Goal: Task Accomplishment & Management: Use online tool/utility

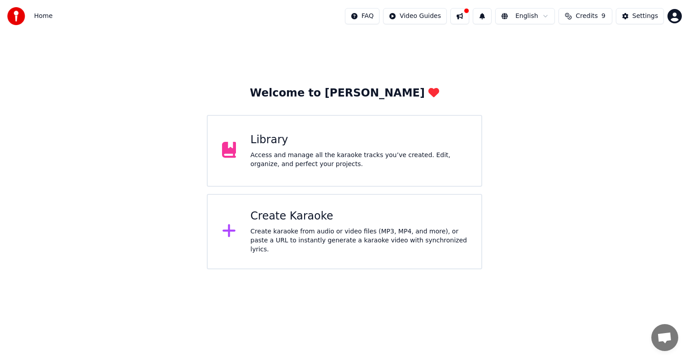
click at [395, 136] on div "Library" at bounding box center [358, 140] width 217 height 14
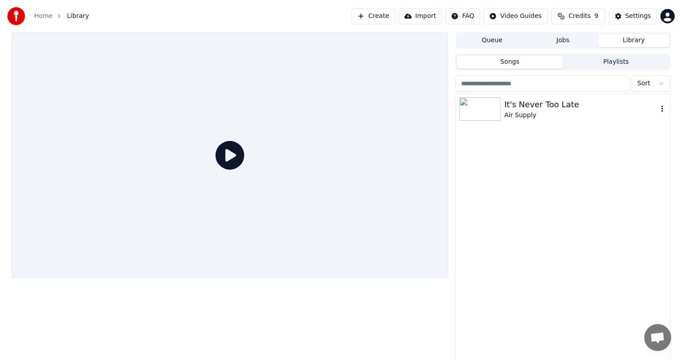
click at [507, 99] on div "It's Never Too Late" at bounding box center [580, 104] width 153 height 13
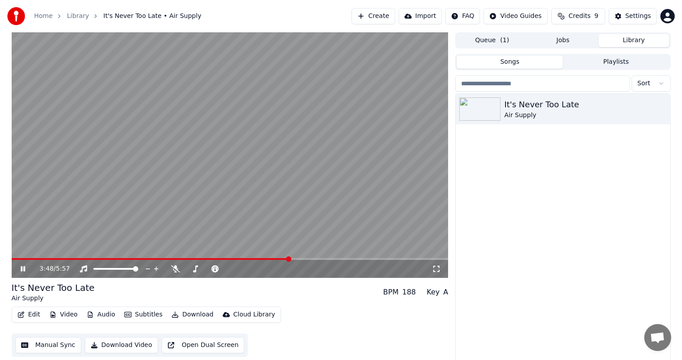
click at [289, 258] on span at bounding box center [230, 259] width 437 height 2
click at [311, 259] on span at bounding box center [230, 259] width 437 height 2
click at [177, 268] on icon at bounding box center [175, 268] width 9 height 7
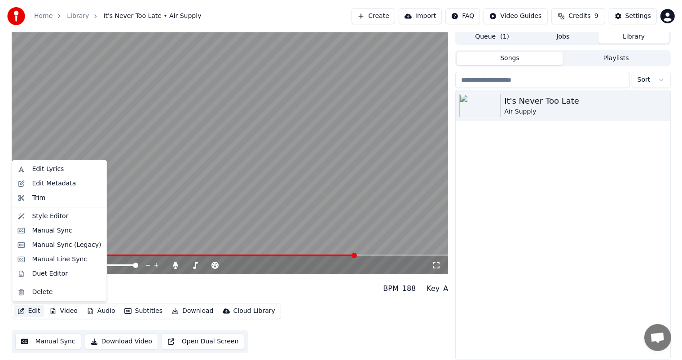
click at [25, 313] on button "Edit" at bounding box center [29, 311] width 30 height 13
click at [68, 241] on div "Manual Sync (Legacy)" at bounding box center [66, 245] width 69 height 9
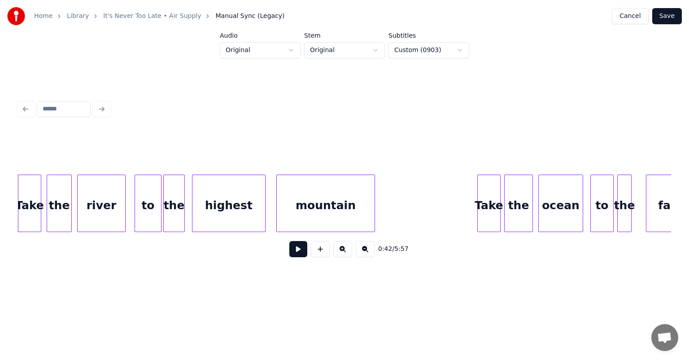
scroll to position [0, 4425]
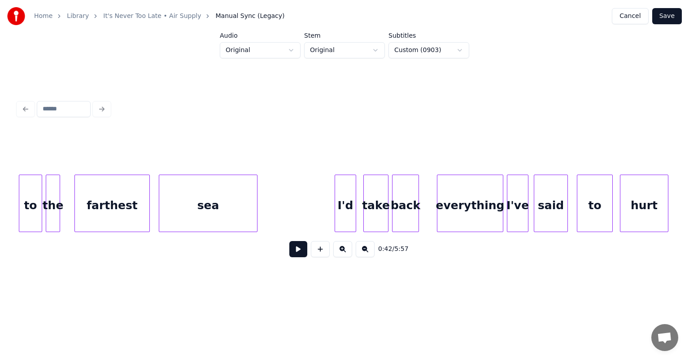
click at [454, 215] on div "everything" at bounding box center [471, 205] width 66 height 61
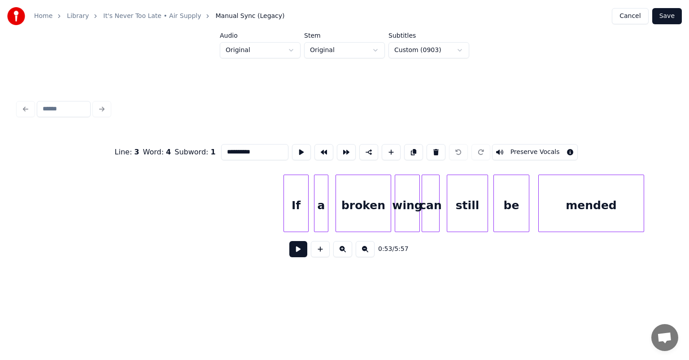
scroll to position [0, 13574]
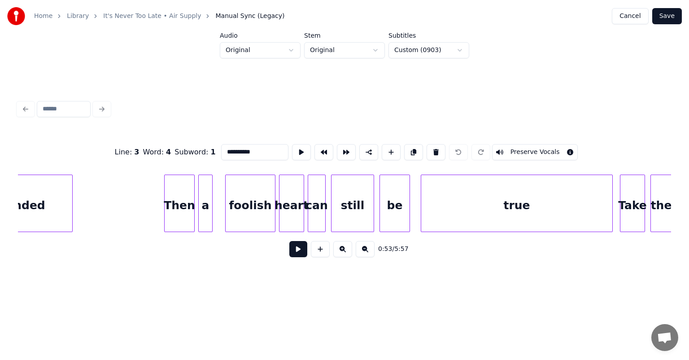
click at [485, 206] on div "true" at bounding box center [516, 205] width 191 height 61
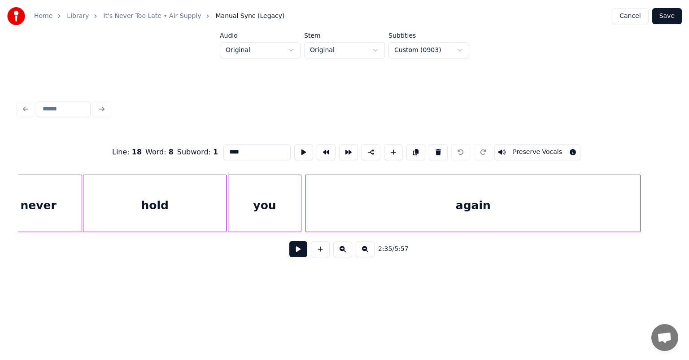
scroll to position [0, 23295]
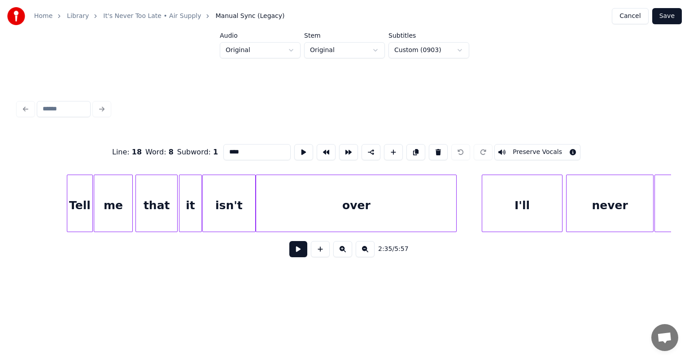
click at [347, 207] on div "over" at bounding box center [356, 205] width 200 height 61
type input "****"
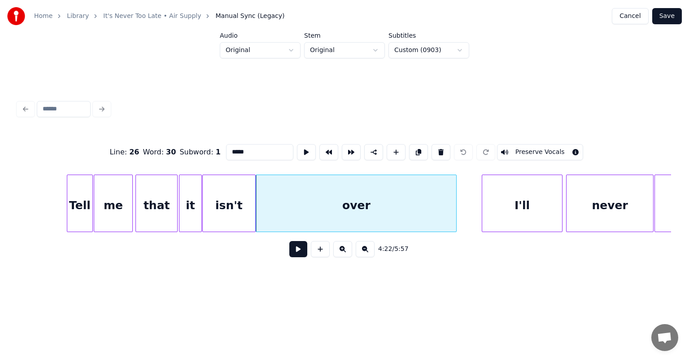
click at [298, 255] on button at bounding box center [299, 249] width 18 height 16
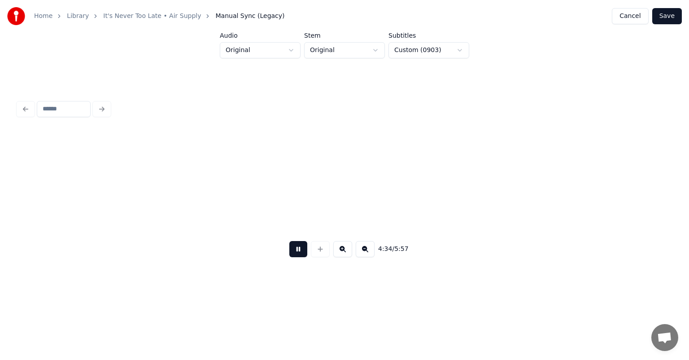
scroll to position [0, 24602]
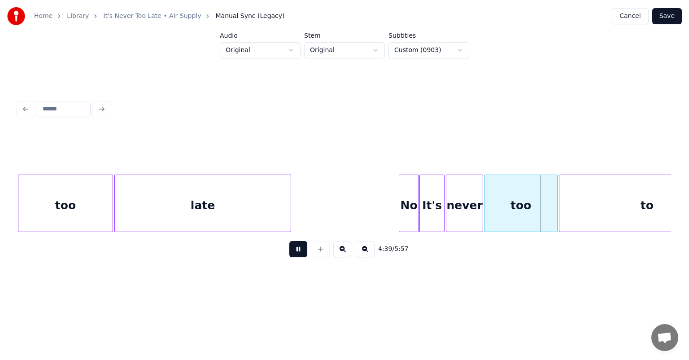
click at [290, 241] on button at bounding box center [299, 249] width 18 height 16
click at [625, 214] on div "to" at bounding box center [648, 205] width 176 height 61
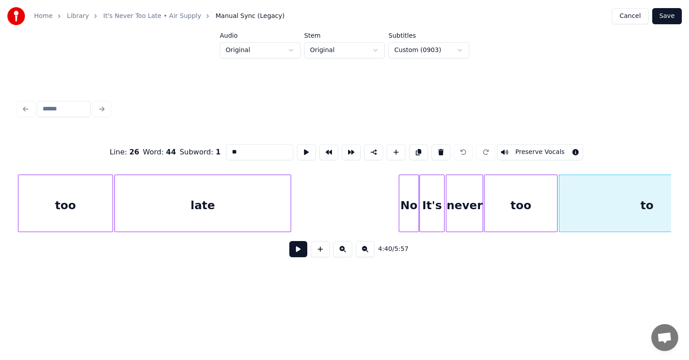
click at [248, 153] on input "**" at bounding box center [259, 152] width 67 height 16
type input "*"
type input "****"
click at [300, 257] on button at bounding box center [299, 249] width 18 height 16
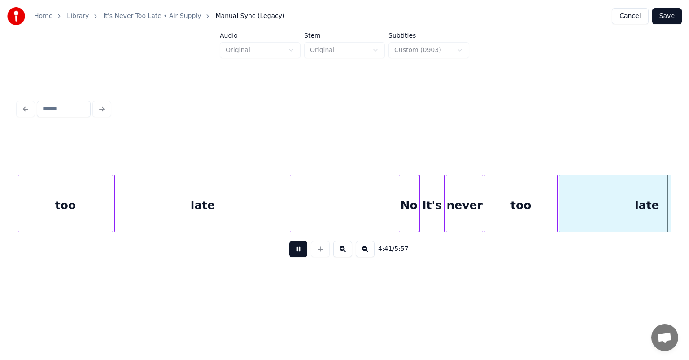
scroll to position [0, 25257]
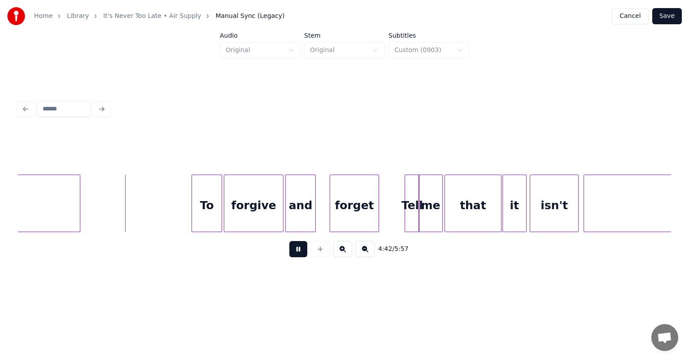
click at [290, 241] on button at bounding box center [299, 249] width 18 height 16
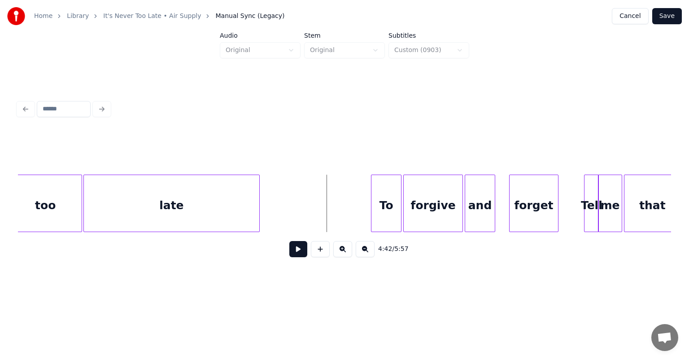
click at [52, 196] on div "too" at bounding box center [45, 205] width 73 height 61
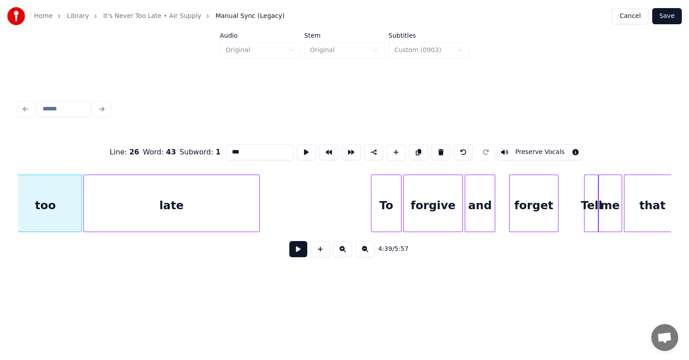
scroll to position [0, 25068]
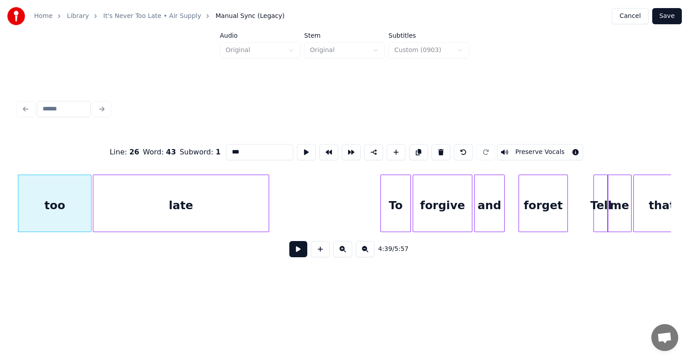
click at [294, 257] on button at bounding box center [299, 249] width 18 height 16
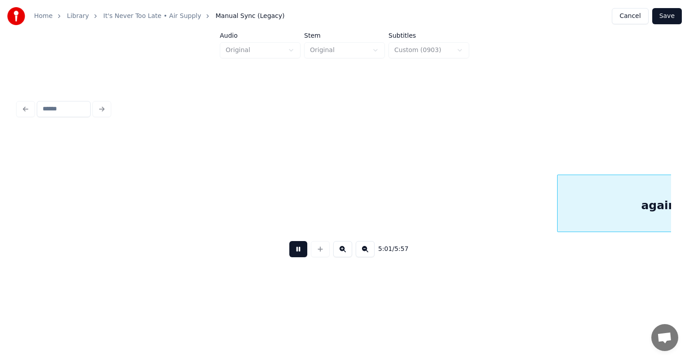
scroll to position [0, 27030]
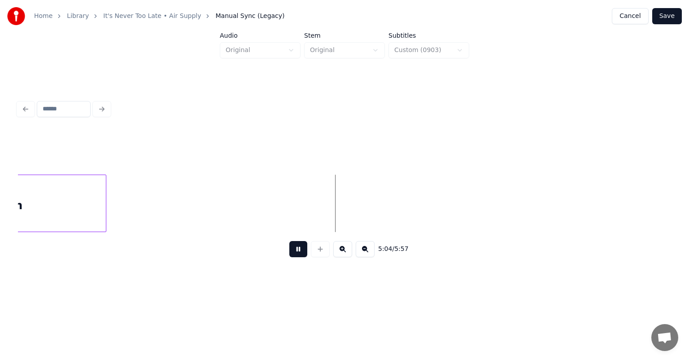
click at [290, 241] on button at bounding box center [299, 249] width 18 height 16
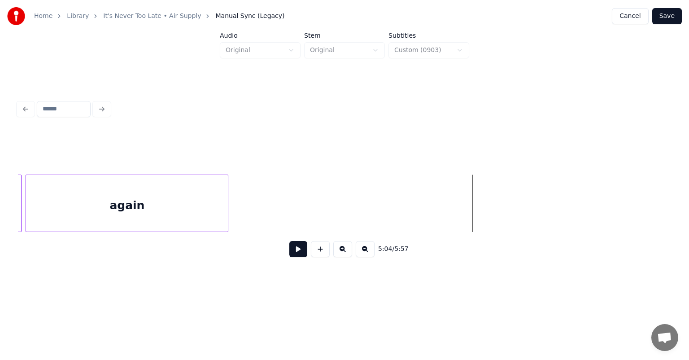
scroll to position [0, 26904]
click at [93, 191] on div "again" at bounding box center [131, 205] width 202 height 61
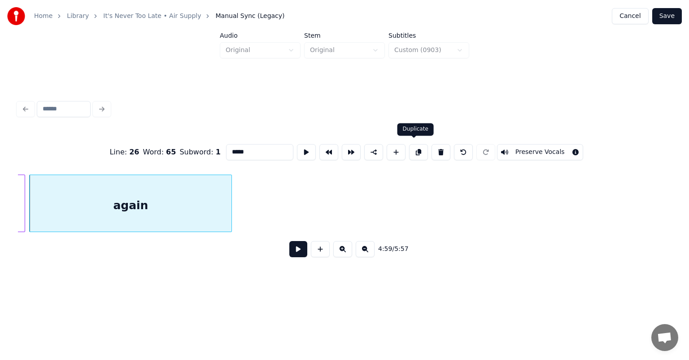
click at [415, 149] on button at bounding box center [418, 152] width 19 height 16
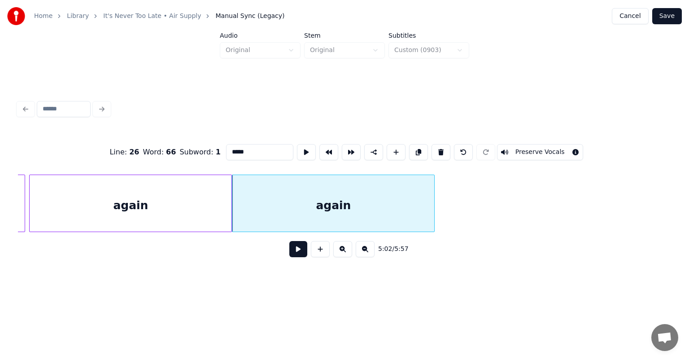
click at [415, 149] on button at bounding box center [418, 152] width 19 height 16
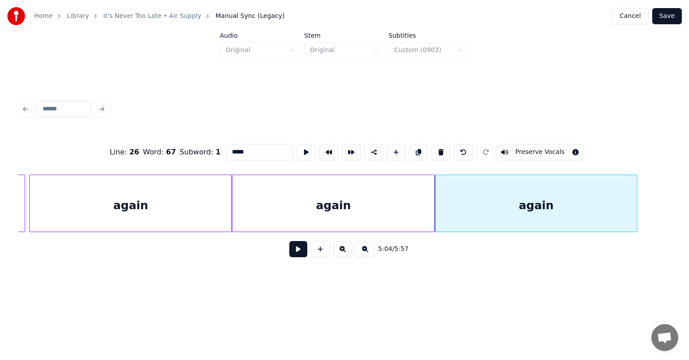
click at [246, 149] on input "*****" at bounding box center [259, 152] width 67 height 16
type input "*"
click at [365, 204] on div "again" at bounding box center [333, 205] width 202 height 61
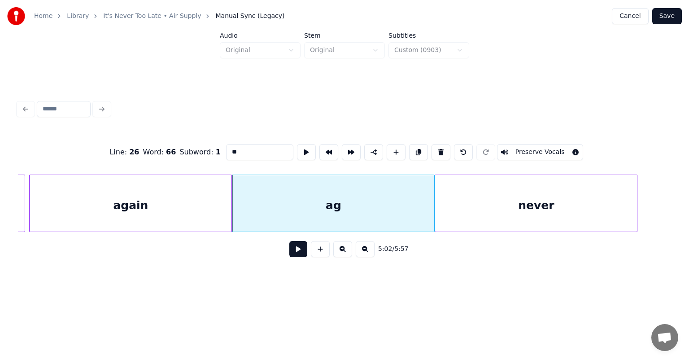
type input "*"
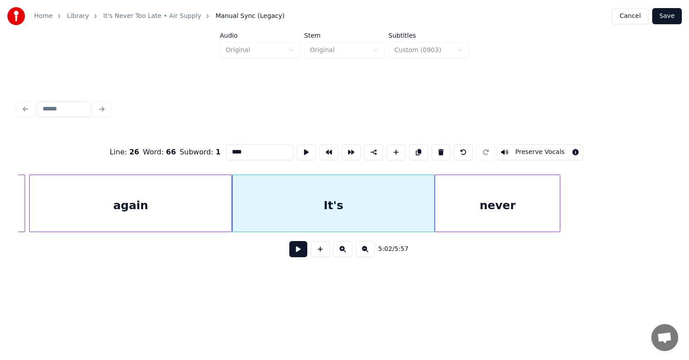
click at [559, 214] on div at bounding box center [558, 203] width 3 height 57
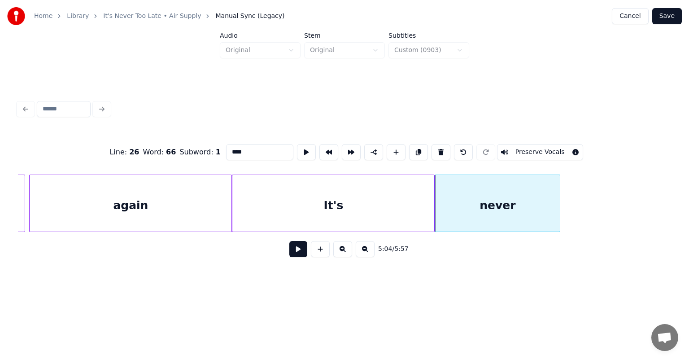
click at [384, 191] on div "It's" at bounding box center [333, 205] width 202 height 61
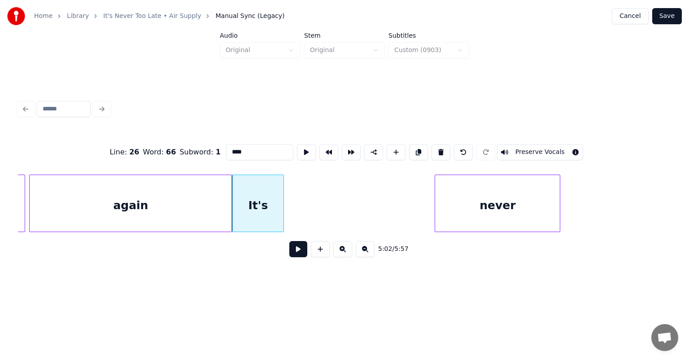
click at [281, 206] on div at bounding box center [282, 203] width 3 height 57
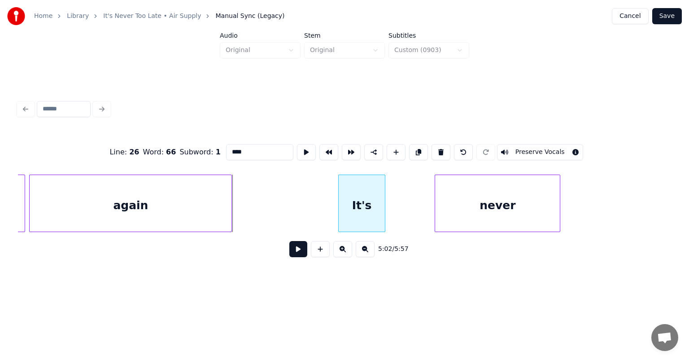
click at [355, 182] on div "It's" at bounding box center [362, 205] width 46 height 61
click at [487, 185] on div "never" at bounding box center [495, 205] width 125 height 61
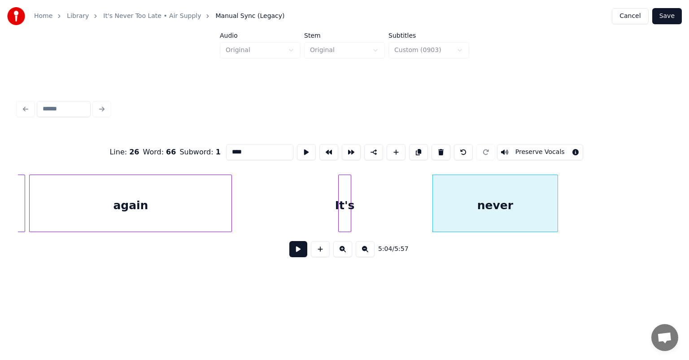
click at [350, 200] on div at bounding box center [349, 203] width 3 height 57
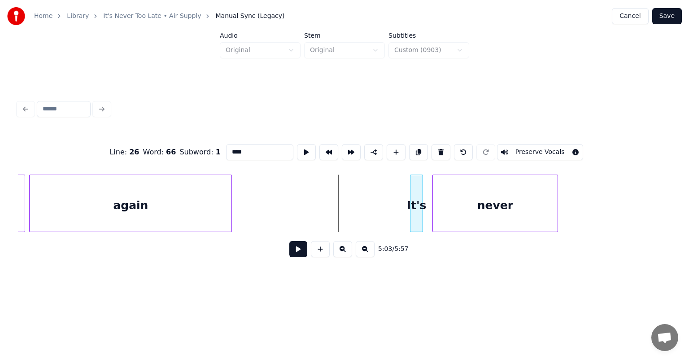
click at [418, 190] on div "It's" at bounding box center [417, 205] width 12 height 61
click at [430, 192] on div at bounding box center [430, 203] width 3 height 57
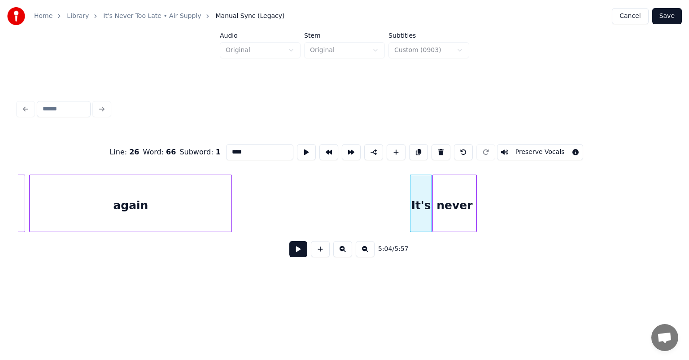
click at [475, 199] on div at bounding box center [475, 203] width 3 height 57
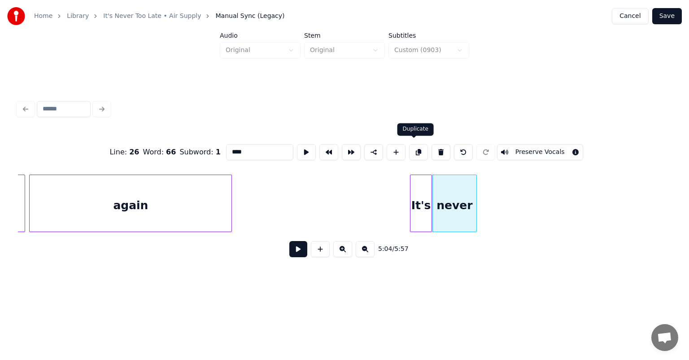
click at [414, 152] on button at bounding box center [418, 152] width 19 height 16
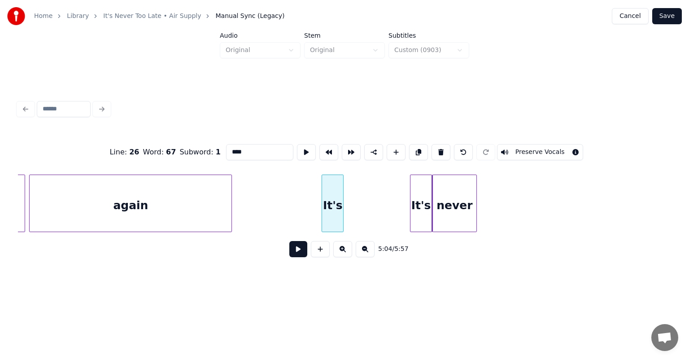
click at [333, 189] on div "It's" at bounding box center [332, 205] width 21 height 61
click at [263, 149] on input "****" at bounding box center [259, 152] width 67 height 16
click at [246, 152] on input "****" at bounding box center [259, 152] width 67 height 16
click at [247, 151] on input "****" at bounding box center [259, 152] width 67 height 16
click at [438, 147] on button at bounding box center [441, 152] width 19 height 16
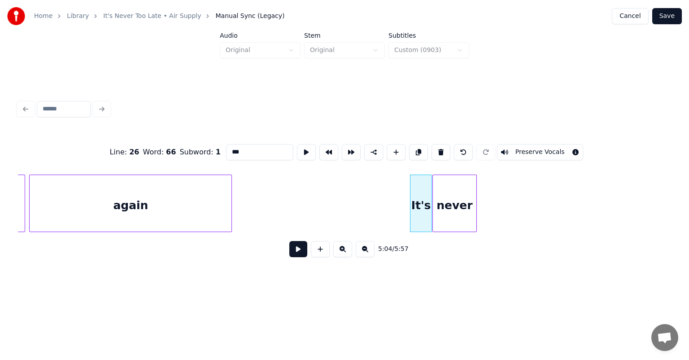
click at [130, 199] on div "again" at bounding box center [131, 205] width 202 height 61
type input "*****"
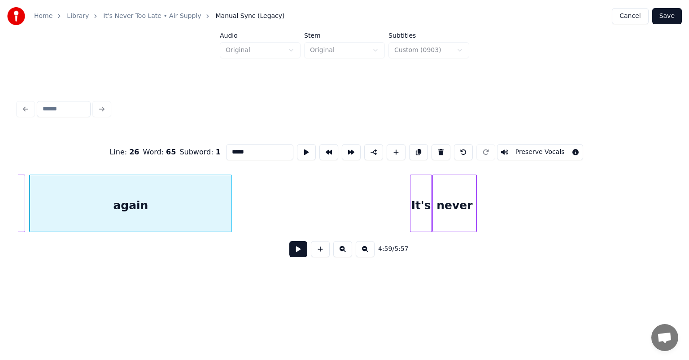
click at [298, 253] on button at bounding box center [299, 249] width 18 height 16
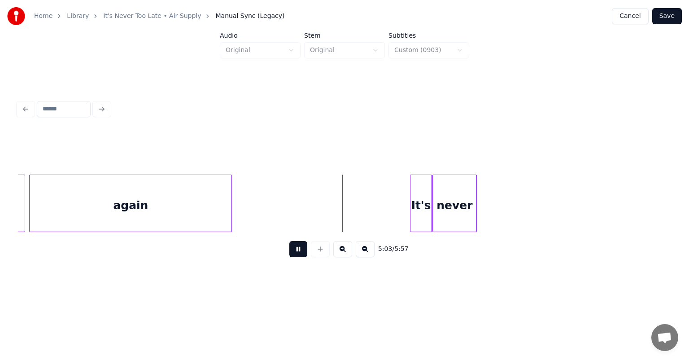
click at [298, 253] on button at bounding box center [299, 249] width 18 height 16
click at [284, 205] on div at bounding box center [284, 203] width 3 height 57
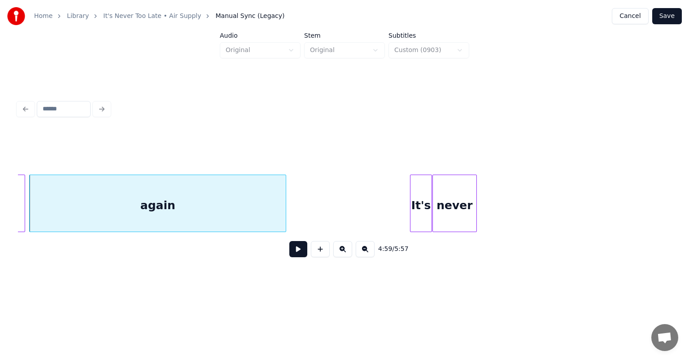
click at [299, 253] on button at bounding box center [299, 249] width 18 height 16
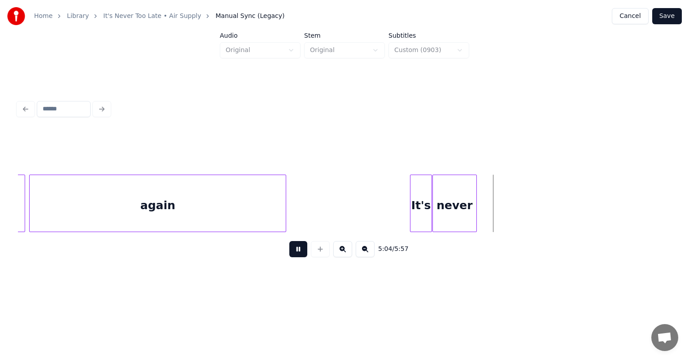
click at [299, 253] on button at bounding box center [299, 249] width 18 height 16
click at [492, 206] on div at bounding box center [493, 203] width 3 height 57
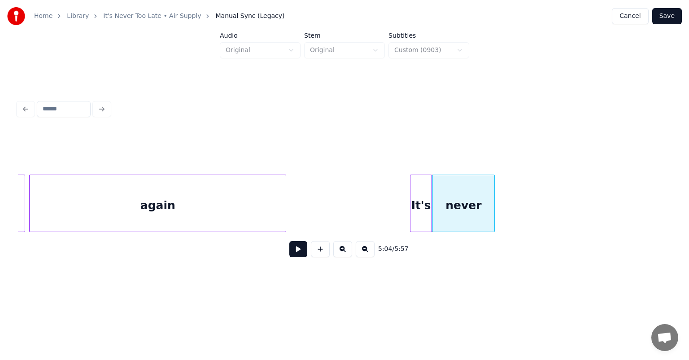
click at [474, 197] on div "never" at bounding box center [463, 205] width 61 height 61
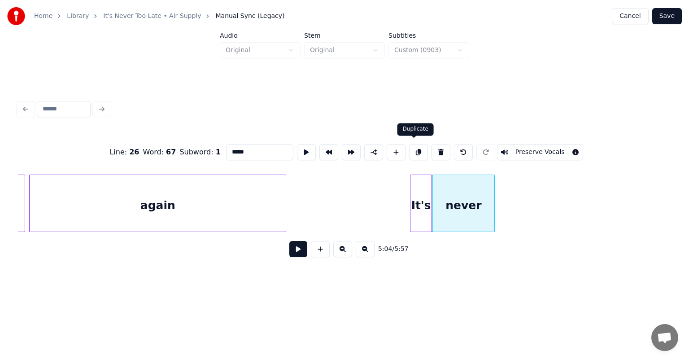
click at [411, 149] on button at bounding box center [418, 152] width 19 height 16
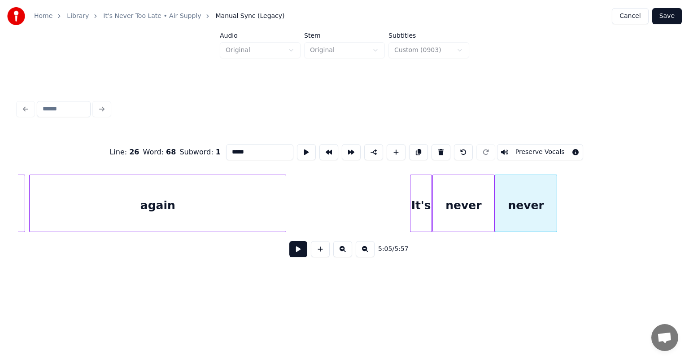
click at [264, 146] on input "*****" at bounding box center [259, 152] width 67 height 16
type input "*"
click at [411, 148] on button at bounding box center [418, 152] width 19 height 16
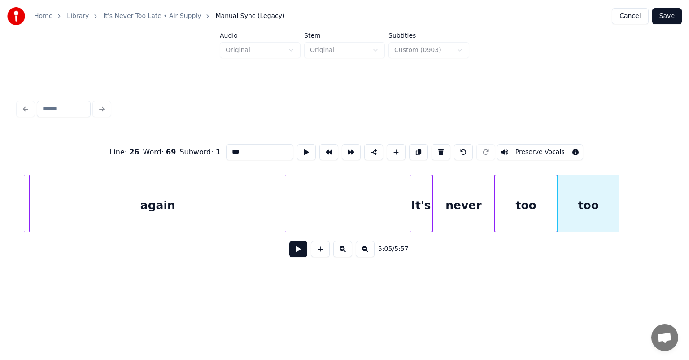
click at [268, 150] on input "***" at bounding box center [259, 152] width 67 height 16
type input "*"
click at [447, 199] on div "never" at bounding box center [463, 205] width 61 height 61
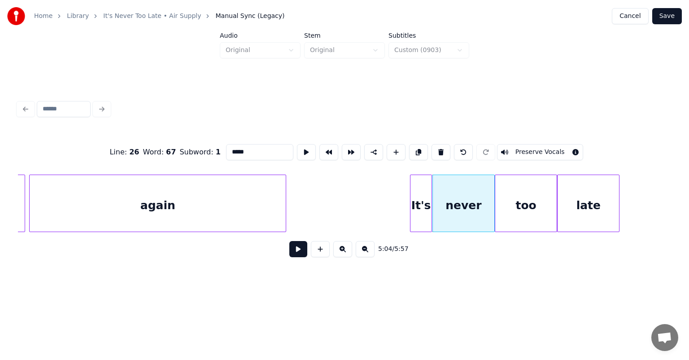
type input "*****"
click at [297, 252] on button at bounding box center [299, 249] width 18 height 16
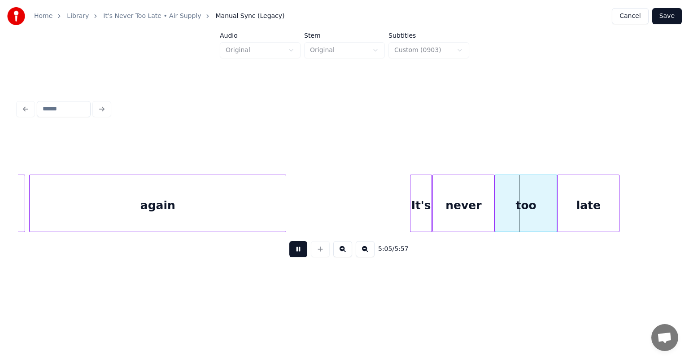
click at [297, 252] on button at bounding box center [299, 249] width 18 height 16
click at [514, 203] on div "too" at bounding box center [529, 205] width 61 height 61
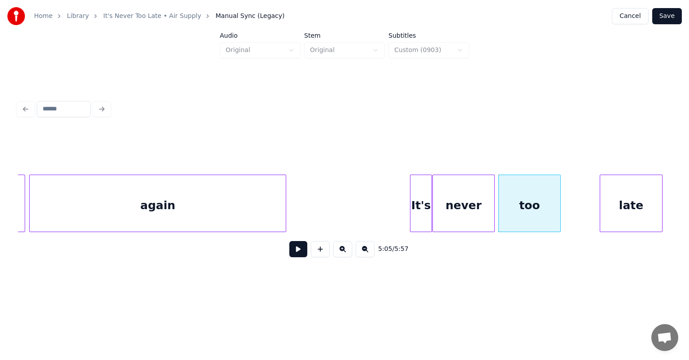
click at [642, 182] on div "late" at bounding box center [631, 205] width 61 height 61
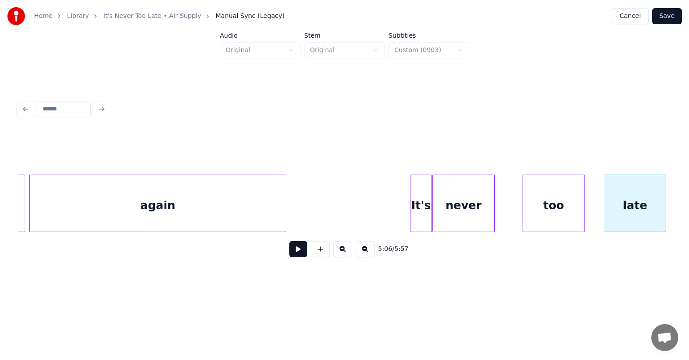
click at [568, 183] on div "too" at bounding box center [553, 205] width 61 height 61
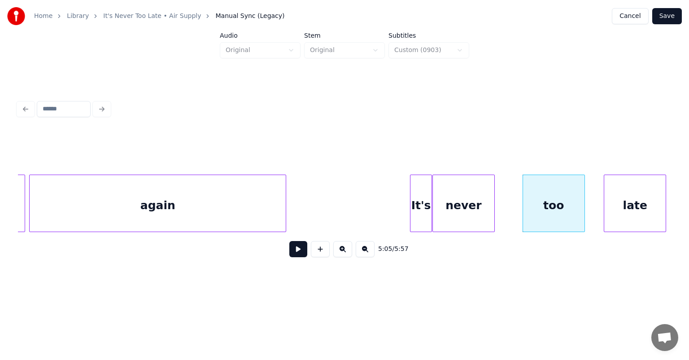
click at [494, 202] on div "never" at bounding box center [464, 203] width 62 height 57
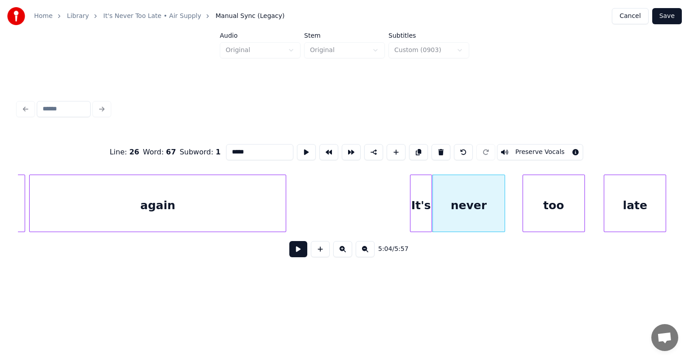
click at [504, 203] on div at bounding box center [503, 203] width 3 height 57
click at [530, 189] on div "too" at bounding box center [539, 205] width 61 height 61
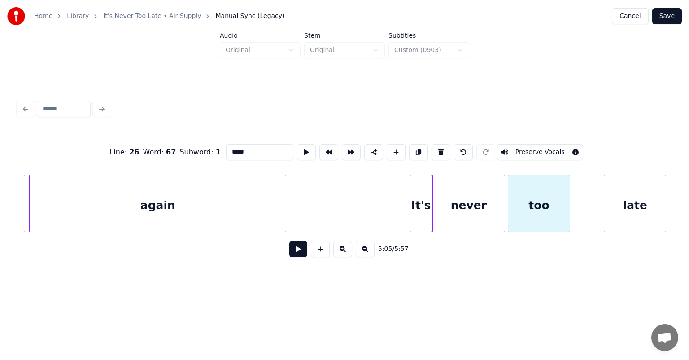
click at [450, 199] on div "never" at bounding box center [469, 205] width 72 height 61
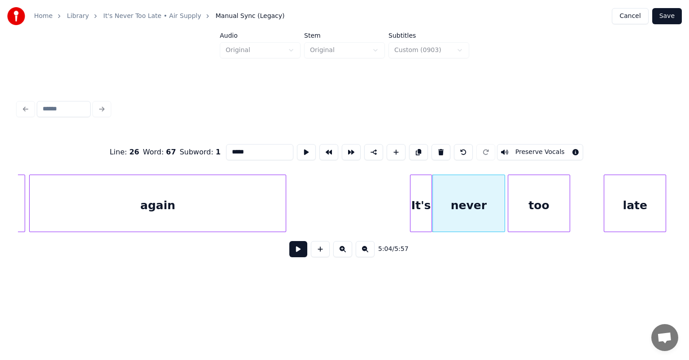
click at [296, 250] on button at bounding box center [299, 249] width 18 height 16
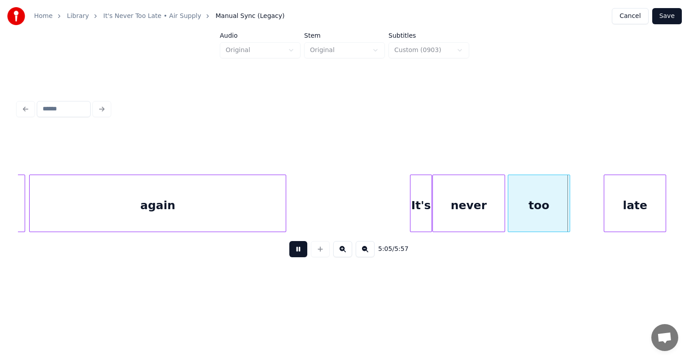
click at [290, 241] on button at bounding box center [299, 249] width 18 height 16
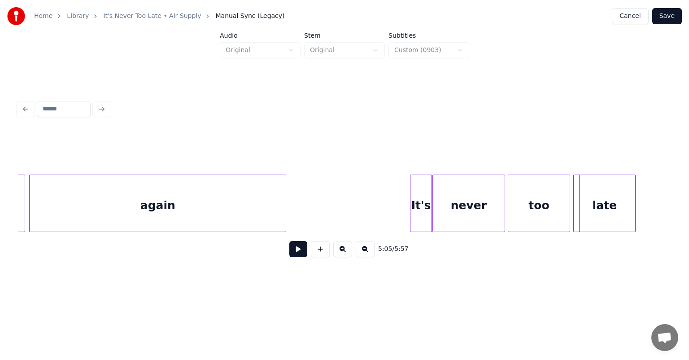
click at [582, 192] on div "late" at bounding box center [604, 205] width 61 height 61
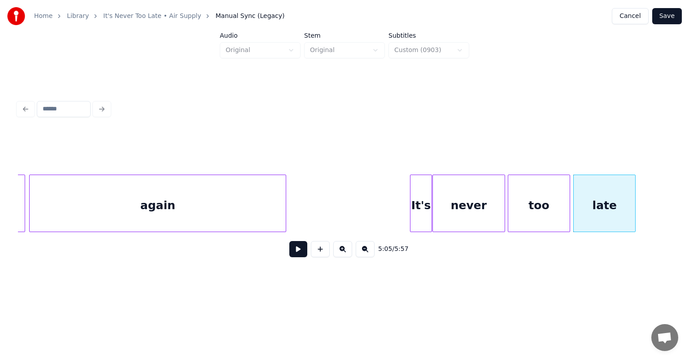
click at [290, 241] on button at bounding box center [299, 249] width 18 height 16
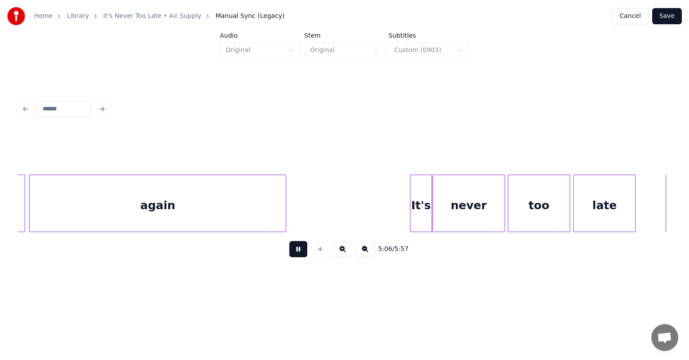
scroll to position [0, 27557]
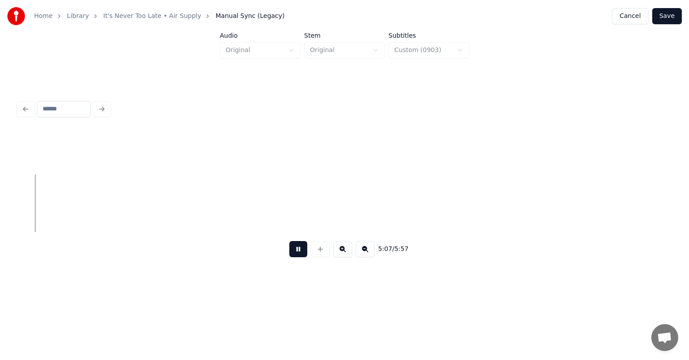
click at [290, 241] on button at bounding box center [299, 249] width 18 height 16
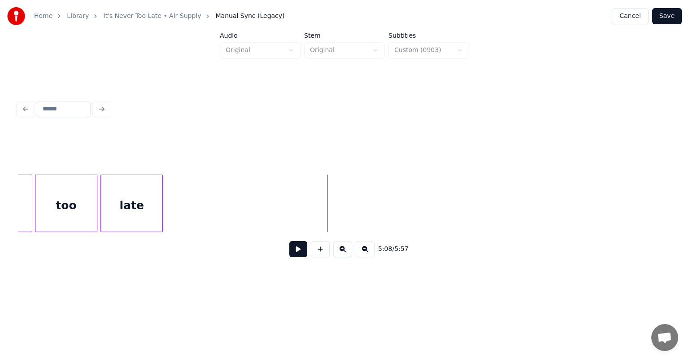
scroll to position [0, 27360]
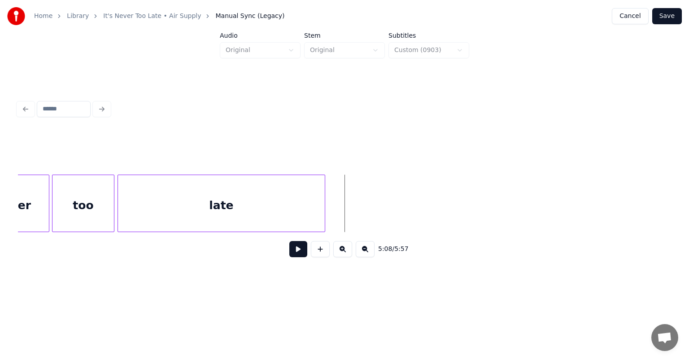
click at [323, 188] on div at bounding box center [323, 203] width 3 height 57
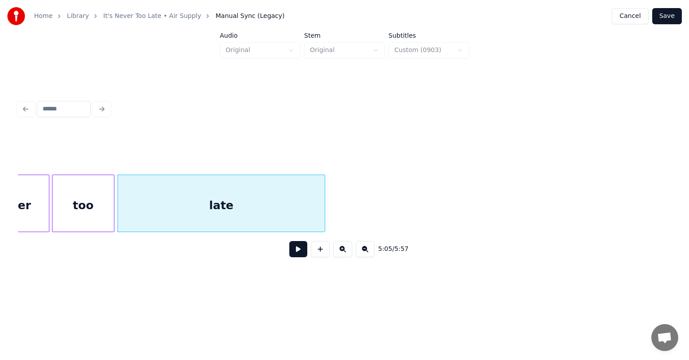
click at [70, 189] on div "too" at bounding box center [83, 205] width 61 height 61
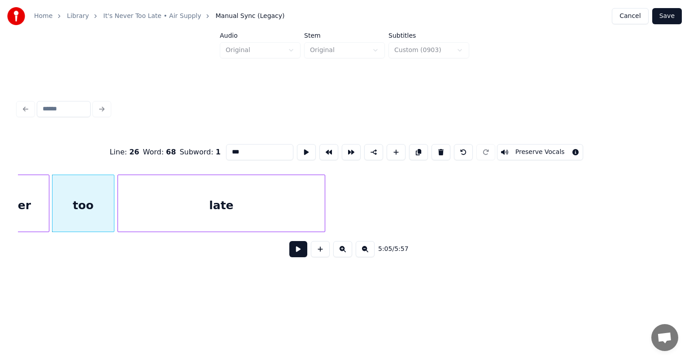
click at [298, 256] on button at bounding box center [299, 249] width 18 height 16
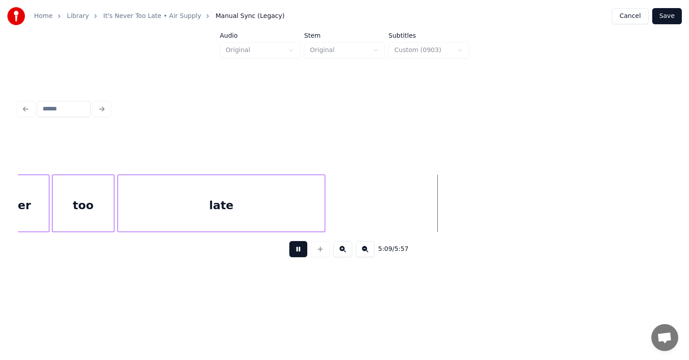
click at [298, 256] on button at bounding box center [299, 249] width 18 height 16
click at [294, 252] on button at bounding box center [299, 249] width 18 height 16
click at [73, 194] on div "too" at bounding box center [83, 205] width 61 height 61
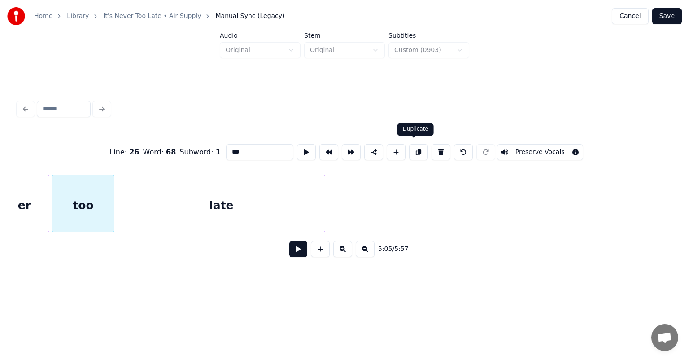
click at [413, 147] on button at bounding box center [418, 152] width 19 height 16
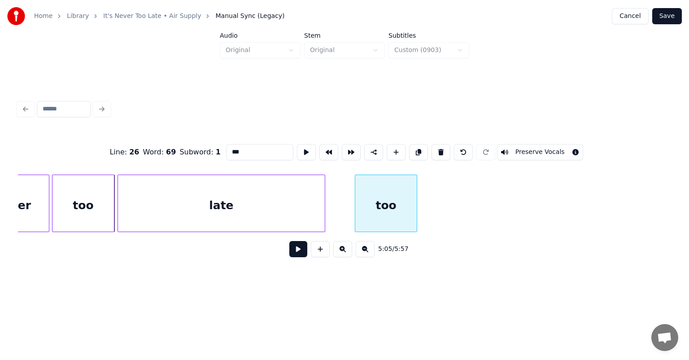
click at [386, 158] on div "Line : 26 Word : 69 Subword : 1 *** Preserve Vocals 5:05 / 5:57" at bounding box center [345, 198] width 654 height 136
click at [248, 149] on input "***" at bounding box center [259, 152] width 67 height 16
click at [440, 152] on button at bounding box center [441, 152] width 19 height 16
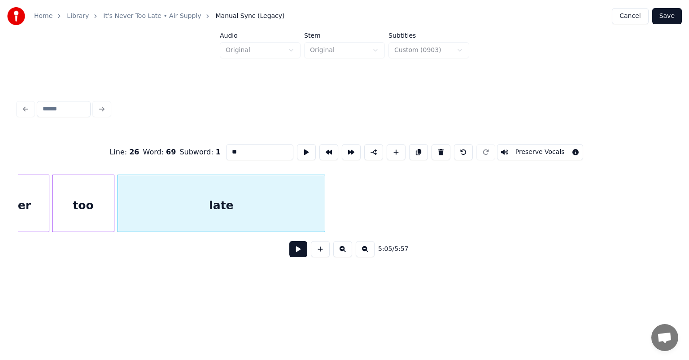
click at [253, 202] on div "late" at bounding box center [221, 205] width 206 height 61
click at [412, 152] on button at bounding box center [418, 152] width 19 height 16
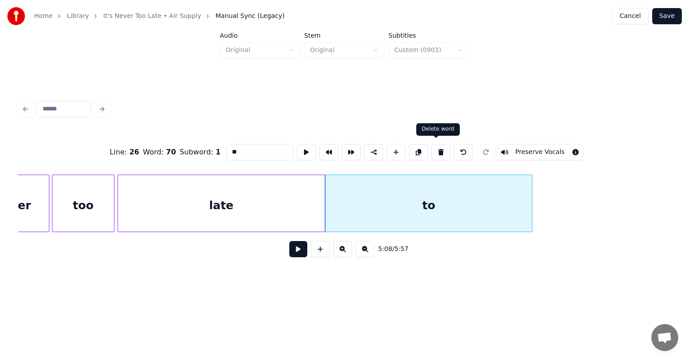
click at [436, 149] on button at bounding box center [441, 152] width 19 height 16
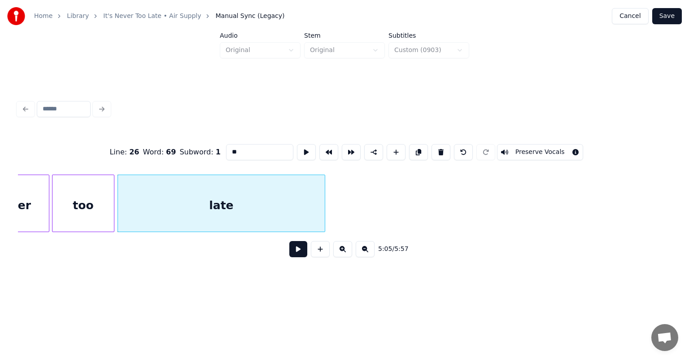
click at [228, 203] on div "late" at bounding box center [221, 205] width 206 height 61
click at [87, 190] on div "too" at bounding box center [83, 205] width 61 height 61
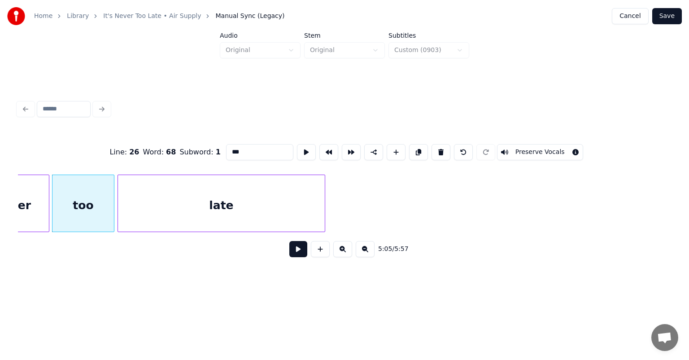
click at [248, 196] on div "late" at bounding box center [221, 205] width 206 height 61
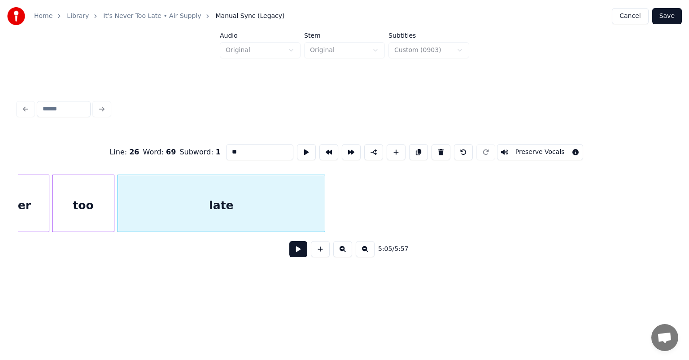
click at [243, 152] on input "**" at bounding box center [259, 152] width 67 height 16
type input "*"
click at [419, 149] on button at bounding box center [418, 152] width 19 height 16
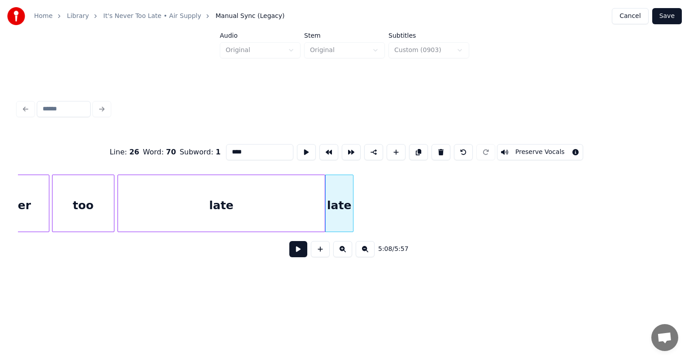
click at [352, 206] on div at bounding box center [352, 203] width 3 height 57
click at [242, 145] on input "****" at bounding box center [259, 152] width 67 height 16
type input "*"
click at [413, 149] on button at bounding box center [418, 152] width 19 height 16
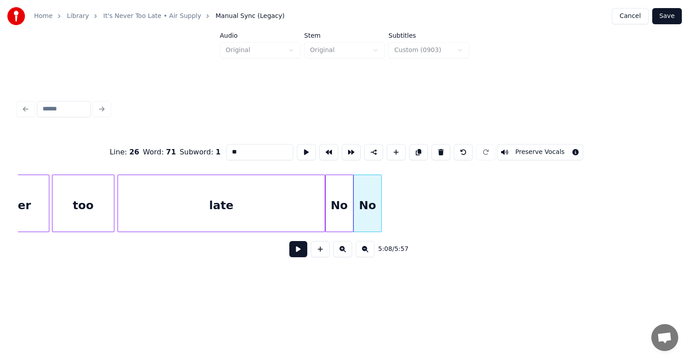
click at [241, 146] on input "**" at bounding box center [259, 152] width 67 height 16
type input "*"
click at [409, 149] on button at bounding box center [418, 152] width 19 height 16
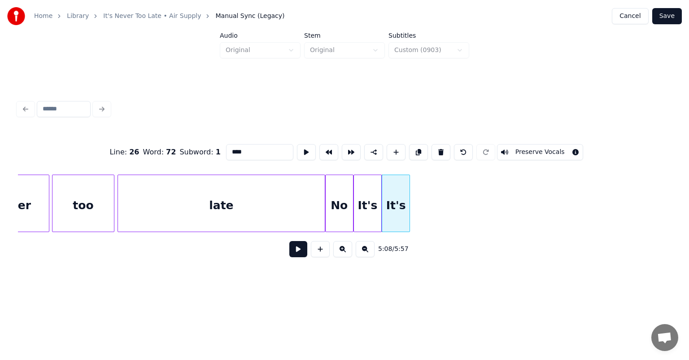
click at [239, 153] on input "****" at bounding box center [259, 152] width 67 height 16
type input "*"
click at [232, 147] on input "*****" at bounding box center [259, 152] width 67 height 16
click at [412, 152] on button at bounding box center [418, 152] width 19 height 16
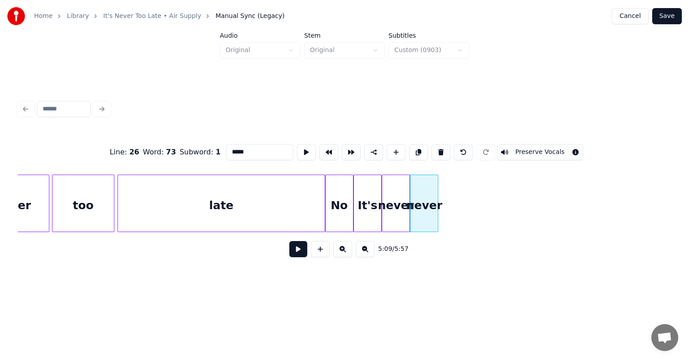
click at [255, 149] on input "*****" at bounding box center [259, 152] width 67 height 16
type input "*"
click at [416, 151] on button at bounding box center [418, 152] width 19 height 16
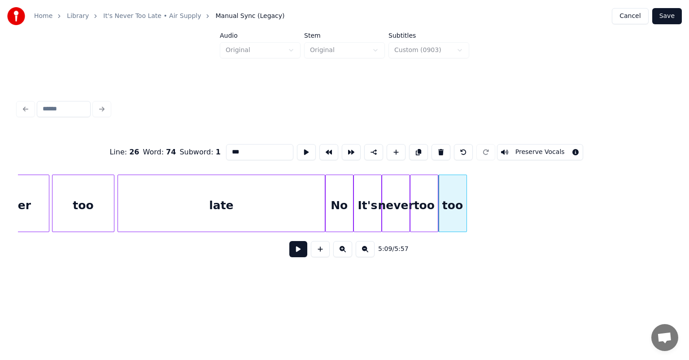
click at [271, 149] on input "***" at bounding box center [259, 152] width 67 height 16
type input "*"
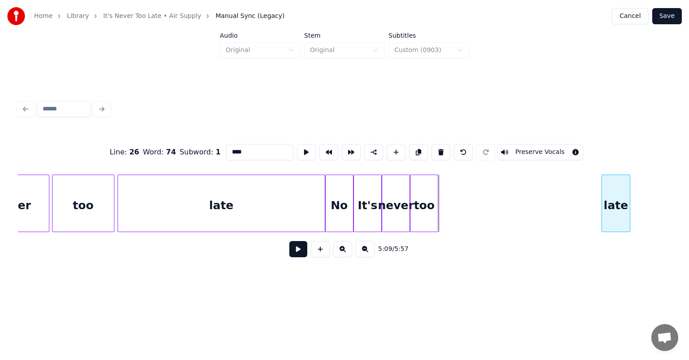
click at [625, 192] on div "late" at bounding box center [615, 205] width 27 height 61
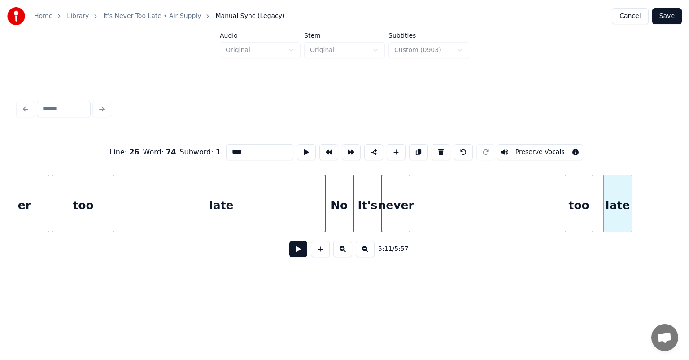
click at [586, 189] on div "too" at bounding box center [579, 205] width 27 height 61
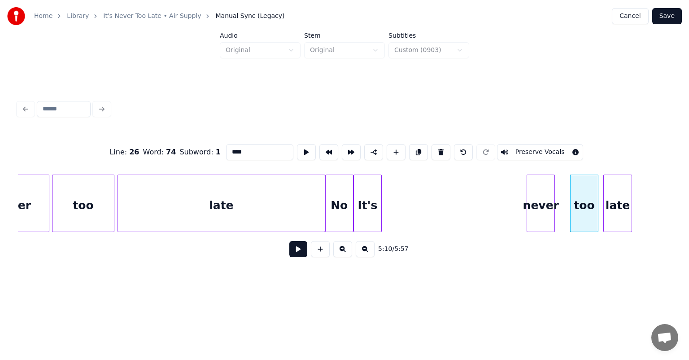
click at [555, 184] on div "never" at bounding box center [540, 205] width 27 height 61
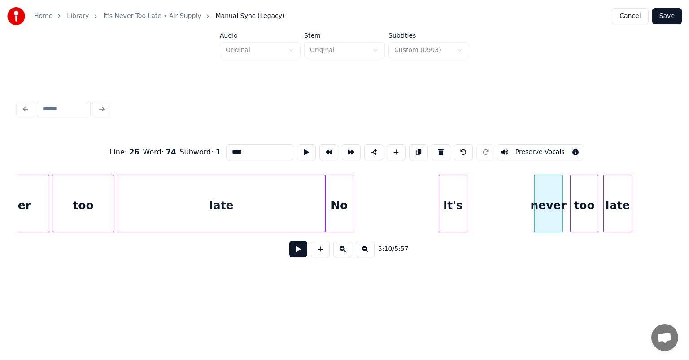
click at [463, 184] on div "It's" at bounding box center [452, 205] width 27 height 61
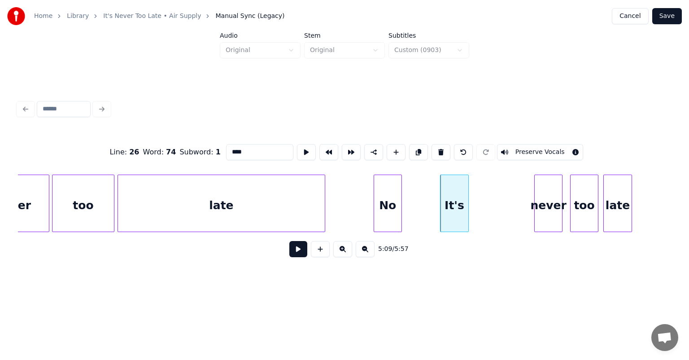
click at [394, 184] on div "No" at bounding box center [387, 205] width 27 height 61
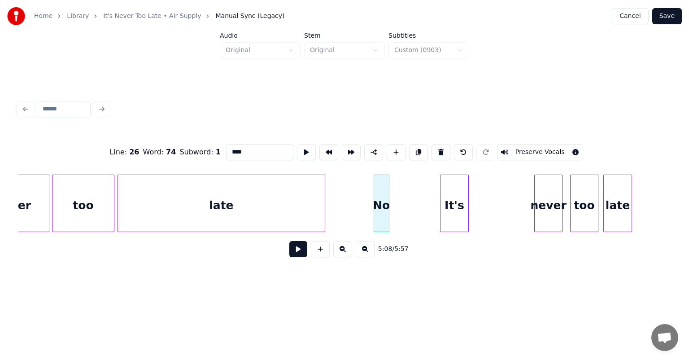
click at [388, 193] on div at bounding box center [387, 203] width 3 height 57
click at [391, 189] on div "No" at bounding box center [391, 205] width 15 height 61
click at [311, 189] on div "late" at bounding box center [221, 205] width 206 height 61
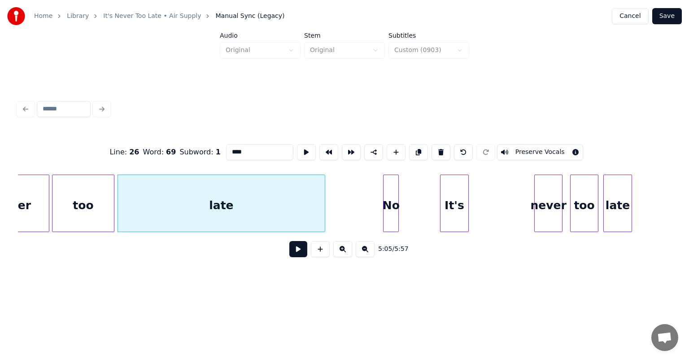
type input "****"
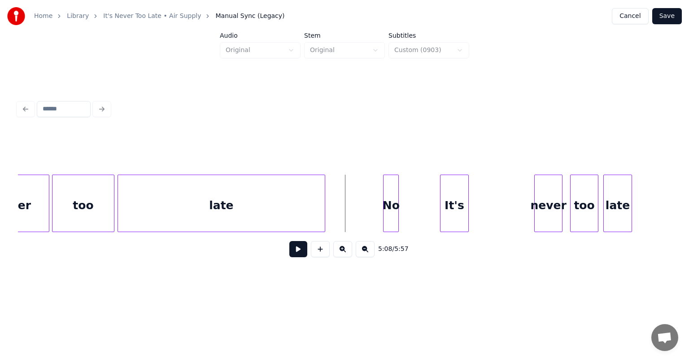
click at [298, 253] on button at bounding box center [299, 249] width 18 height 16
click at [437, 192] on div "It's" at bounding box center [430, 205] width 27 height 61
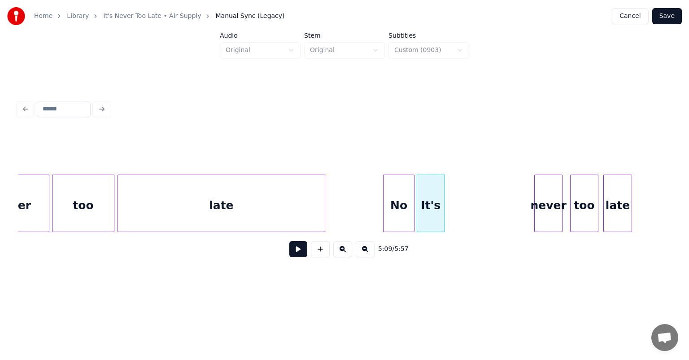
click at [413, 193] on div at bounding box center [413, 203] width 3 height 57
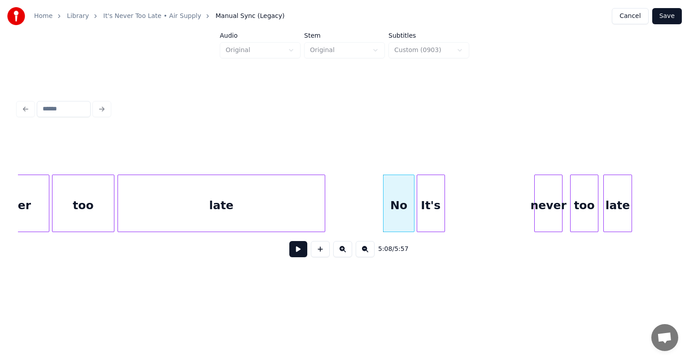
click at [296, 250] on button at bounding box center [299, 249] width 18 height 16
click at [290, 241] on button at bounding box center [299, 249] width 18 height 16
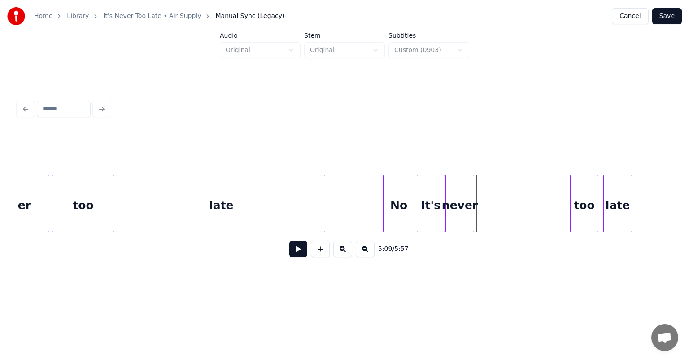
click at [460, 181] on div "never" at bounding box center [459, 205] width 27 height 61
click at [470, 180] on div "never" at bounding box center [473, 205] width 27 height 61
click at [442, 189] on div at bounding box center [441, 203] width 3 height 57
click at [465, 181] on div "never" at bounding box center [457, 205] width 27 height 61
click at [399, 190] on div "No" at bounding box center [399, 205] width 31 height 61
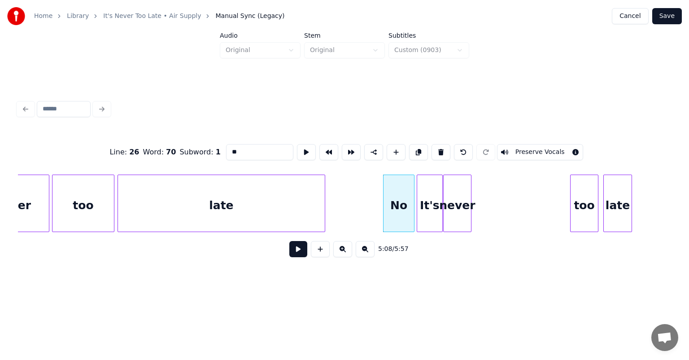
click at [300, 255] on button at bounding box center [299, 249] width 18 height 16
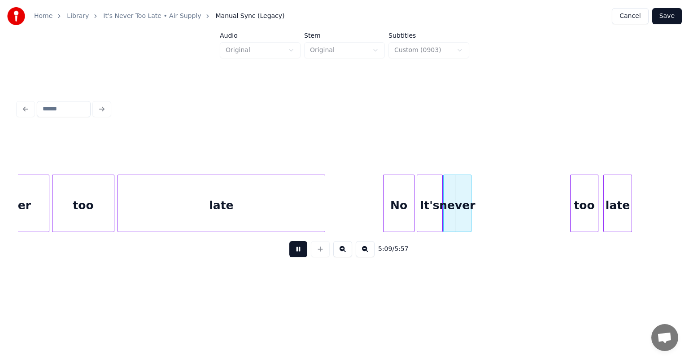
click at [300, 255] on button at bounding box center [299, 249] width 18 height 16
click at [503, 189] on div at bounding box center [504, 203] width 3 height 57
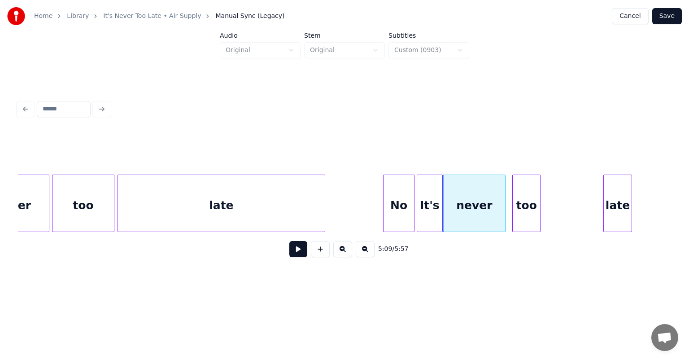
click at [519, 189] on div "too" at bounding box center [526, 205] width 27 height 61
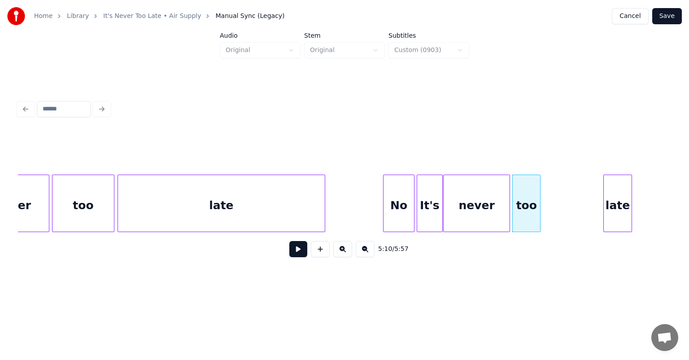
click at [509, 194] on div at bounding box center [508, 203] width 3 height 57
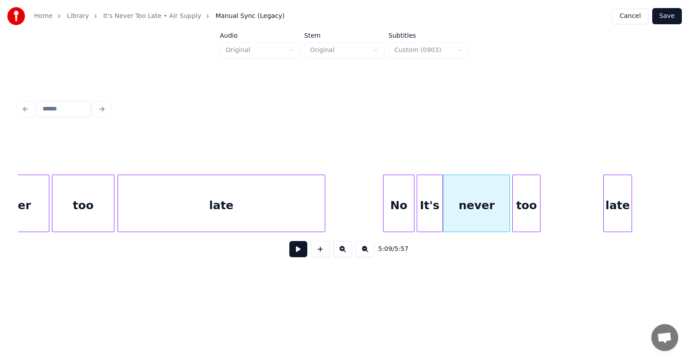
click at [297, 257] on button at bounding box center [299, 249] width 18 height 16
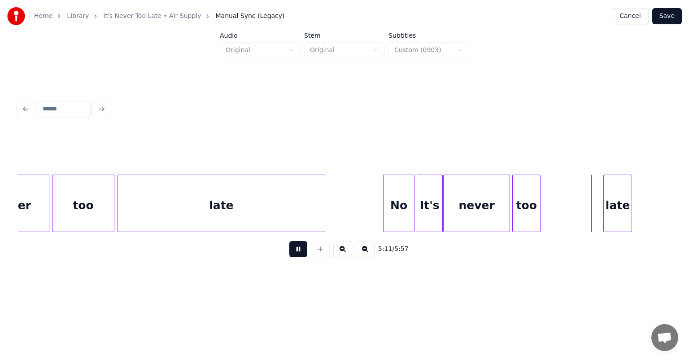
click at [297, 257] on button at bounding box center [299, 249] width 18 height 16
click at [571, 185] on div "late" at bounding box center [570, 205] width 27 height 61
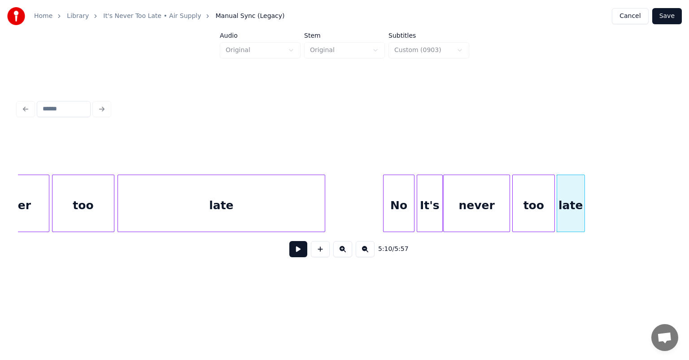
click at [554, 184] on div at bounding box center [553, 203] width 3 height 57
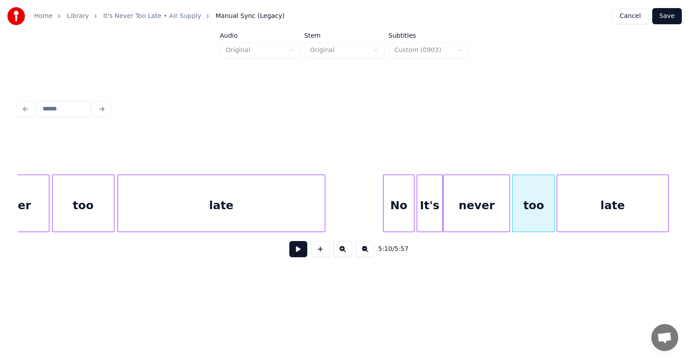
click at [668, 189] on div at bounding box center [667, 203] width 3 height 57
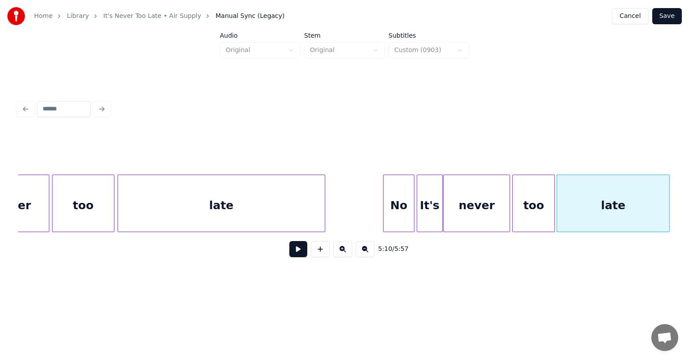
click at [296, 254] on button at bounding box center [299, 249] width 18 height 16
click at [403, 202] on div "No" at bounding box center [399, 205] width 31 height 61
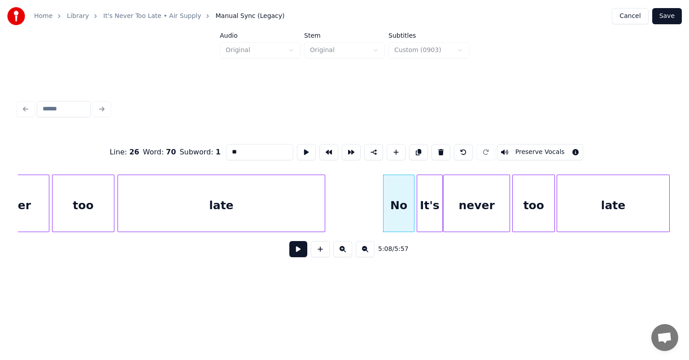
click at [299, 254] on button at bounding box center [299, 249] width 18 height 16
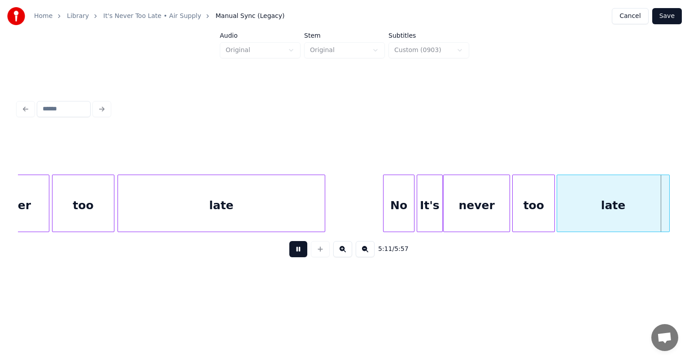
scroll to position [0, 28015]
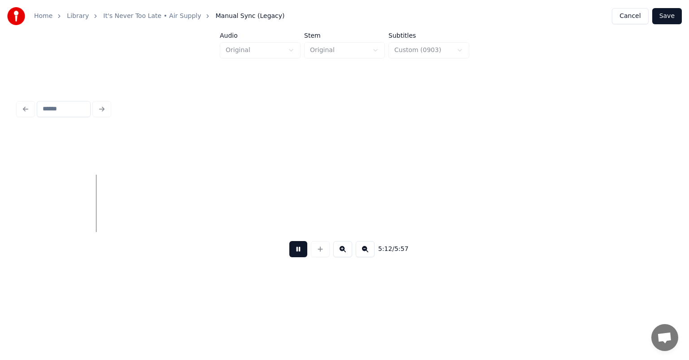
click at [299, 254] on button at bounding box center [299, 249] width 18 height 16
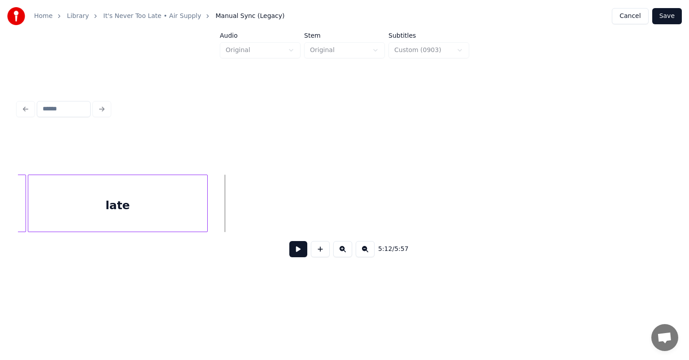
click at [206, 199] on div at bounding box center [206, 203] width 3 height 57
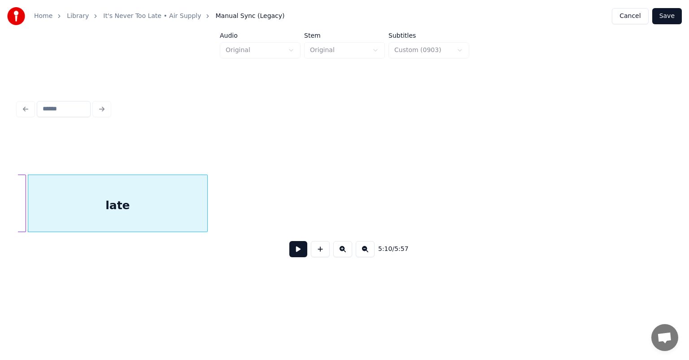
click at [295, 253] on button at bounding box center [299, 249] width 18 height 16
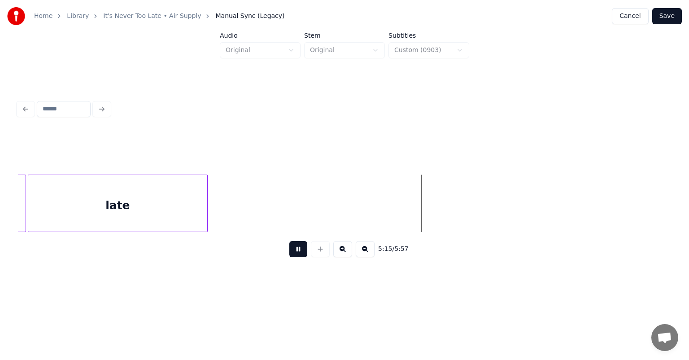
click at [295, 253] on button at bounding box center [299, 249] width 18 height 16
click at [300, 255] on button at bounding box center [299, 249] width 18 height 16
click at [128, 186] on div "late" at bounding box center [118, 205] width 180 height 61
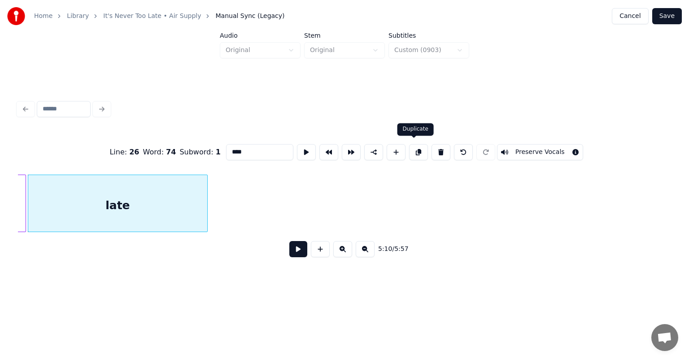
click at [415, 149] on button at bounding box center [418, 152] width 19 height 16
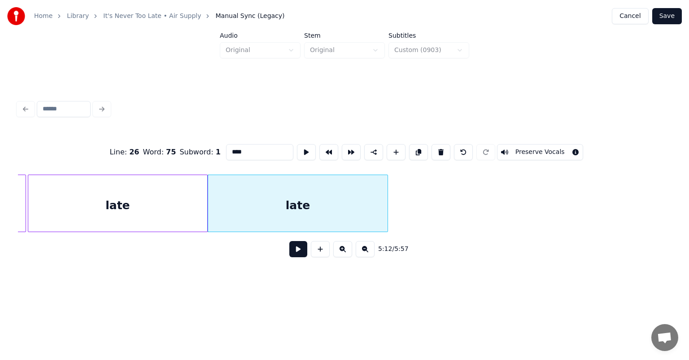
click at [268, 147] on input "****" at bounding box center [259, 152] width 67 height 16
type input "*"
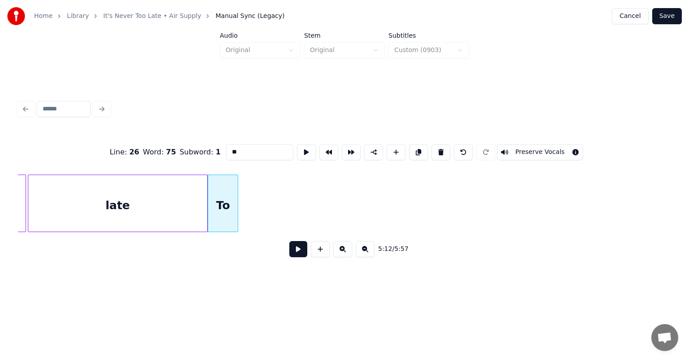
click at [235, 202] on div at bounding box center [236, 203] width 3 height 57
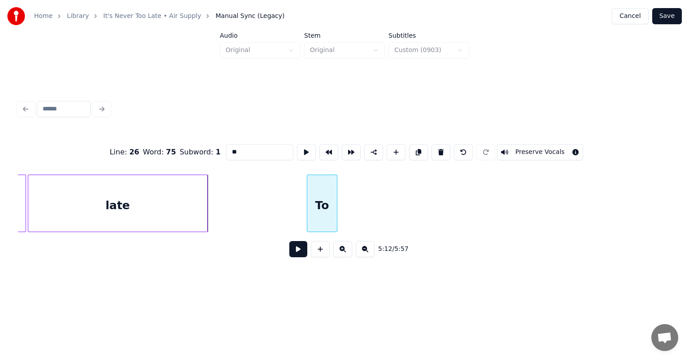
click at [327, 184] on div "To" at bounding box center [322, 205] width 30 height 61
click at [414, 149] on button at bounding box center [418, 152] width 19 height 16
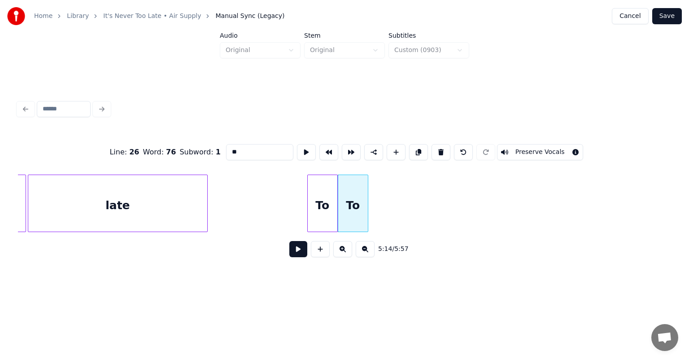
click at [235, 156] on input "**" at bounding box center [259, 152] width 67 height 16
type input "*"
click at [414, 148] on button at bounding box center [418, 152] width 19 height 16
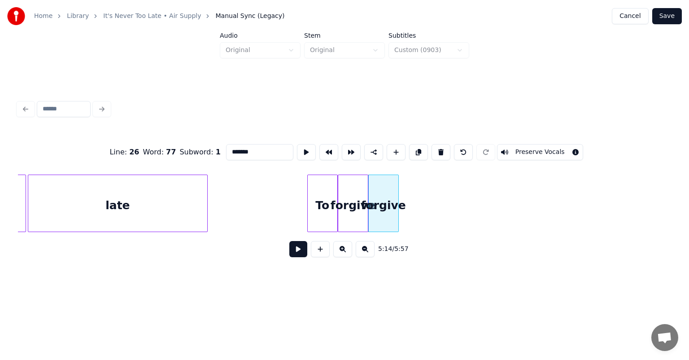
click at [253, 147] on input "*******" at bounding box center [259, 152] width 67 height 16
type input "*"
click at [413, 149] on button at bounding box center [418, 152] width 19 height 16
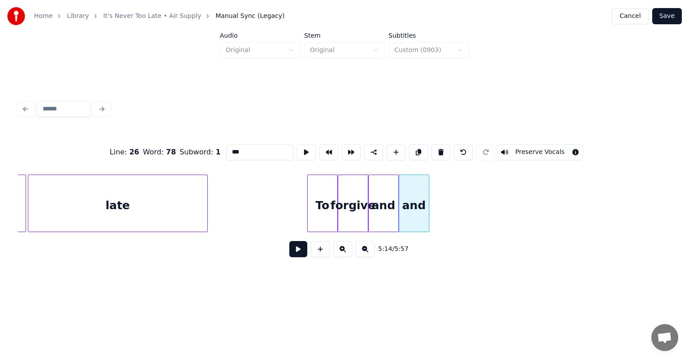
click at [254, 147] on input "***" at bounding box center [259, 152] width 67 height 16
type input "*"
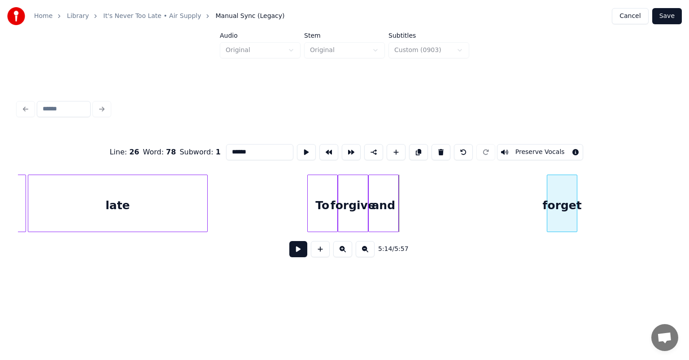
click at [569, 182] on div "forget" at bounding box center [563, 205] width 30 height 61
click at [525, 182] on div "and" at bounding box center [515, 205] width 30 height 61
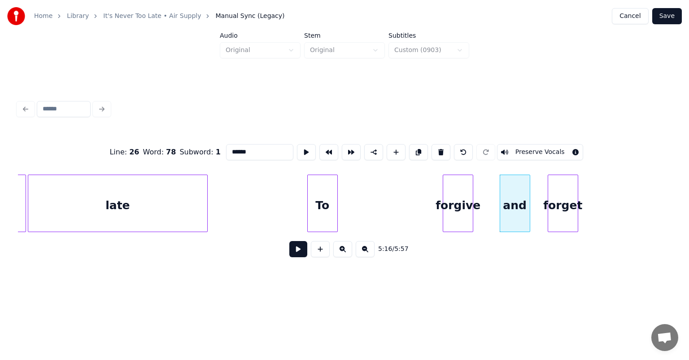
click at [455, 182] on div "forgive" at bounding box center [458, 205] width 30 height 61
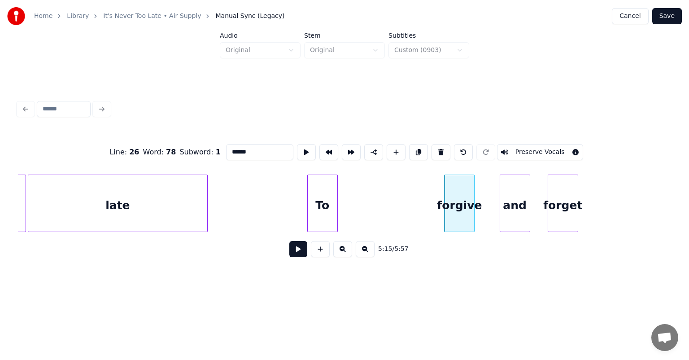
click at [314, 208] on div "To" at bounding box center [323, 205] width 30 height 61
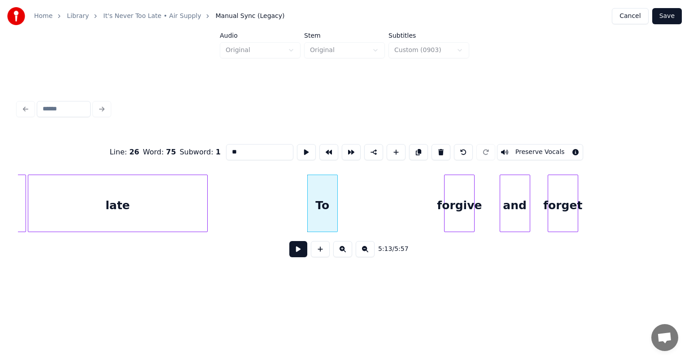
type input "**"
click at [294, 257] on button at bounding box center [299, 249] width 18 height 16
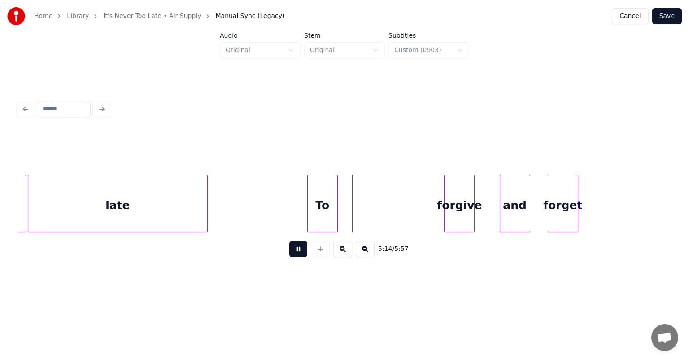
click at [294, 257] on button at bounding box center [299, 249] width 18 height 16
click at [345, 196] on div "To" at bounding box center [334, 205] width 30 height 61
click at [341, 196] on div at bounding box center [340, 203] width 3 height 57
click at [338, 192] on div "To" at bounding box center [336, 205] width 22 height 61
click at [340, 194] on div at bounding box center [340, 203] width 3 height 57
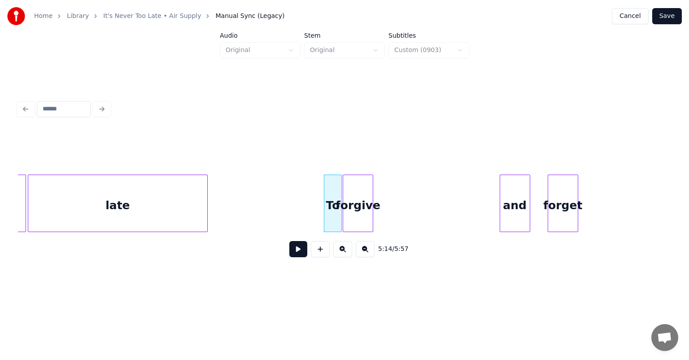
click at [354, 187] on div "forgive" at bounding box center [358, 205] width 30 height 61
click at [363, 196] on div at bounding box center [361, 203] width 3 height 57
click at [332, 190] on div "To" at bounding box center [334, 205] width 18 height 61
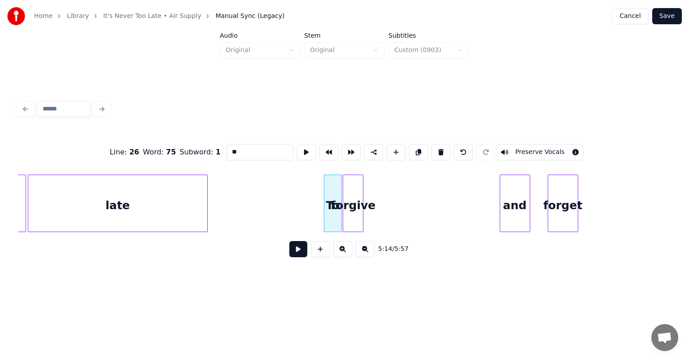
click at [299, 252] on button at bounding box center [299, 249] width 18 height 16
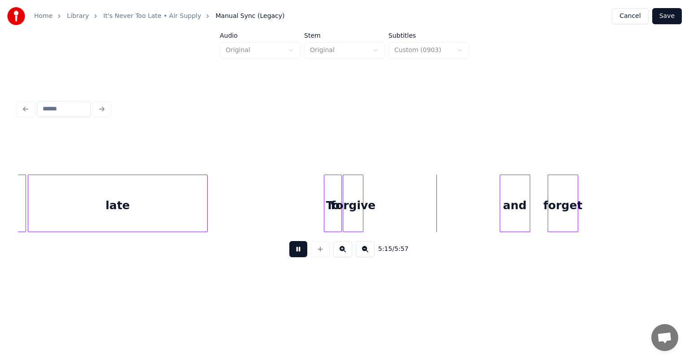
click at [299, 252] on button at bounding box center [299, 249] width 18 height 16
click at [406, 195] on div at bounding box center [406, 203] width 3 height 57
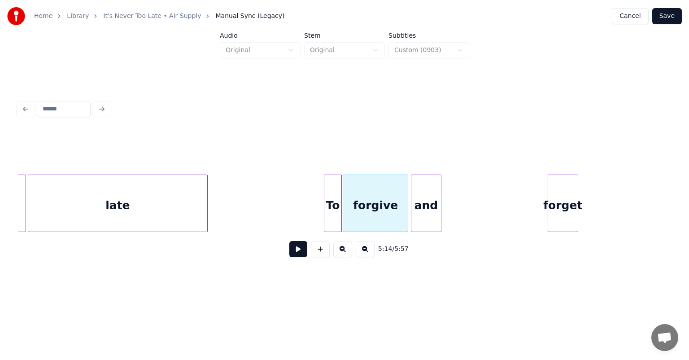
click at [429, 193] on div "and" at bounding box center [427, 205] width 30 height 61
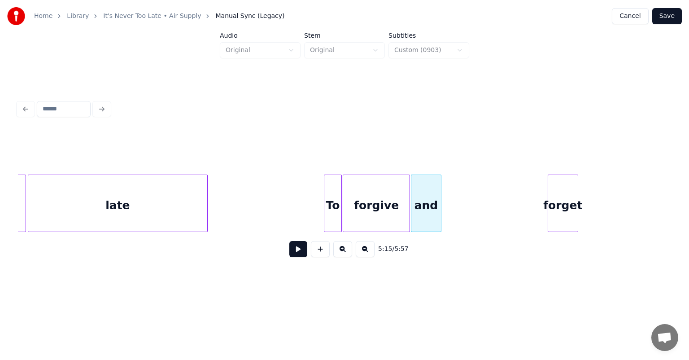
click at [408, 196] on div at bounding box center [408, 203] width 3 height 57
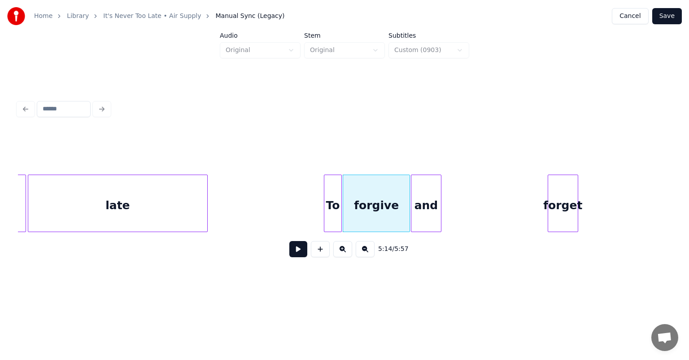
click at [301, 251] on button at bounding box center [299, 249] width 18 height 16
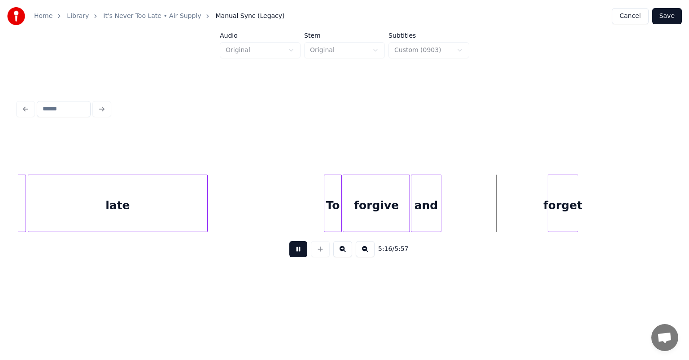
click at [301, 251] on button at bounding box center [299, 249] width 18 height 16
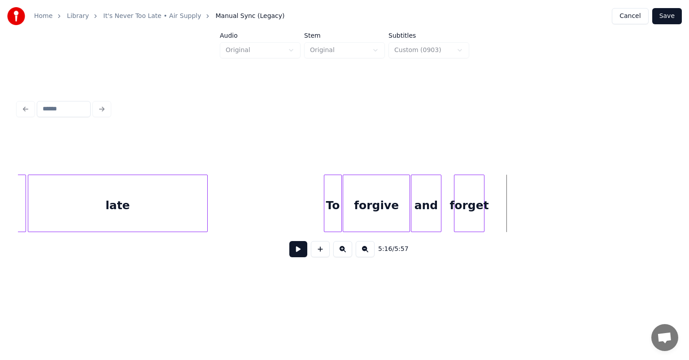
click at [468, 182] on div "forget" at bounding box center [470, 205] width 30 height 61
click at [447, 192] on div at bounding box center [446, 203] width 3 height 57
click at [452, 191] on div at bounding box center [453, 203] width 3 height 57
click at [484, 195] on div "forget" at bounding box center [468, 205] width 32 height 61
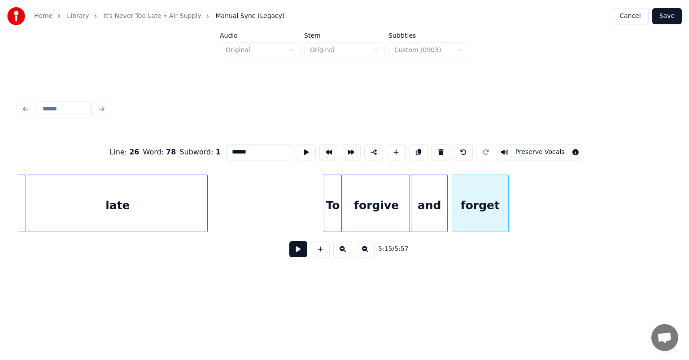
click at [507, 188] on div at bounding box center [507, 203] width 3 height 57
click at [335, 193] on div "To" at bounding box center [334, 205] width 18 height 61
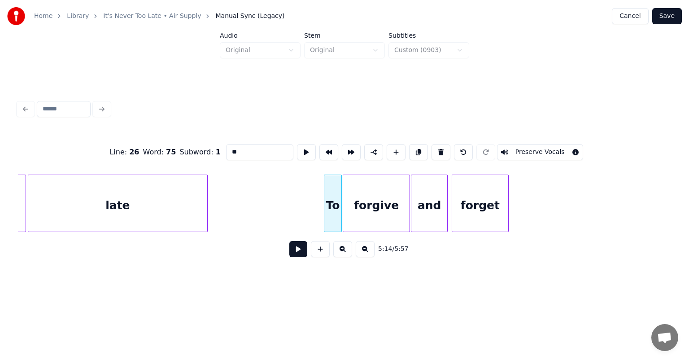
click at [194, 205] on div "late" at bounding box center [118, 205] width 180 height 61
type input "****"
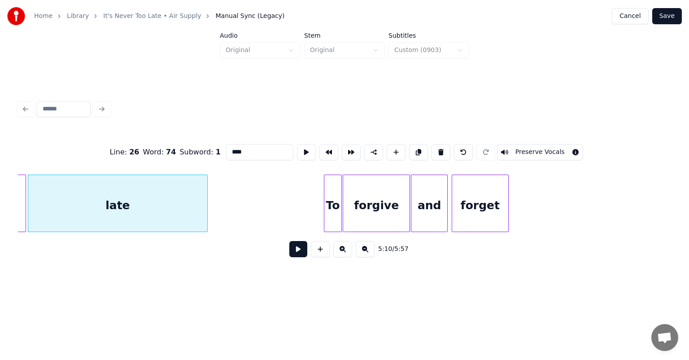
click at [295, 253] on button at bounding box center [299, 249] width 18 height 16
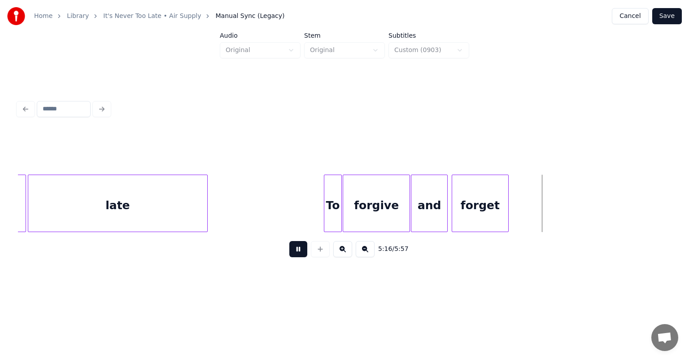
click at [295, 253] on button at bounding box center [299, 249] width 18 height 16
click at [449, 202] on div at bounding box center [449, 203] width 3 height 57
click at [419, 190] on div "and" at bounding box center [431, 205] width 39 height 61
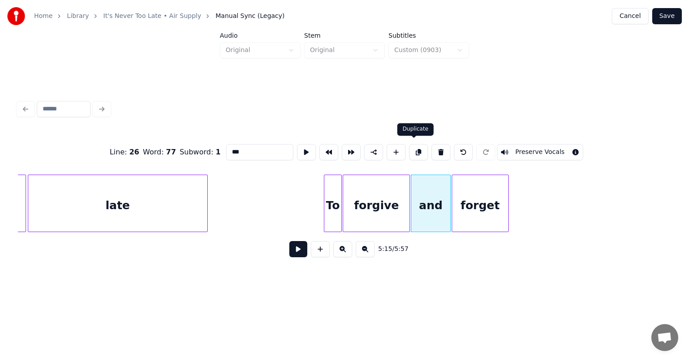
click at [417, 147] on button at bounding box center [418, 152] width 19 height 16
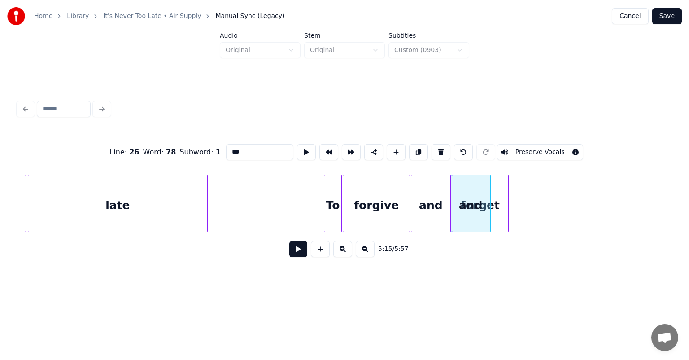
click at [264, 149] on input "***" at bounding box center [259, 152] width 67 height 16
type input "*"
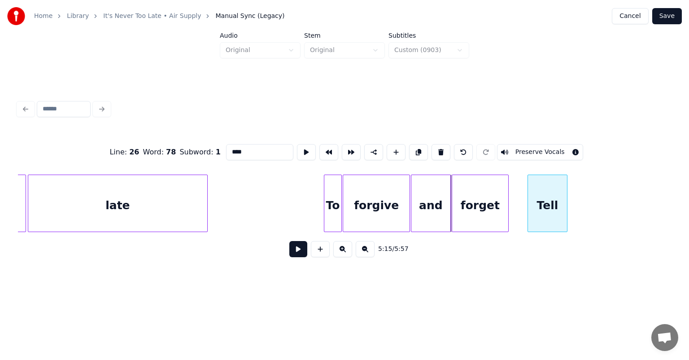
click at [546, 192] on div "Tell" at bounding box center [547, 205] width 39 height 61
click at [415, 145] on button at bounding box center [418, 152] width 19 height 16
click at [252, 149] on input "******" at bounding box center [259, 152] width 67 height 16
type input "*"
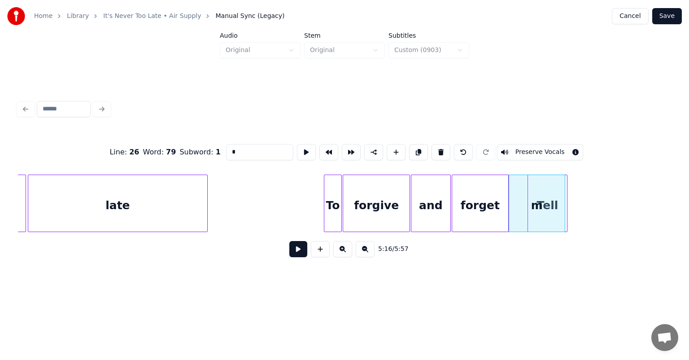
type input "**"
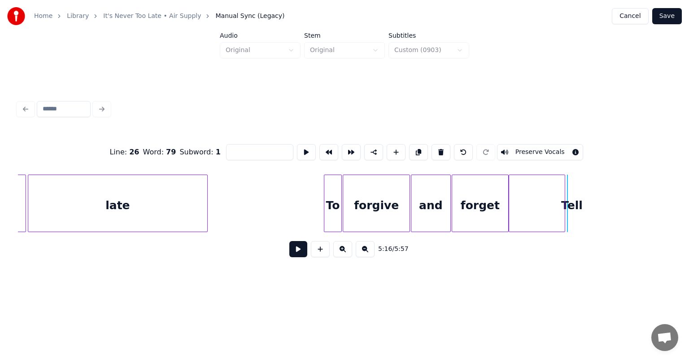
click at [552, 191] on div at bounding box center [537, 205] width 56 height 61
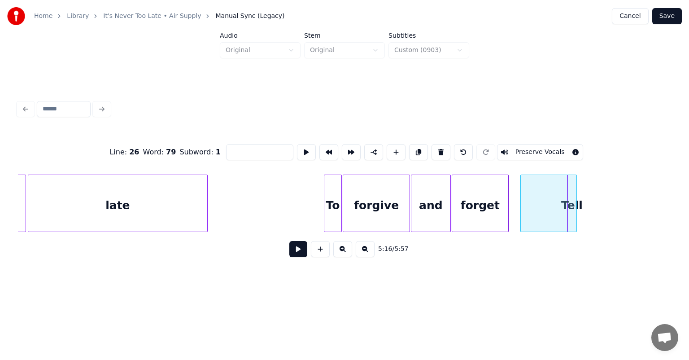
click at [553, 196] on div at bounding box center [549, 205] width 56 height 61
click at [437, 145] on button at bounding box center [441, 152] width 19 height 16
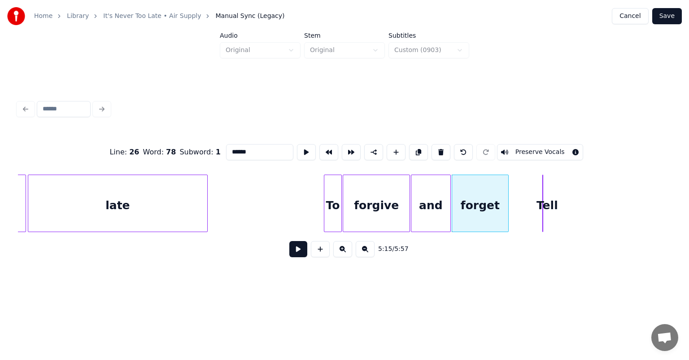
click at [550, 205] on div "Tell" at bounding box center [547, 205] width 9 height 61
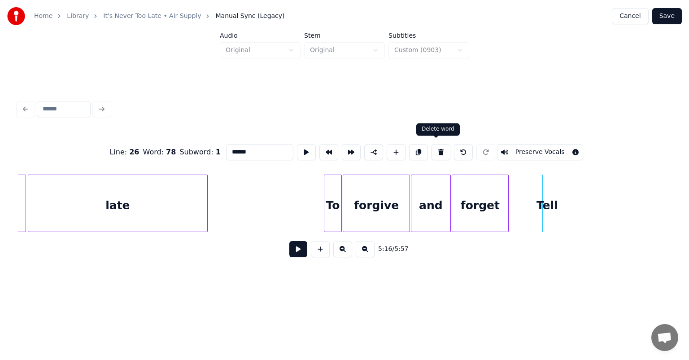
click at [437, 151] on button at bounding box center [441, 152] width 19 height 16
type input "****"
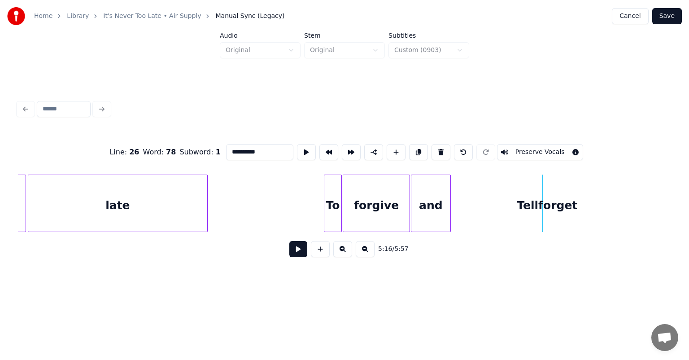
type input "**********"
drag, startPoint x: 519, startPoint y: 175, endPoint x: 548, endPoint y: 211, distance: 46.0
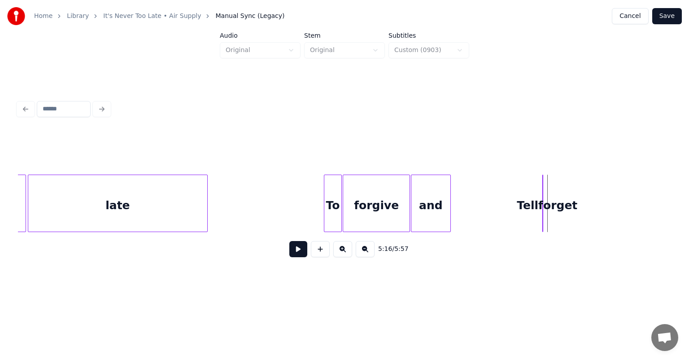
click at [548, 206] on div "Tellforget" at bounding box center [547, 205] width 9 height 61
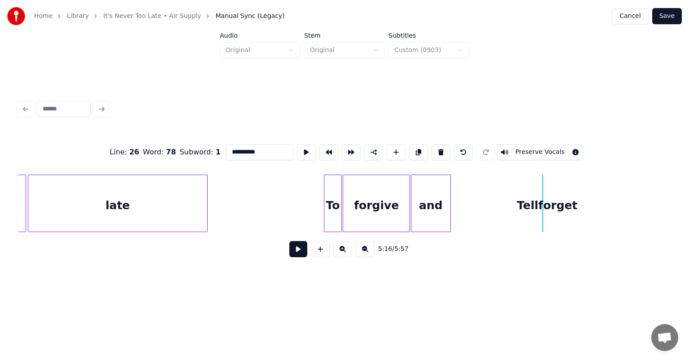
click at [335, 187] on div "To" at bounding box center [334, 205] width 18 height 61
click at [386, 193] on div "forgive" at bounding box center [376, 205] width 66 height 61
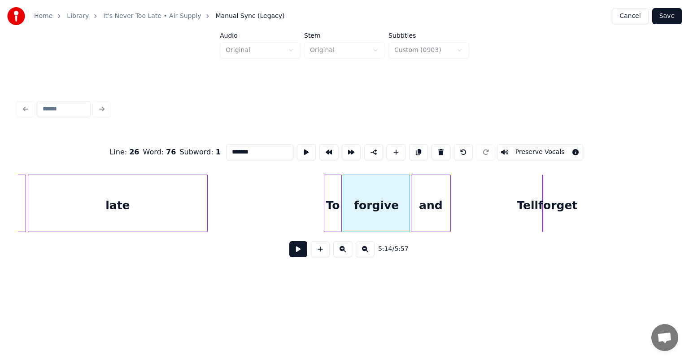
click at [543, 206] on div "Tellforget" at bounding box center [547, 205] width 9 height 61
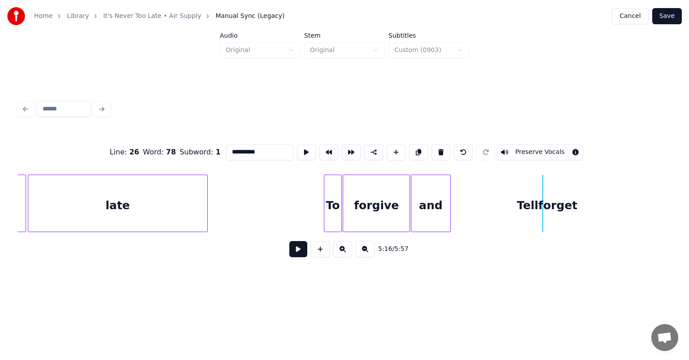
click at [552, 205] on div "Tellforget" at bounding box center [547, 205] width 9 height 61
click at [547, 202] on div "Tellforget" at bounding box center [547, 205] width 9 height 61
click at [434, 145] on button at bounding box center [441, 152] width 19 height 16
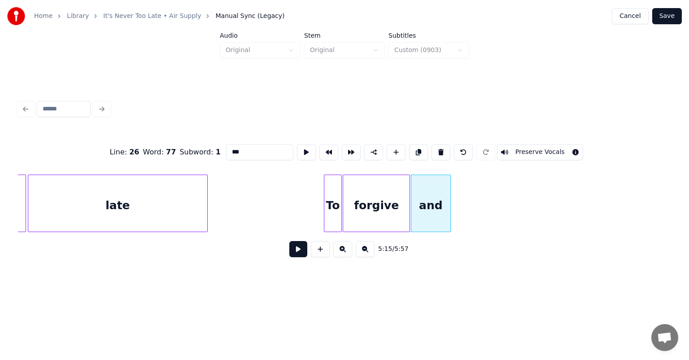
click at [377, 200] on div "forgive" at bounding box center [376, 205] width 66 height 61
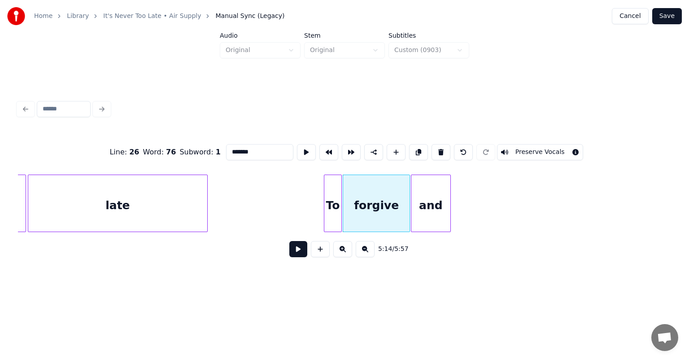
click at [432, 189] on div "and" at bounding box center [431, 205] width 39 height 61
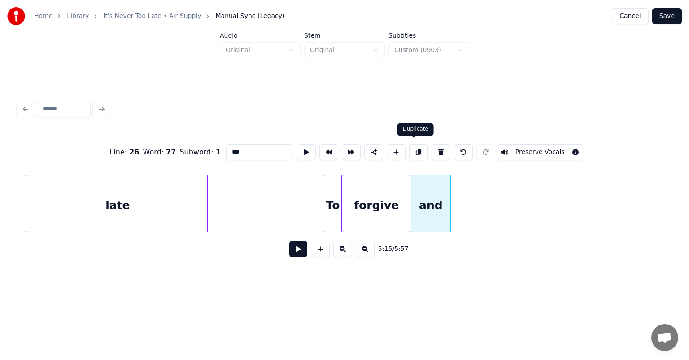
click at [412, 147] on button at bounding box center [418, 152] width 19 height 16
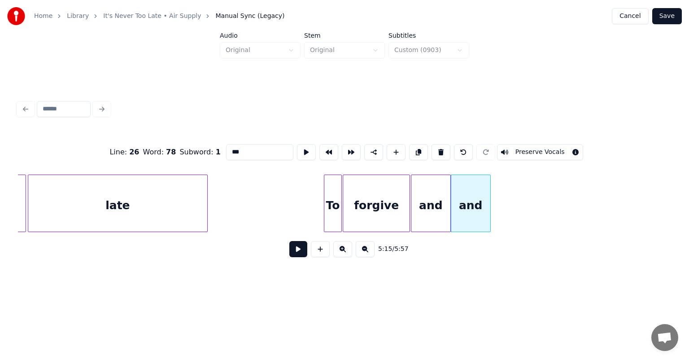
click at [262, 149] on input "***" at bounding box center [259, 152] width 67 height 16
type input "*"
click at [468, 189] on div "forget" at bounding box center [474, 205] width 39 height 61
click at [509, 197] on div at bounding box center [508, 203] width 3 height 57
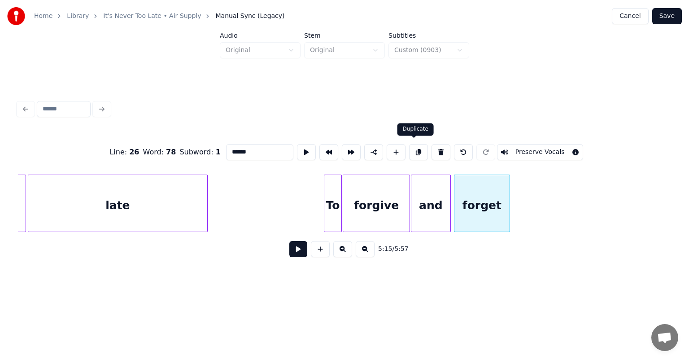
click at [412, 147] on button at bounding box center [418, 152] width 19 height 16
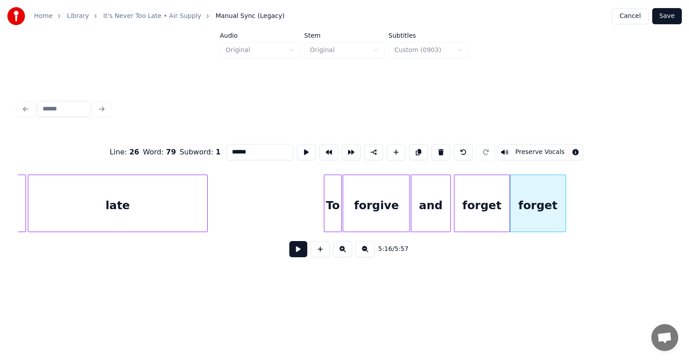
click at [259, 149] on input "******" at bounding box center [259, 152] width 67 height 16
type input "*"
click at [570, 192] on div "Tell" at bounding box center [560, 205] width 55 height 61
click at [568, 200] on div at bounding box center [568, 203] width 3 height 57
click at [334, 195] on div "To" at bounding box center [334, 205] width 18 height 61
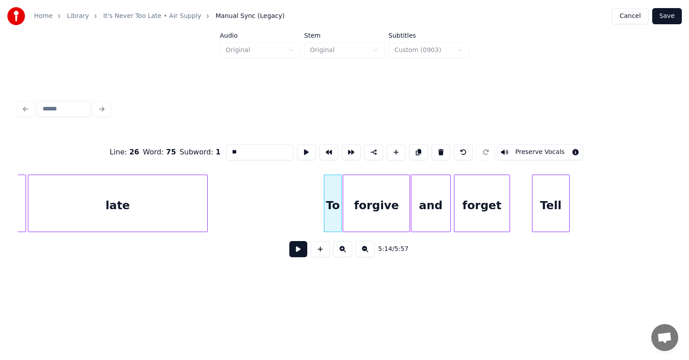
type input "**"
click at [294, 255] on button at bounding box center [299, 249] width 18 height 16
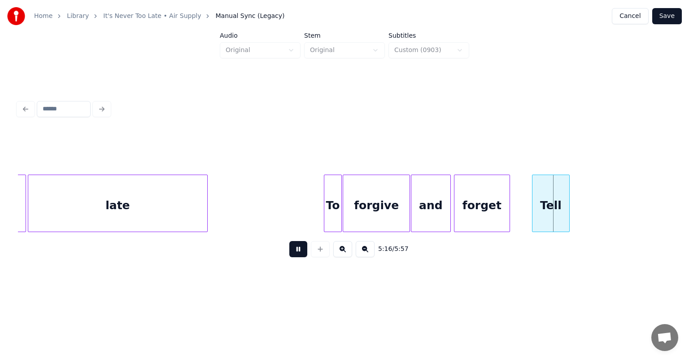
click at [294, 255] on button at bounding box center [299, 249] width 18 height 16
click at [451, 201] on div at bounding box center [450, 203] width 3 height 57
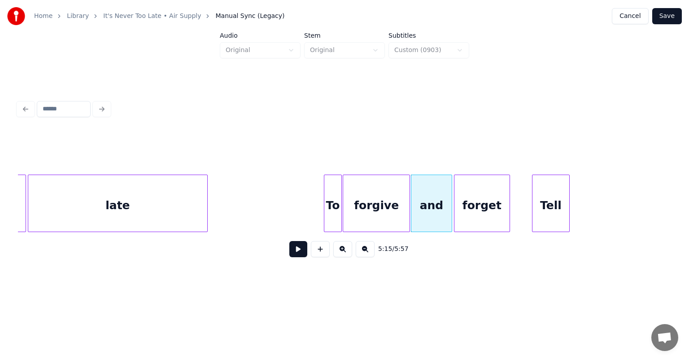
click at [569, 191] on div "Tell" at bounding box center [550, 203] width 37 height 57
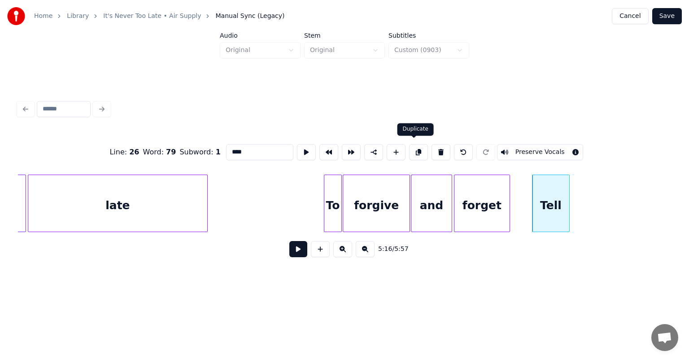
click at [413, 147] on button at bounding box center [418, 152] width 19 height 16
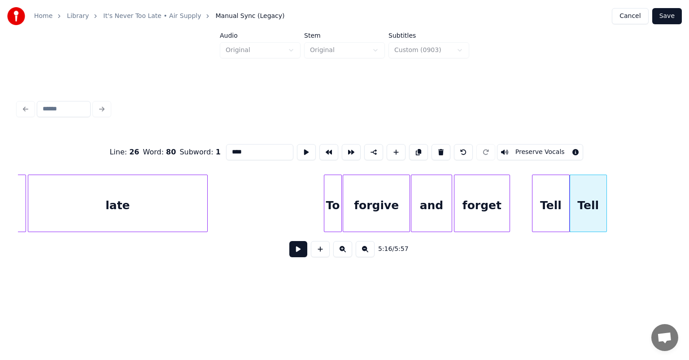
click at [247, 153] on input "****" at bounding box center [259, 152] width 67 height 16
type input "*"
type input "**"
click at [414, 149] on button at bounding box center [418, 152] width 19 height 16
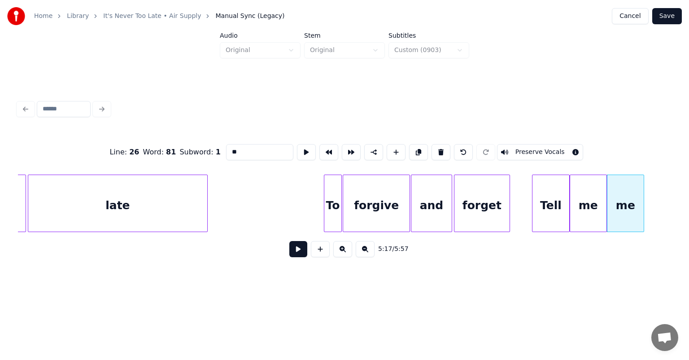
click at [253, 145] on input "**" at bounding box center [259, 152] width 67 height 16
type input "*"
click at [412, 149] on button at bounding box center [418, 152] width 19 height 16
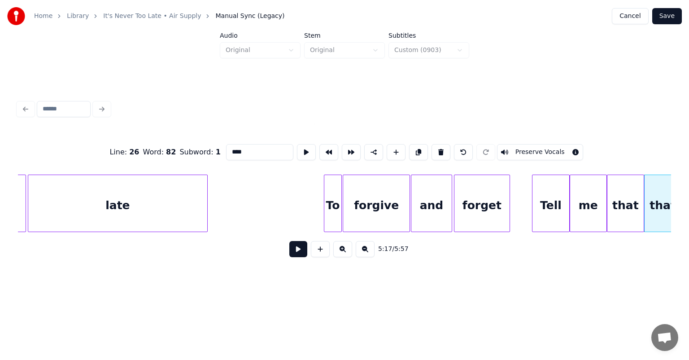
click at [266, 144] on input "****" at bounding box center [259, 152] width 67 height 16
type input "*"
click at [411, 150] on button at bounding box center [418, 152] width 19 height 16
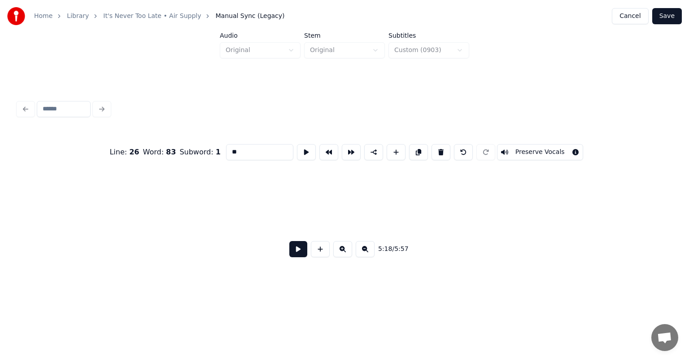
scroll to position [0, 28553]
click at [246, 150] on input "**" at bounding box center [259, 152] width 67 height 16
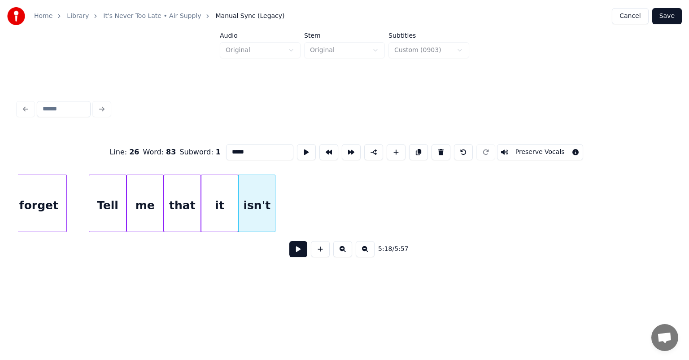
scroll to position [0, 28302]
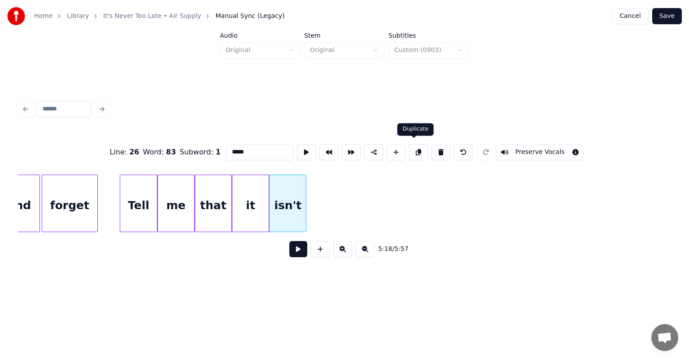
click at [414, 148] on button at bounding box center [418, 152] width 19 height 16
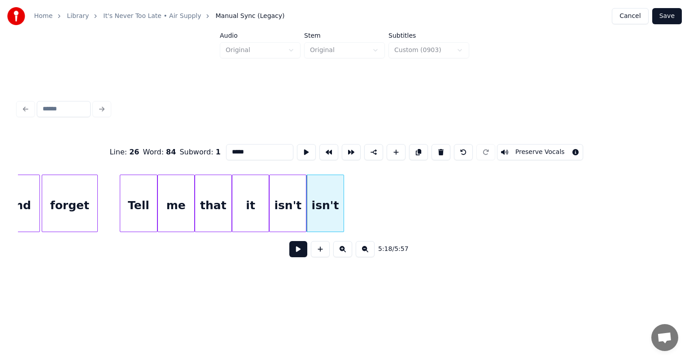
click at [260, 149] on input "*****" at bounding box center [259, 152] width 67 height 16
type input "*"
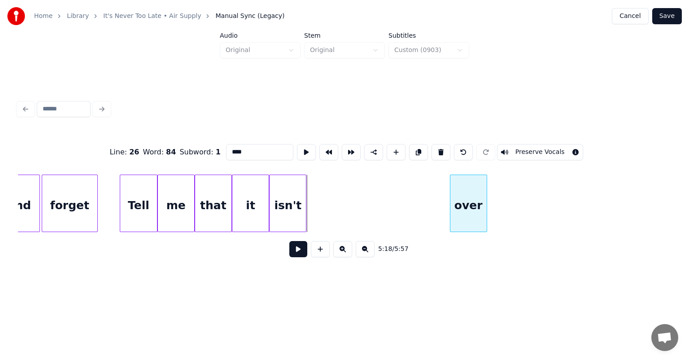
click at [465, 196] on div "over" at bounding box center [469, 205] width 36 height 61
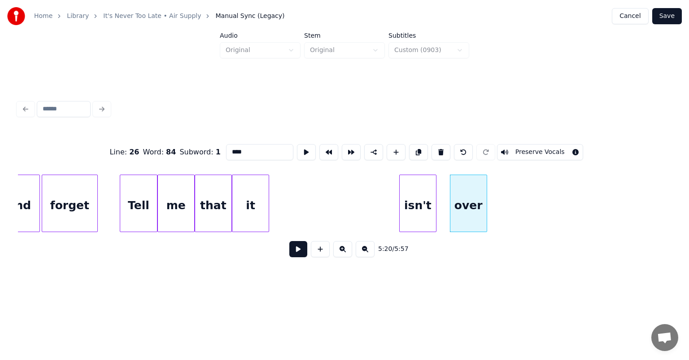
click at [415, 189] on div "isn't" at bounding box center [418, 205] width 36 height 61
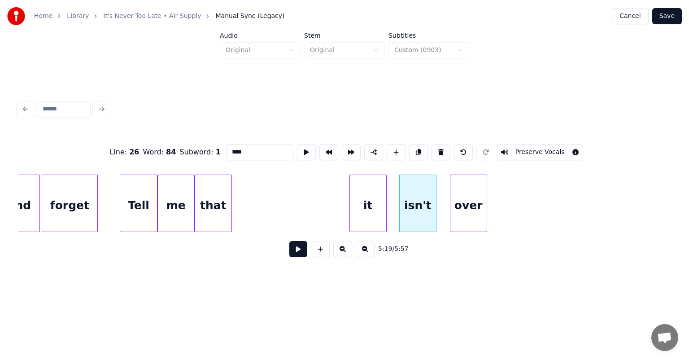
click at [374, 201] on div "it" at bounding box center [368, 205] width 36 height 61
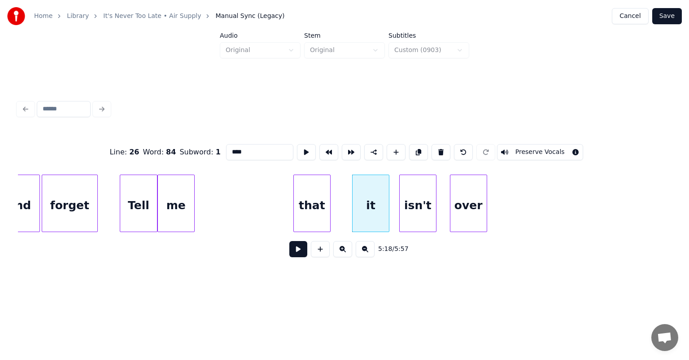
click at [320, 196] on div "that" at bounding box center [312, 205] width 36 height 61
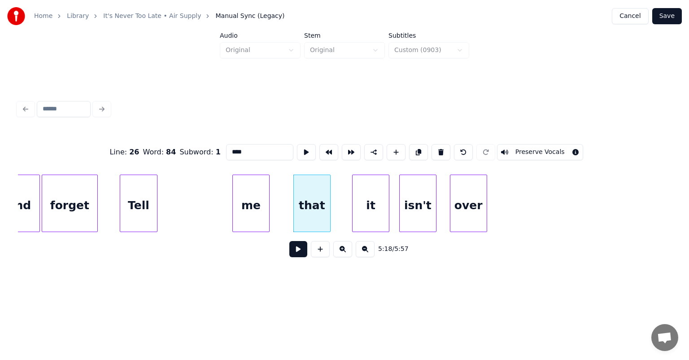
click at [254, 185] on div "me" at bounding box center [251, 205] width 36 height 61
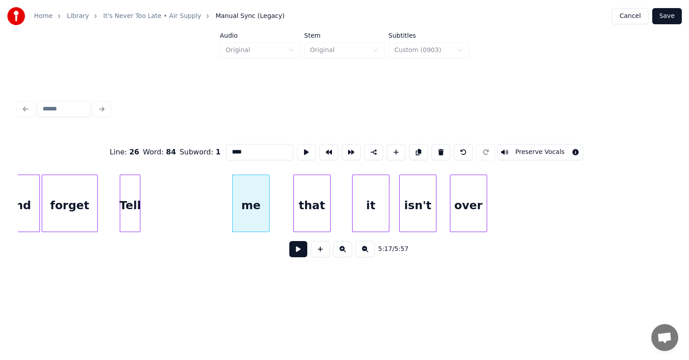
click at [137, 195] on div at bounding box center [138, 203] width 3 height 57
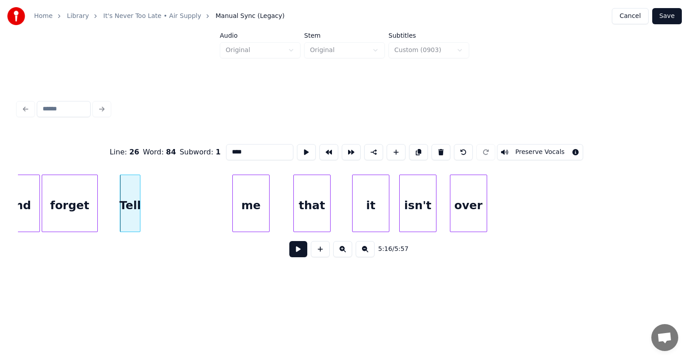
type input "****"
click at [297, 253] on button at bounding box center [299, 249] width 18 height 16
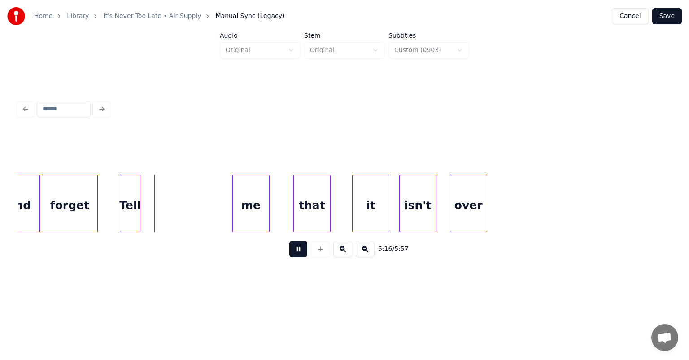
click at [297, 253] on button at bounding box center [299, 249] width 18 height 16
click at [167, 183] on div "me" at bounding box center [160, 205] width 36 height 61
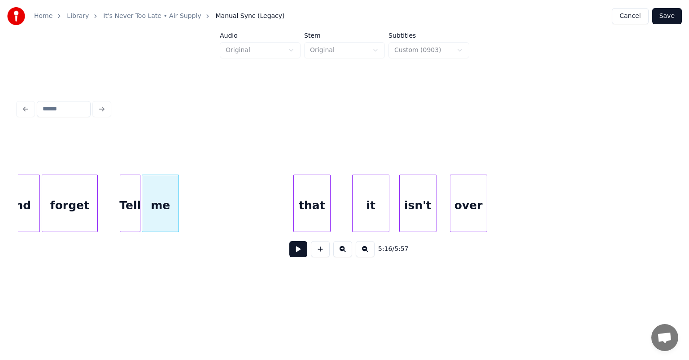
click at [127, 189] on div "Tell" at bounding box center [130, 205] width 20 height 61
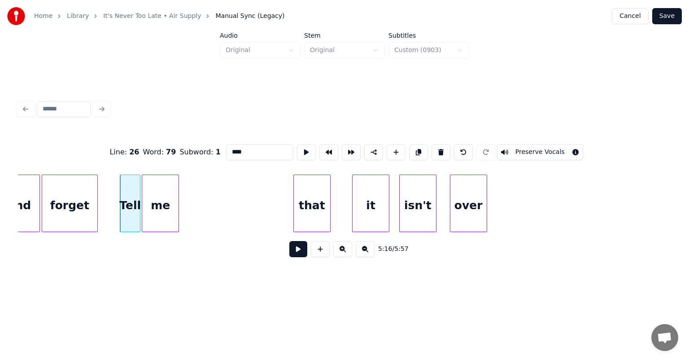
click at [292, 251] on button at bounding box center [299, 249] width 18 height 16
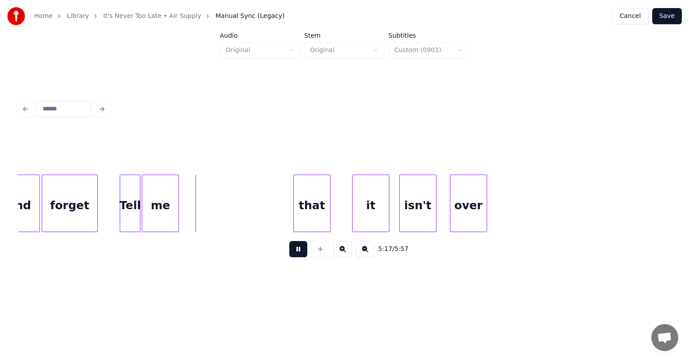
click at [292, 251] on button at bounding box center [299, 249] width 18 height 16
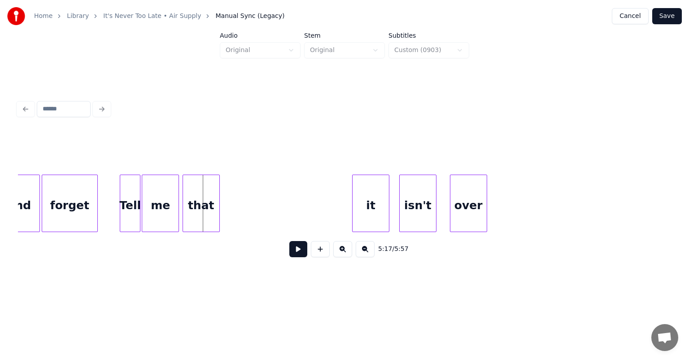
click at [203, 186] on div "that" at bounding box center [201, 205] width 36 height 61
click at [205, 200] on div at bounding box center [204, 203] width 3 height 57
click at [297, 253] on button at bounding box center [299, 249] width 18 height 16
click at [228, 194] on div "it" at bounding box center [231, 205] width 36 height 61
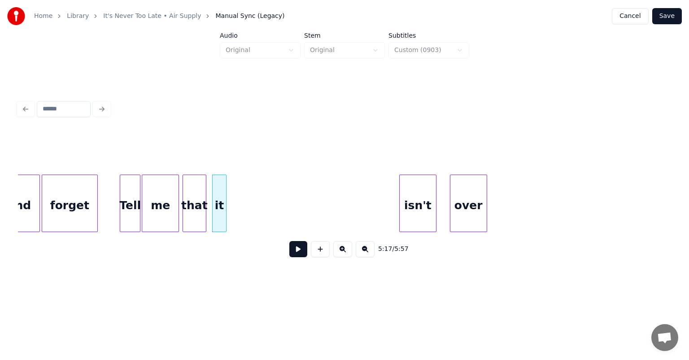
click at [225, 198] on div at bounding box center [225, 203] width 3 height 57
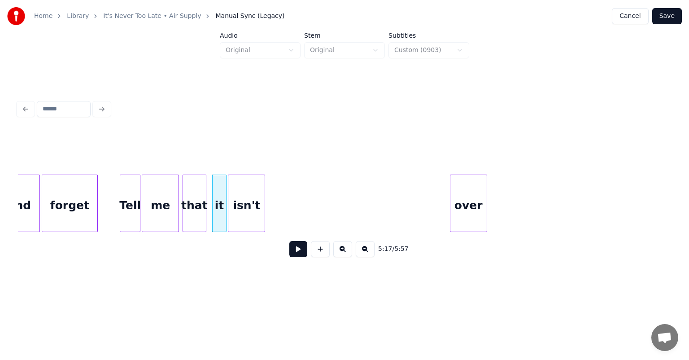
click at [245, 187] on div "isn't" at bounding box center [246, 205] width 36 height 61
click at [297, 257] on button at bounding box center [299, 249] width 18 height 16
click at [132, 200] on div "Tell" at bounding box center [130, 205] width 20 height 61
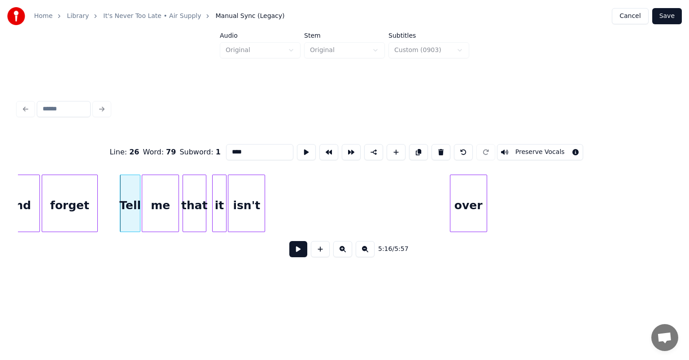
click at [296, 254] on button at bounding box center [299, 249] width 18 height 16
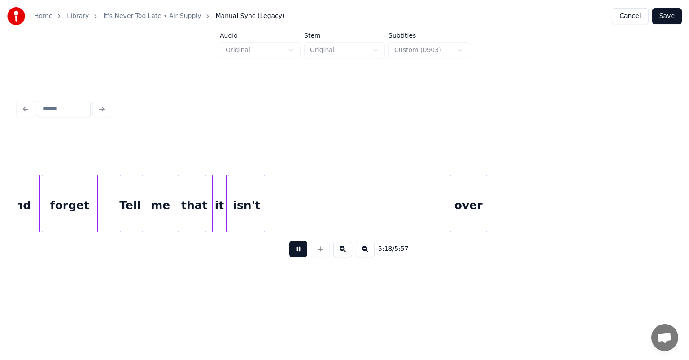
click at [296, 254] on button at bounding box center [299, 249] width 18 height 16
click at [307, 194] on div "over" at bounding box center [316, 205] width 36 height 61
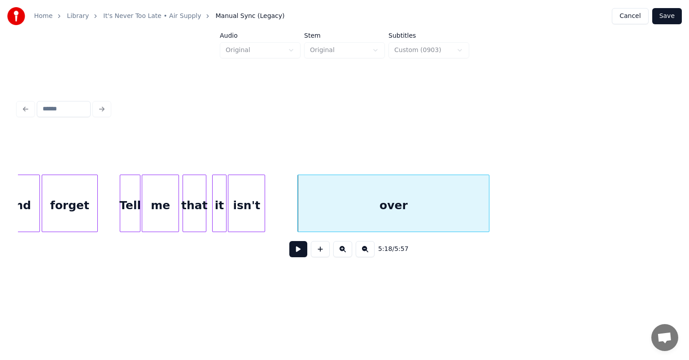
click at [489, 203] on div at bounding box center [488, 203] width 3 height 57
click at [295, 207] on div at bounding box center [294, 203] width 3 height 57
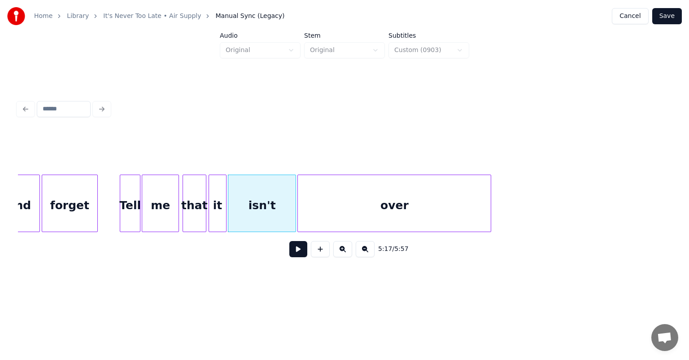
click at [209, 196] on div at bounding box center [210, 203] width 3 height 57
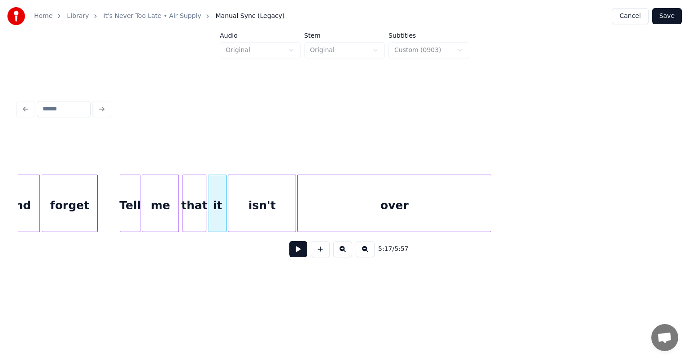
click at [127, 194] on div "Tell" at bounding box center [130, 205] width 20 height 61
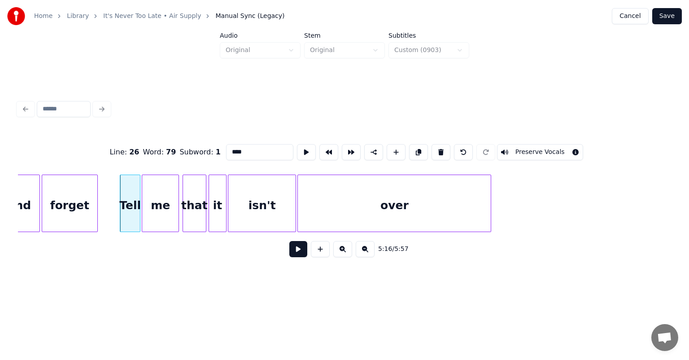
click at [300, 253] on button at bounding box center [299, 249] width 18 height 16
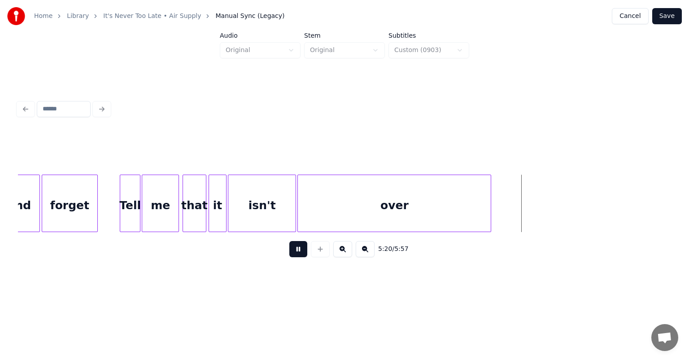
click at [300, 253] on button at bounding box center [299, 249] width 18 height 16
click at [418, 207] on div "over" at bounding box center [394, 205] width 193 height 61
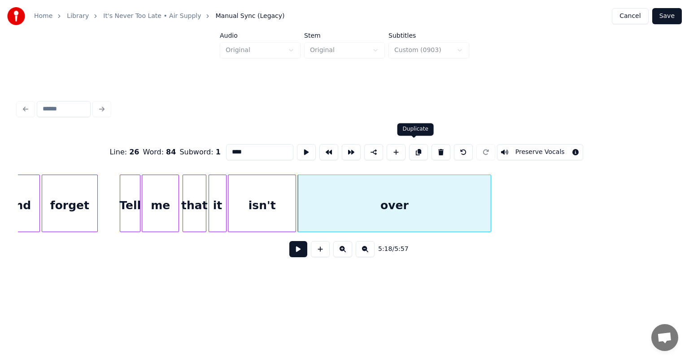
click at [415, 145] on button at bounding box center [418, 152] width 19 height 16
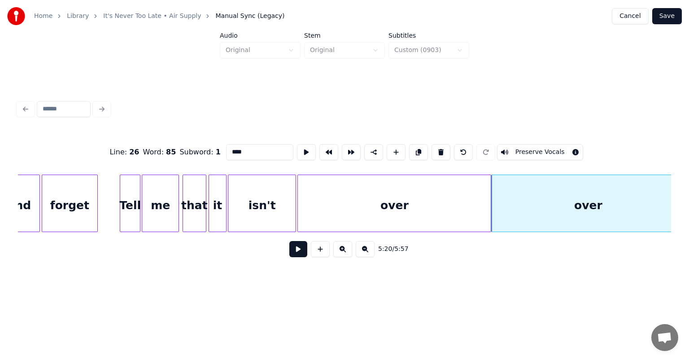
click at [250, 149] on input "****" at bounding box center [259, 152] width 67 height 16
type input "*"
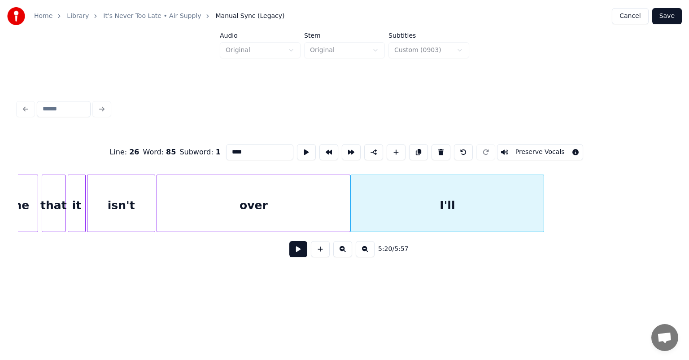
scroll to position [0, 28445]
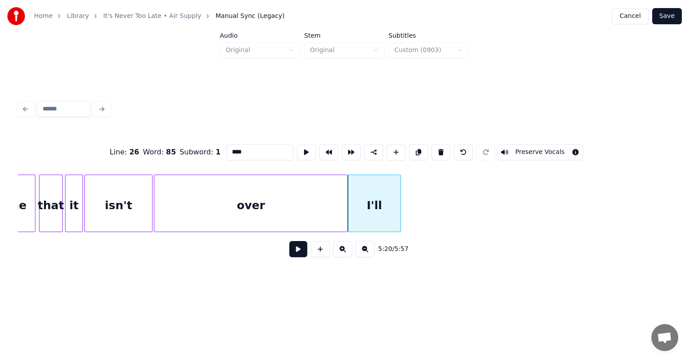
click at [399, 197] on div at bounding box center [399, 203] width 3 height 57
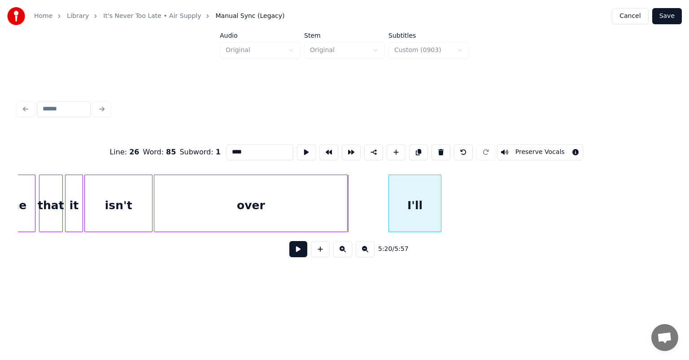
click at [407, 185] on div "I'll" at bounding box center [415, 205] width 52 height 61
click at [413, 149] on button at bounding box center [418, 152] width 19 height 16
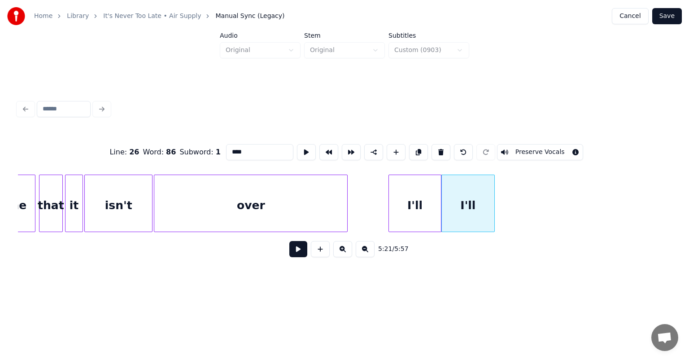
click at [272, 149] on input "****" at bounding box center [259, 152] width 67 height 16
type input "*"
click at [414, 149] on button at bounding box center [418, 152] width 19 height 16
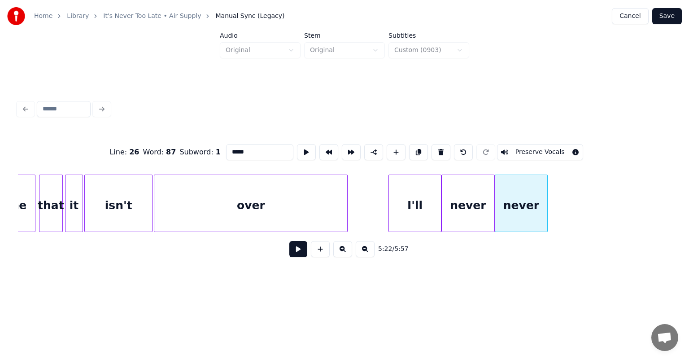
click at [255, 149] on input "*****" at bounding box center [259, 152] width 67 height 16
type input "*"
click at [414, 149] on button at bounding box center [418, 152] width 19 height 16
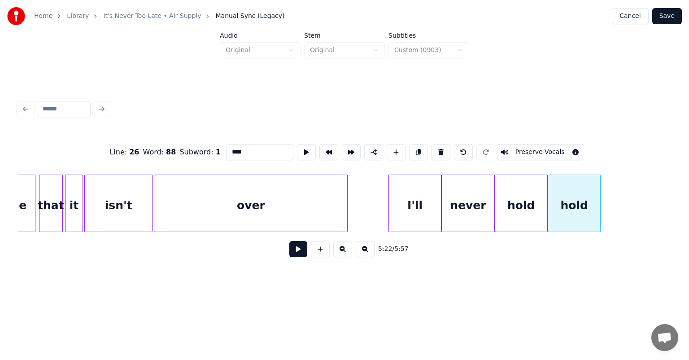
click at [262, 154] on input "****" at bounding box center [259, 152] width 67 height 16
type input "*"
click at [415, 147] on button at bounding box center [418, 152] width 19 height 16
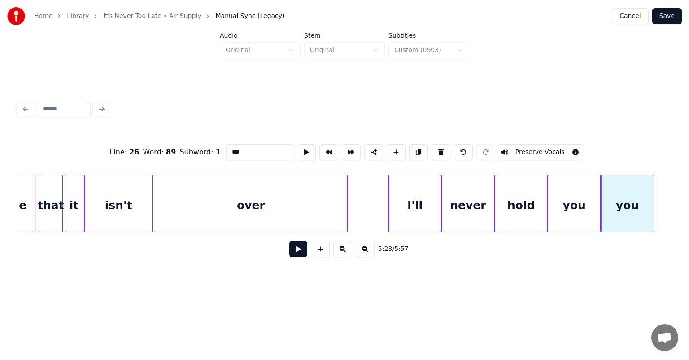
click at [265, 151] on input "***" at bounding box center [259, 152] width 67 height 16
type input "*"
click at [408, 195] on div "I'll" at bounding box center [415, 205] width 52 height 61
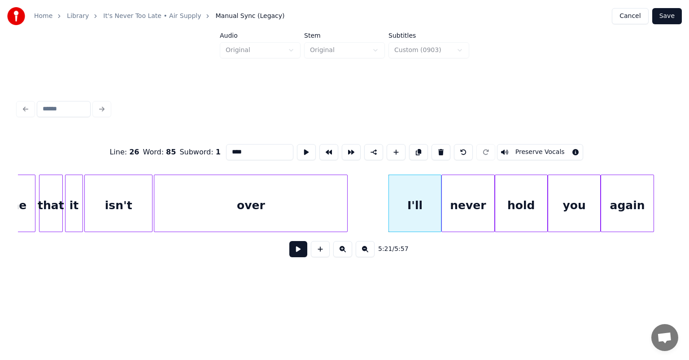
click at [307, 204] on div "over" at bounding box center [250, 205] width 193 height 61
type input "****"
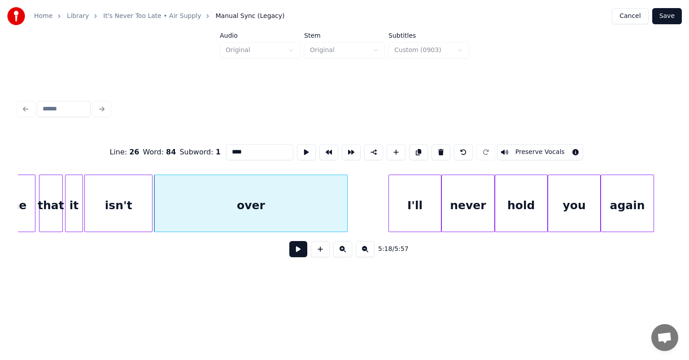
click at [298, 255] on button at bounding box center [299, 249] width 18 height 16
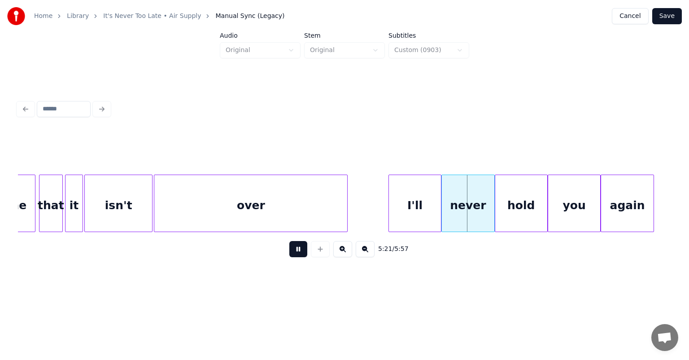
click at [298, 255] on button at bounding box center [299, 249] width 18 height 16
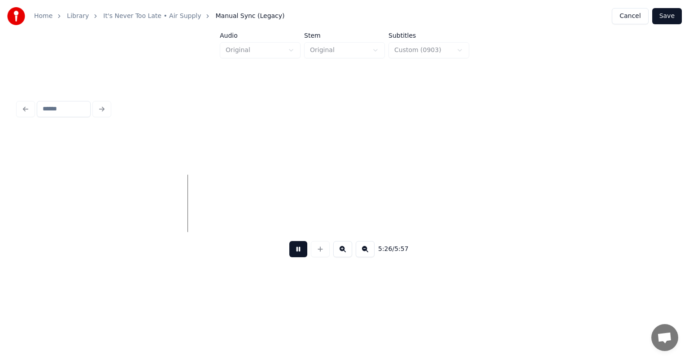
click at [298, 255] on button at bounding box center [299, 249] width 18 height 16
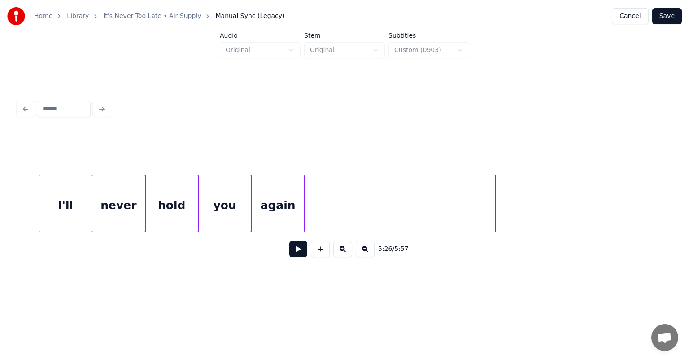
scroll to position [0, 28740]
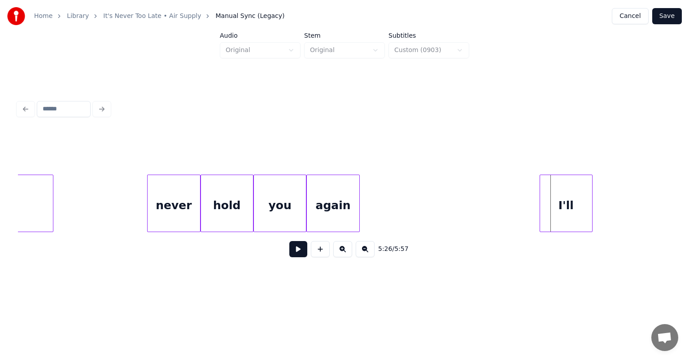
click at [571, 164] on div "5:26 / 5:57" at bounding box center [345, 198] width 654 height 136
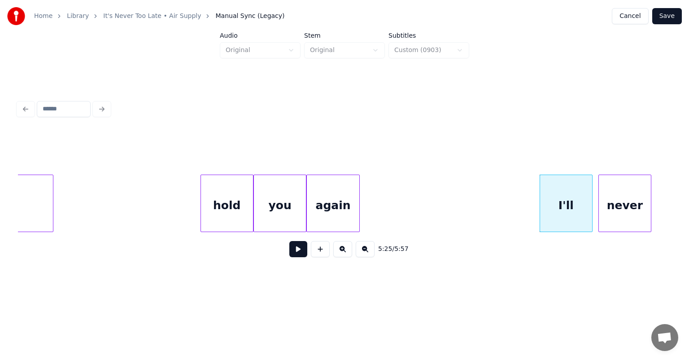
click at [638, 150] on div "5:25 / 5:57" at bounding box center [345, 198] width 654 height 136
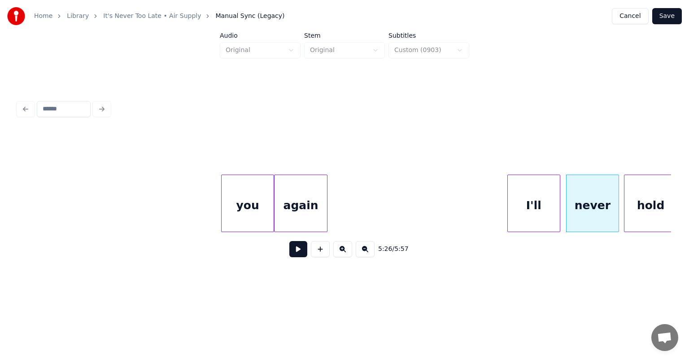
scroll to position [0, 28778]
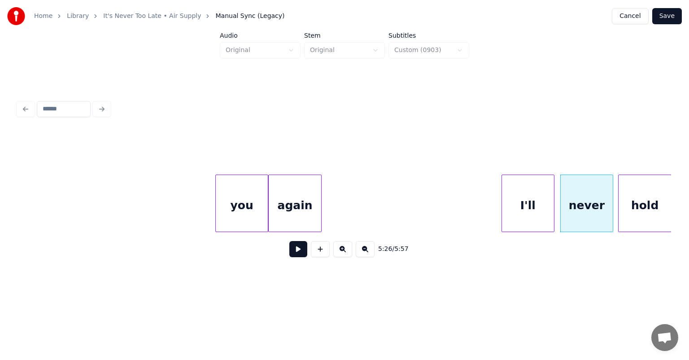
click at [689, 138] on div "Home Library It's Never Too Late • Air Supply Manual Sync (Legacy) Cancel Save …" at bounding box center [344, 144] width 689 height 289
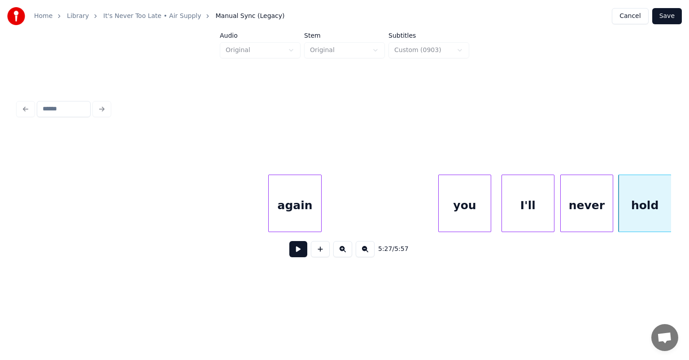
click at [470, 180] on div "you" at bounding box center [465, 205] width 52 height 61
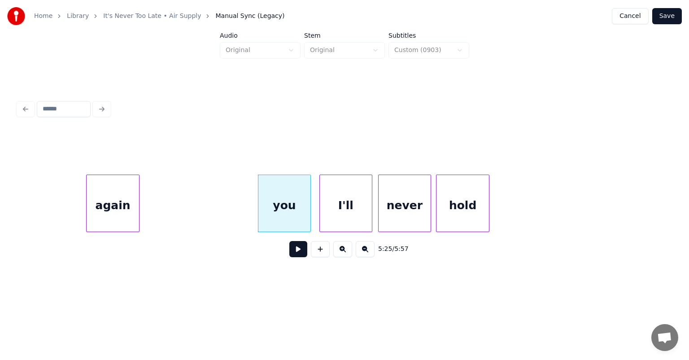
scroll to position [0, 28975]
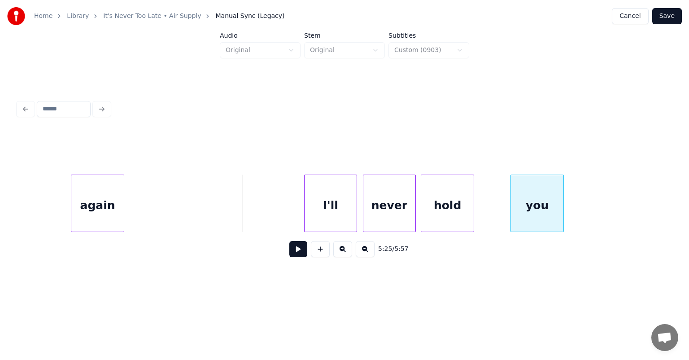
click at [540, 181] on div "you" at bounding box center [537, 205] width 52 height 61
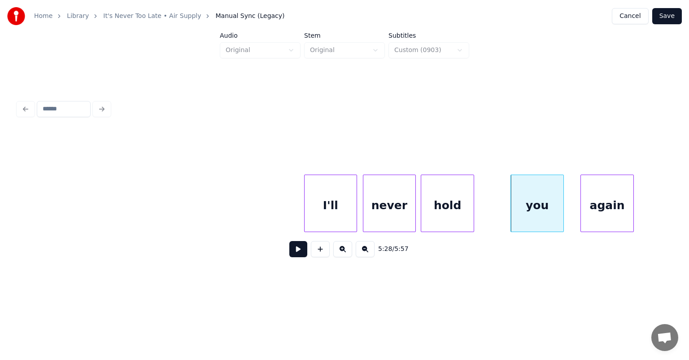
click at [607, 142] on div "5:28 / 5:57" at bounding box center [345, 198] width 654 height 136
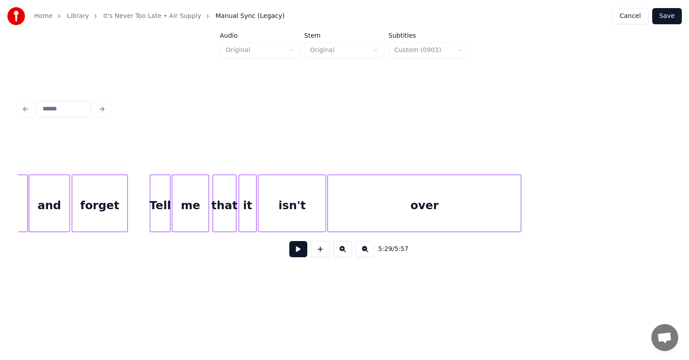
scroll to position [0, 28257]
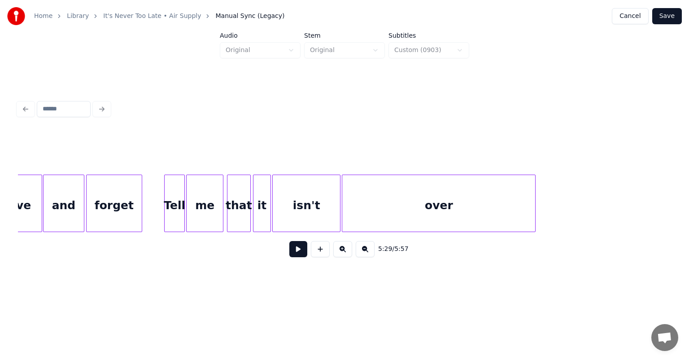
click at [171, 182] on div "Tell" at bounding box center [175, 205] width 20 height 61
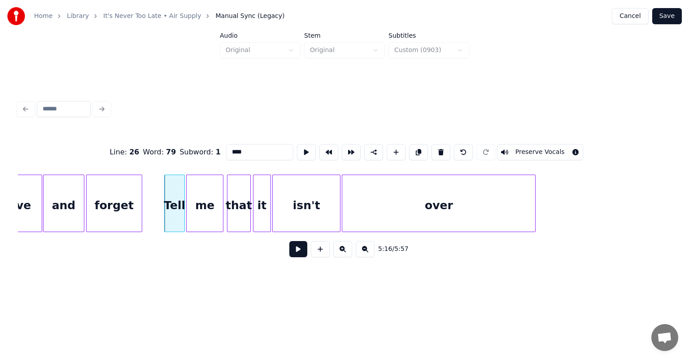
click at [297, 257] on button at bounding box center [299, 249] width 18 height 16
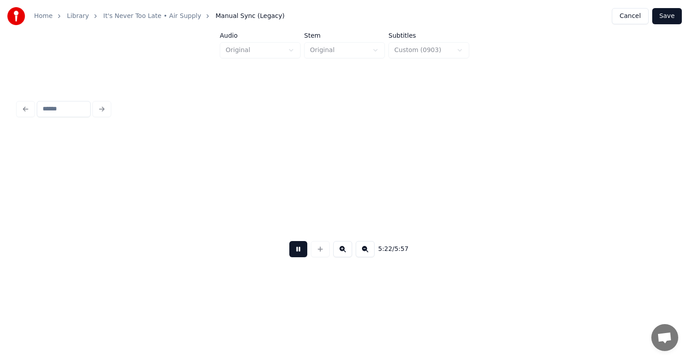
scroll to position [0, 28912]
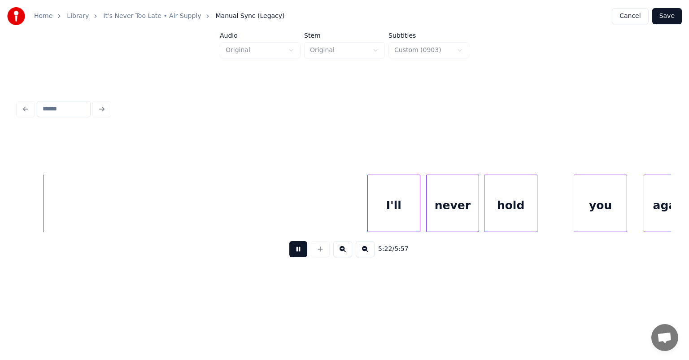
click at [297, 257] on button at bounding box center [299, 249] width 18 height 16
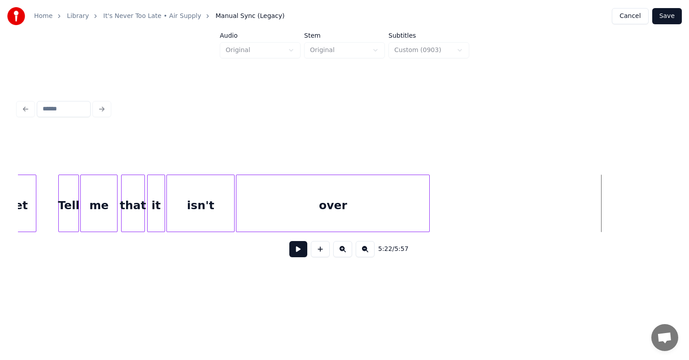
scroll to position [0, 28356]
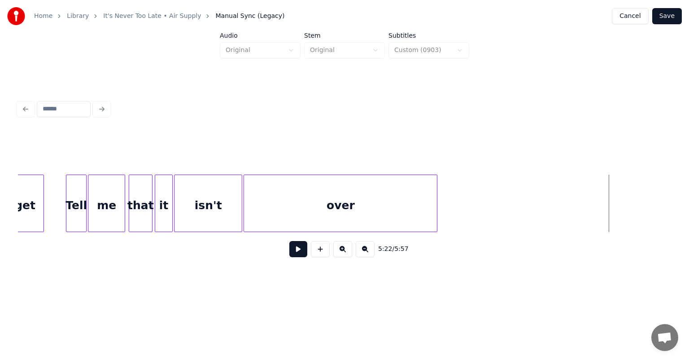
click at [83, 189] on div "Tell" at bounding box center [76, 205] width 20 height 61
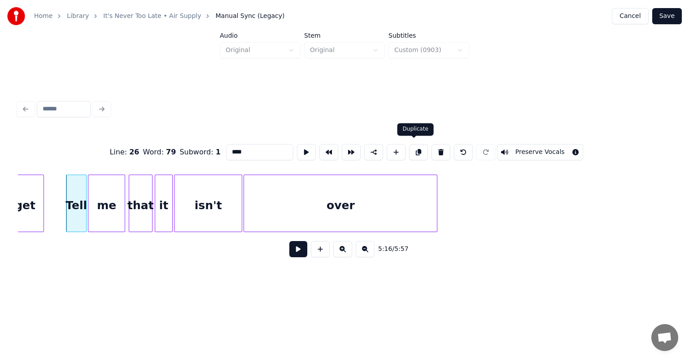
click at [411, 148] on button at bounding box center [418, 152] width 19 height 16
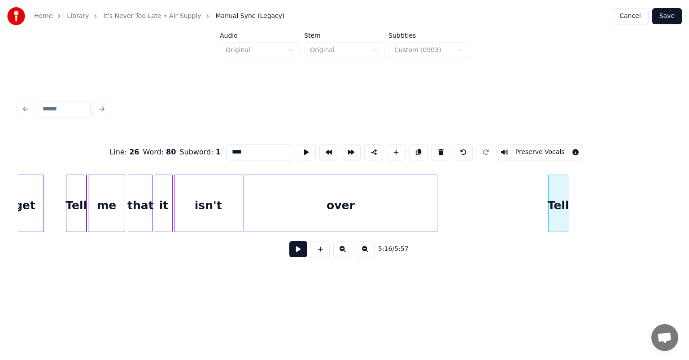
click at [559, 176] on div "Tell" at bounding box center [559, 205] width 20 height 61
click at [110, 187] on div "me" at bounding box center [106, 205] width 36 height 61
type input "**"
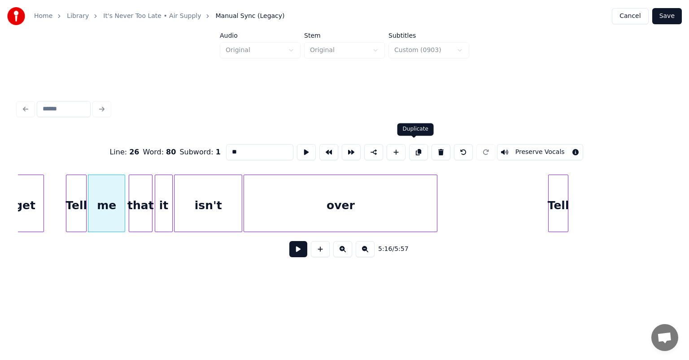
click at [415, 147] on button at bounding box center [418, 152] width 19 height 16
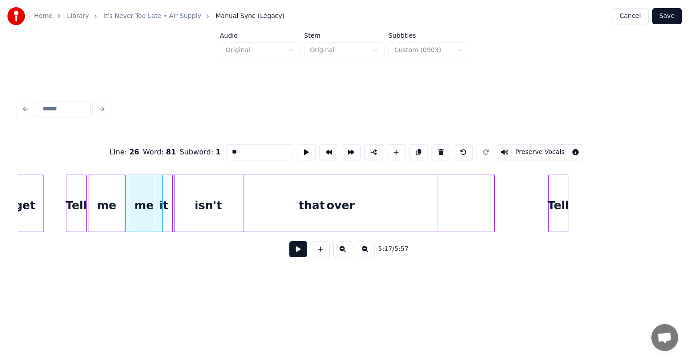
click at [492, 180] on div at bounding box center [493, 203] width 3 height 57
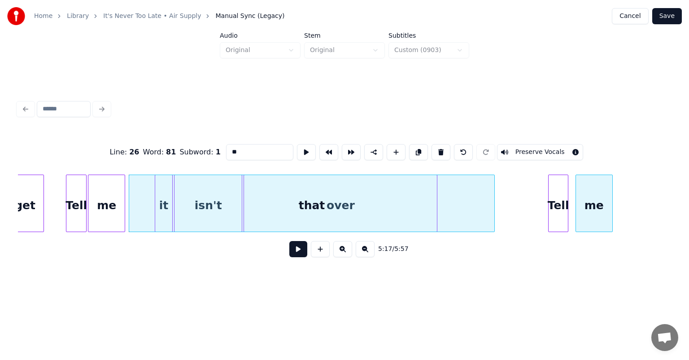
click at [589, 189] on div "me" at bounding box center [594, 205] width 36 height 61
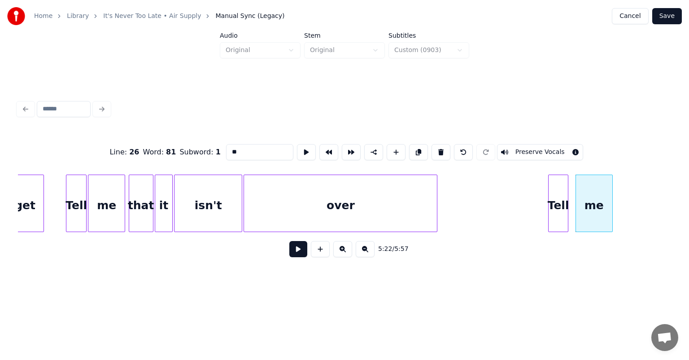
click at [152, 200] on div at bounding box center [151, 203] width 3 height 57
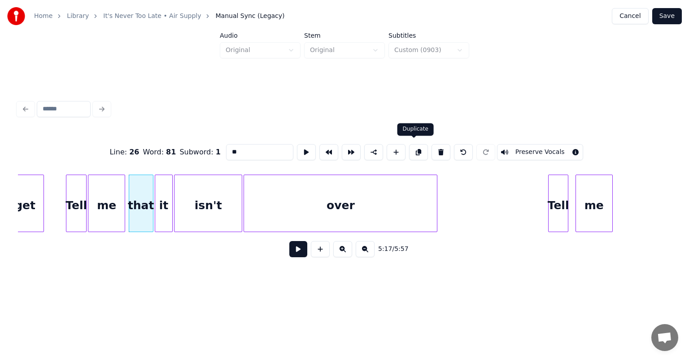
click at [413, 150] on button at bounding box center [418, 152] width 19 height 16
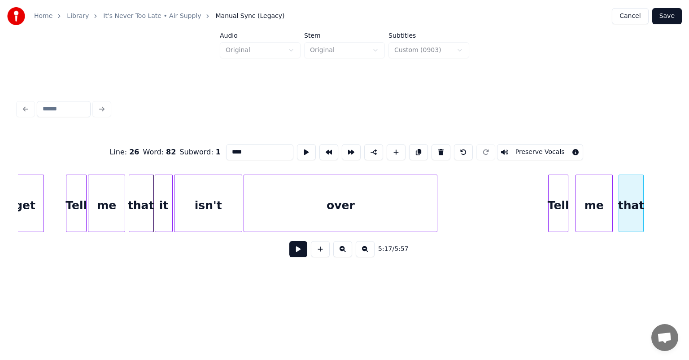
click at [627, 189] on div "that" at bounding box center [631, 205] width 24 height 61
click at [163, 191] on div "it" at bounding box center [163, 205] width 17 height 61
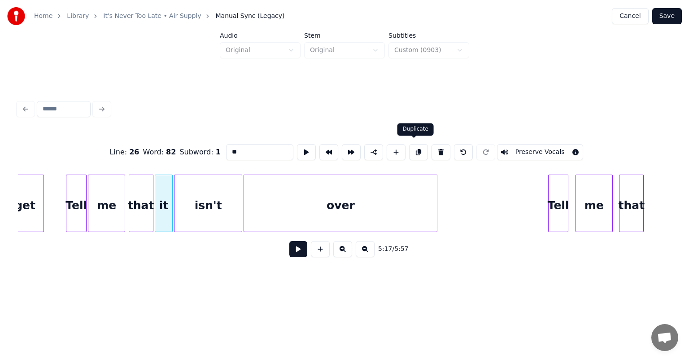
click at [415, 149] on button at bounding box center [418, 152] width 19 height 16
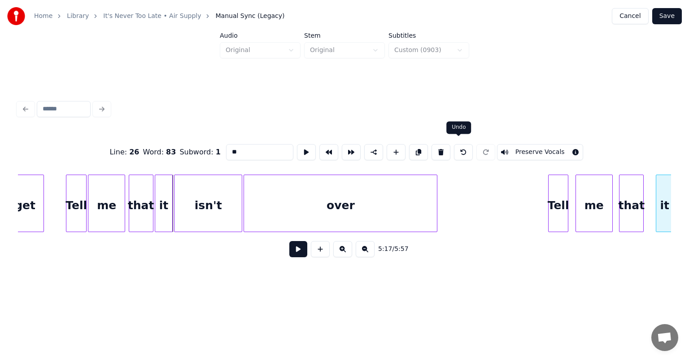
scroll to position [0, 28370]
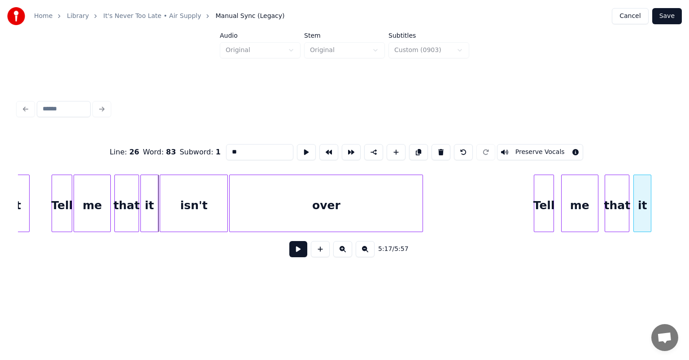
click at [657, 134] on div "Line : 26 Word : 83 Subword : 1 ** Preserve Vocals 5:17 / 5:57" at bounding box center [345, 198] width 654 height 136
click at [201, 193] on div "isn't" at bounding box center [193, 205] width 67 height 61
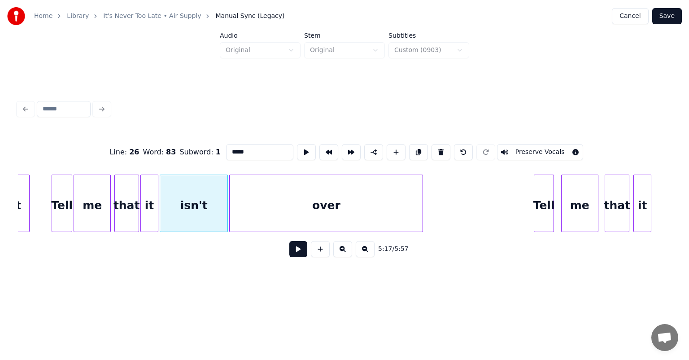
click at [415, 149] on button at bounding box center [418, 152] width 19 height 16
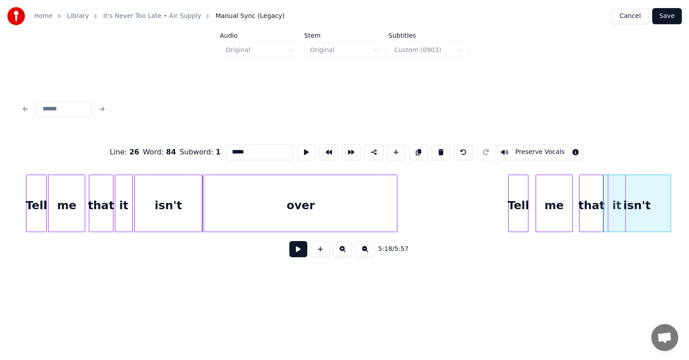
scroll to position [0, 28403]
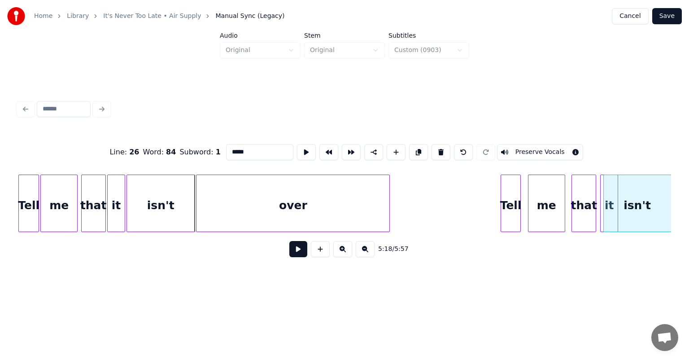
click at [689, 163] on div "Home Library It's Never Too Late • Air Supply Manual Sync (Legacy) Cancel Save …" at bounding box center [344, 144] width 689 height 289
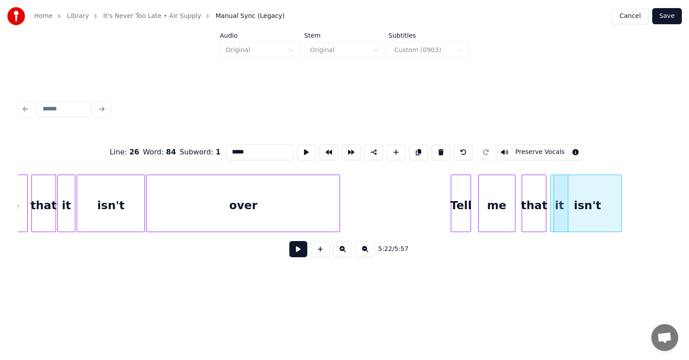
scroll to position [0, 28457]
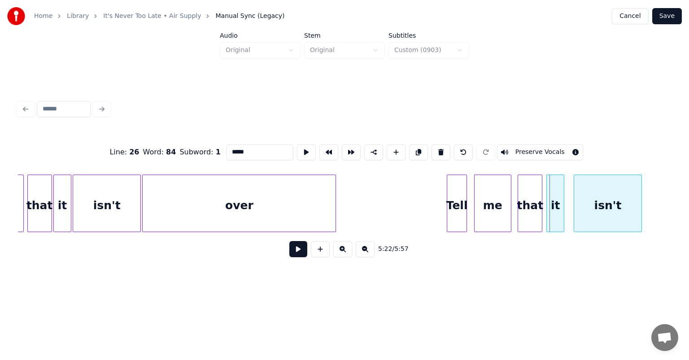
click at [628, 199] on div "isn't" at bounding box center [608, 205] width 67 height 61
click at [245, 189] on div "over" at bounding box center [239, 205] width 193 height 61
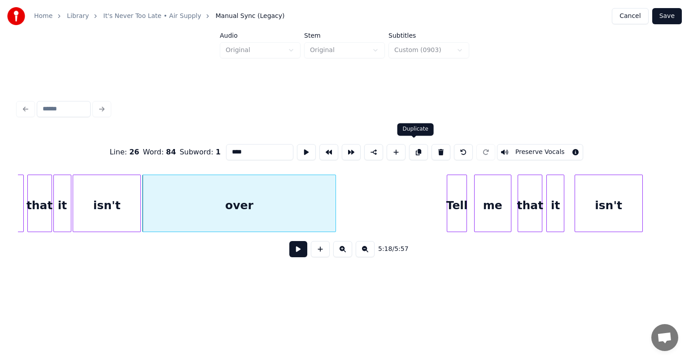
click at [416, 151] on button at bounding box center [418, 152] width 19 height 16
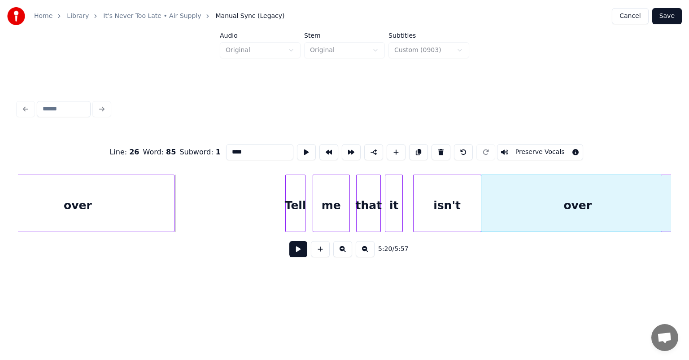
scroll to position [0, 28629]
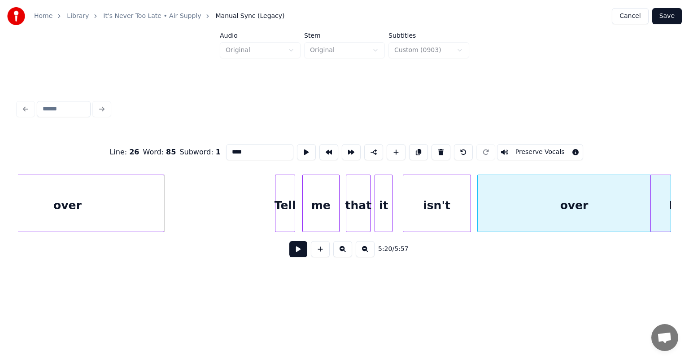
click at [569, 192] on div "over" at bounding box center [574, 205] width 193 height 61
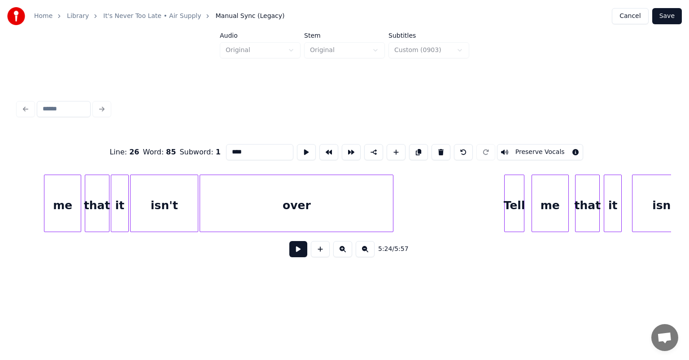
scroll to position [0, 28395]
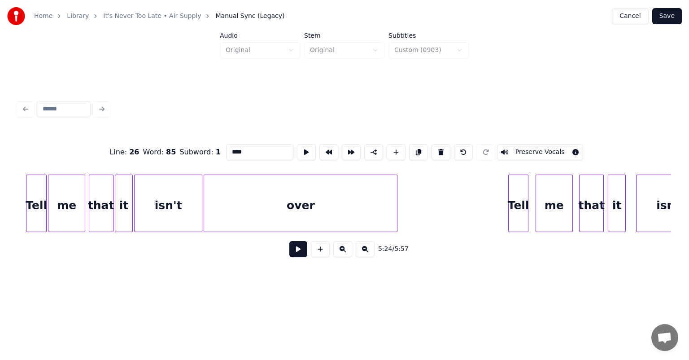
click at [36, 207] on div "Tell" at bounding box center [36, 205] width 20 height 61
type input "****"
click at [298, 251] on button at bounding box center [299, 249] width 18 height 16
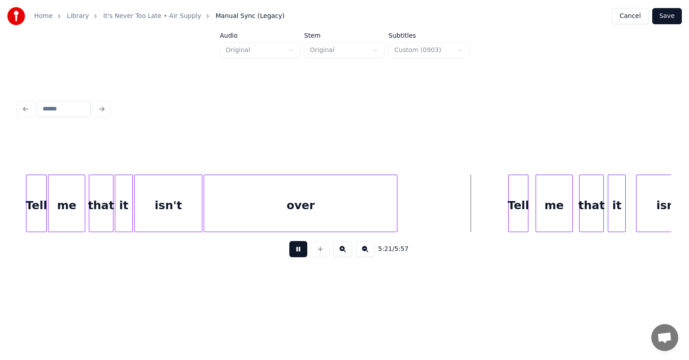
click at [298, 251] on button at bounding box center [299, 249] width 18 height 16
click at [497, 190] on div "Tell" at bounding box center [496, 205] width 20 height 61
click at [305, 248] on button at bounding box center [299, 249] width 18 height 16
click at [290, 241] on button at bounding box center [299, 249] width 18 height 16
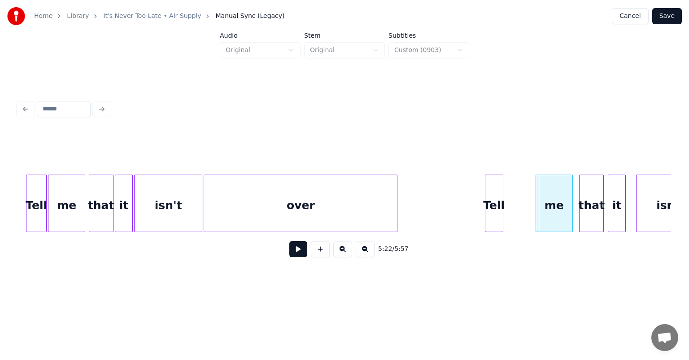
click at [503, 196] on div at bounding box center [501, 203] width 3 height 57
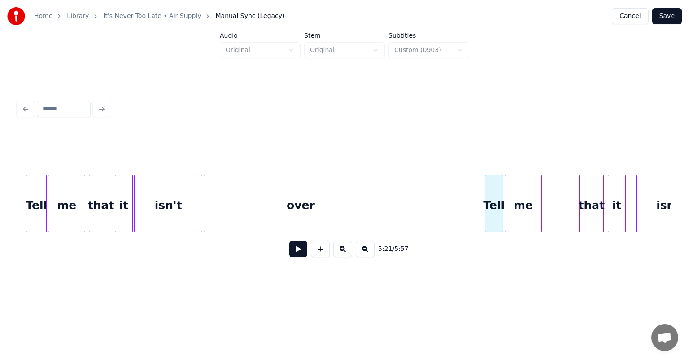
click at [522, 188] on div "me" at bounding box center [523, 205] width 36 height 61
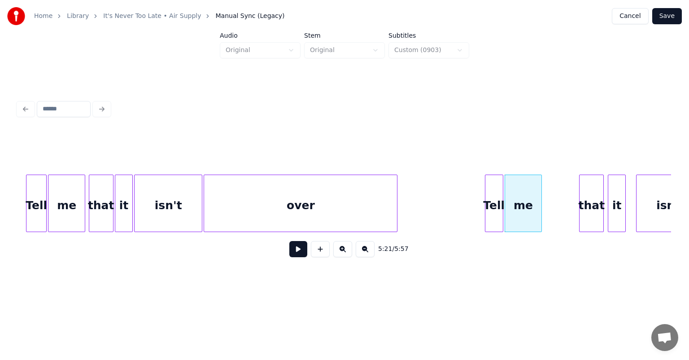
click at [490, 190] on div "Tell" at bounding box center [495, 205] width 18 height 61
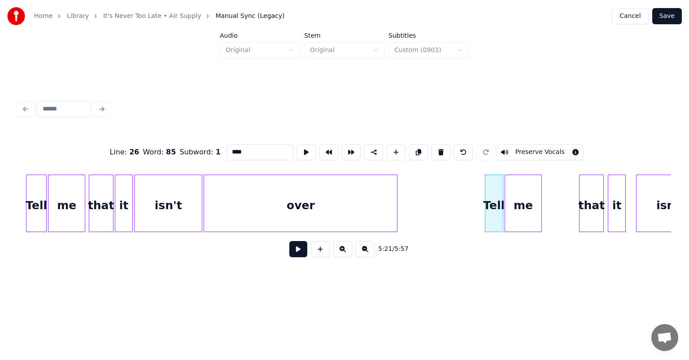
click at [296, 251] on button at bounding box center [299, 249] width 18 height 16
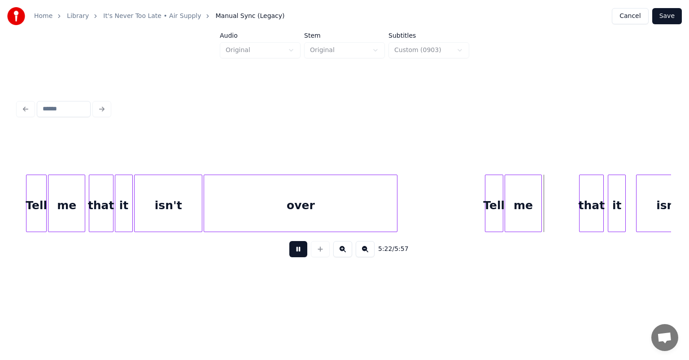
click at [290, 241] on button at bounding box center [299, 249] width 18 height 16
click at [562, 187] on div "that" at bounding box center [560, 205] width 24 height 61
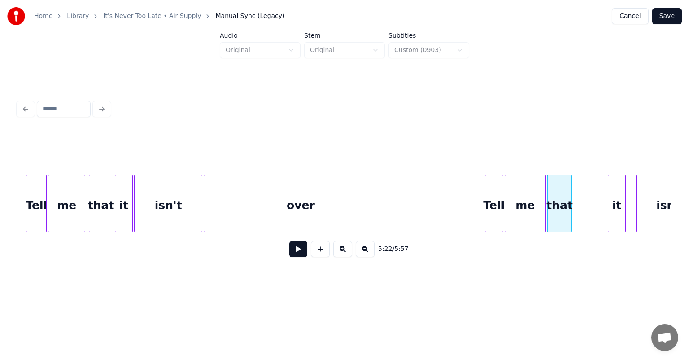
click at [544, 197] on div at bounding box center [544, 203] width 3 height 57
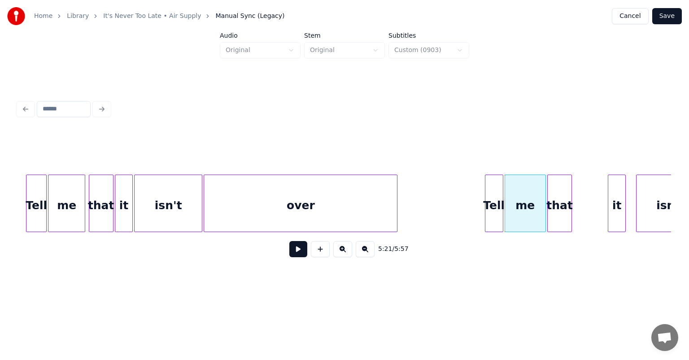
click at [494, 186] on div "Tell" at bounding box center [495, 205] width 18 height 61
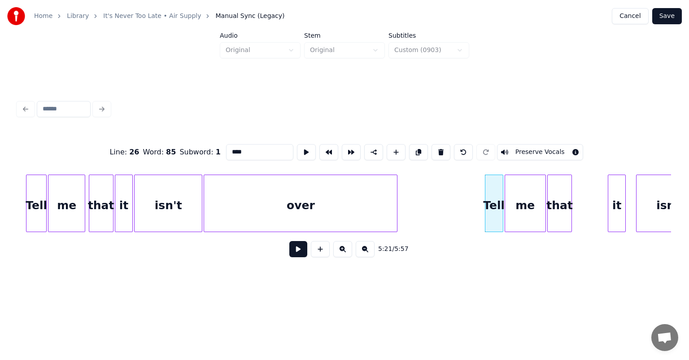
click at [294, 250] on button at bounding box center [299, 249] width 18 height 16
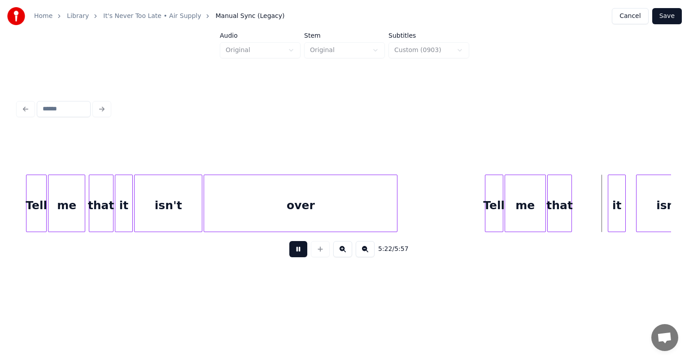
click at [294, 250] on button at bounding box center [299, 249] width 18 height 16
click at [578, 192] on div "it" at bounding box center [582, 205] width 17 height 61
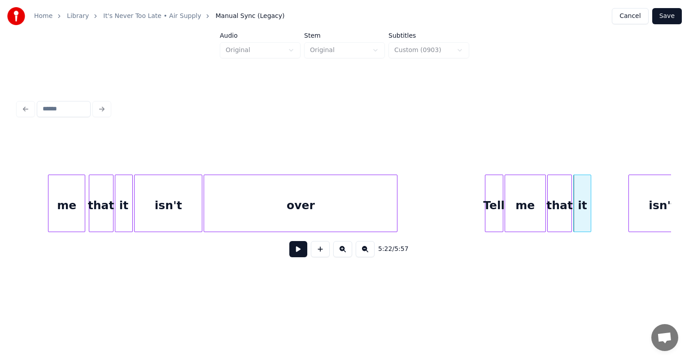
scroll to position [0, 28426]
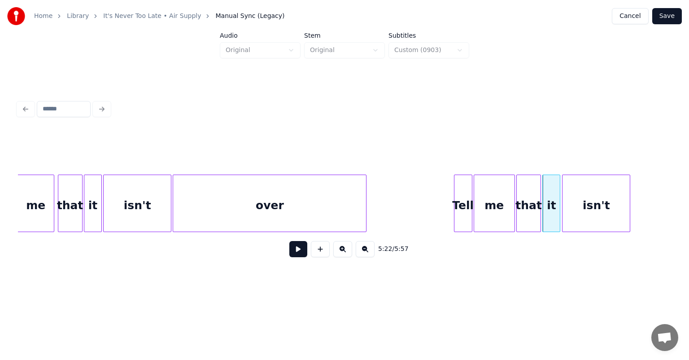
click at [607, 203] on div "isn't" at bounding box center [596, 205] width 67 height 61
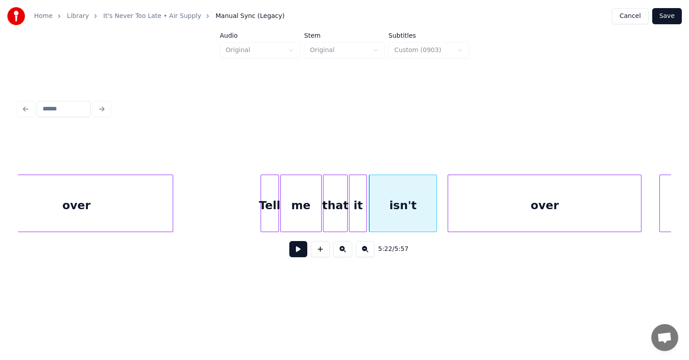
scroll to position [0, 28629]
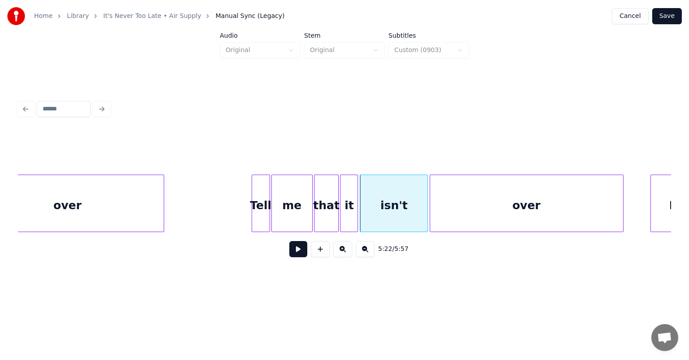
click at [555, 176] on div "over" at bounding box center [526, 205] width 193 height 61
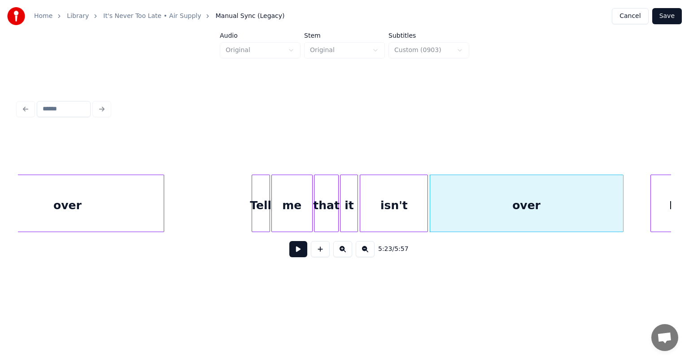
click at [260, 193] on div "Tell" at bounding box center [261, 205] width 18 height 61
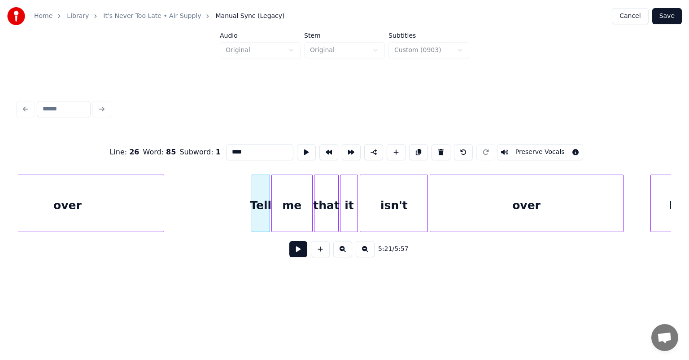
click at [302, 256] on button at bounding box center [299, 249] width 18 height 16
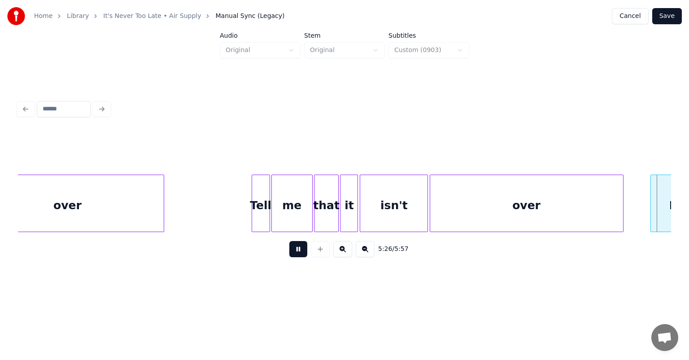
click at [302, 256] on button at bounding box center [299, 249] width 18 height 16
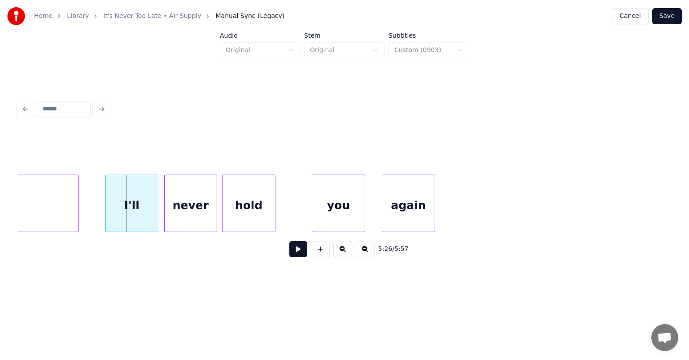
scroll to position [0, 29157]
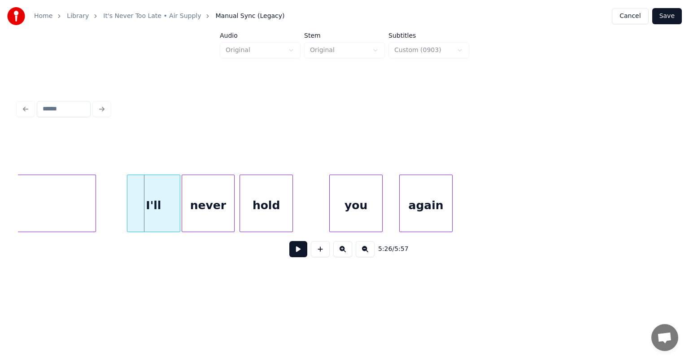
click at [147, 202] on div "I'll" at bounding box center [153, 205] width 52 height 61
click at [297, 254] on button at bounding box center [299, 249] width 18 height 16
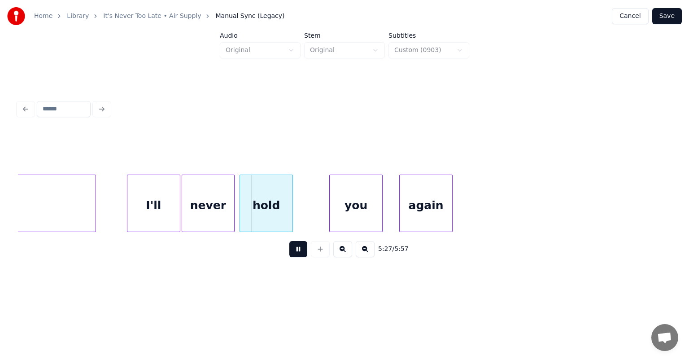
click at [297, 254] on button at bounding box center [299, 249] width 18 height 16
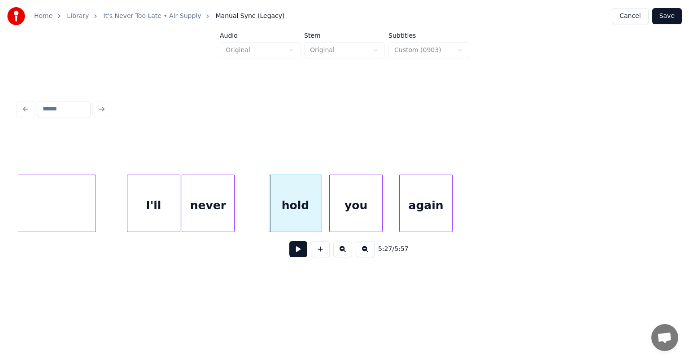
click at [307, 196] on div "hold" at bounding box center [295, 205] width 52 height 61
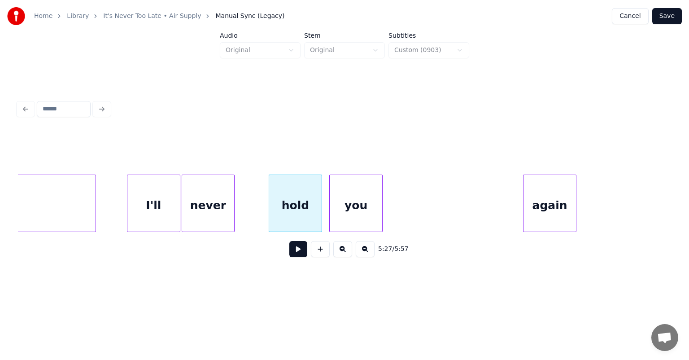
click at [548, 187] on div "again" at bounding box center [550, 205] width 52 height 61
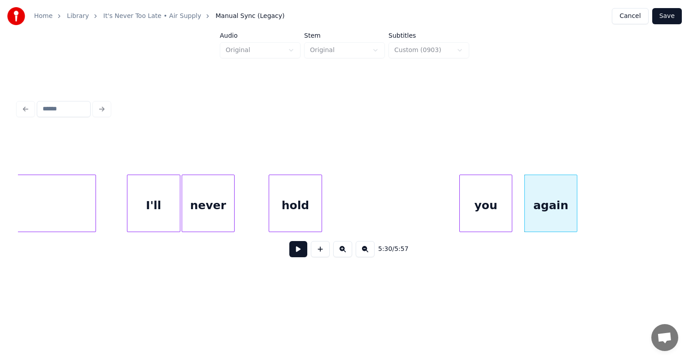
click at [488, 188] on div "you" at bounding box center [486, 205] width 52 height 61
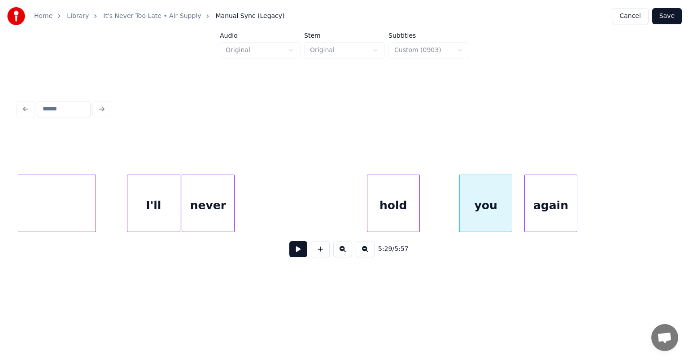
click at [408, 184] on div "hold" at bounding box center [394, 205] width 52 height 61
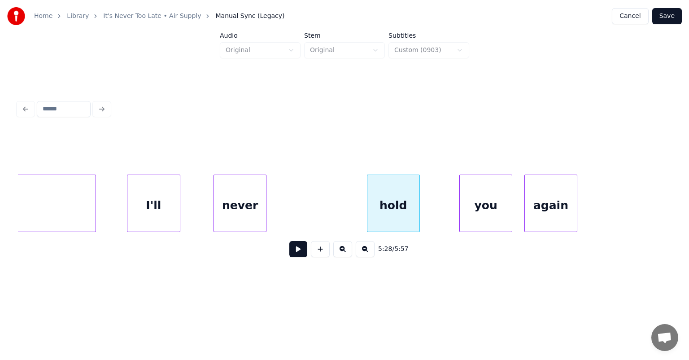
click at [246, 191] on div "never" at bounding box center [240, 205] width 52 height 61
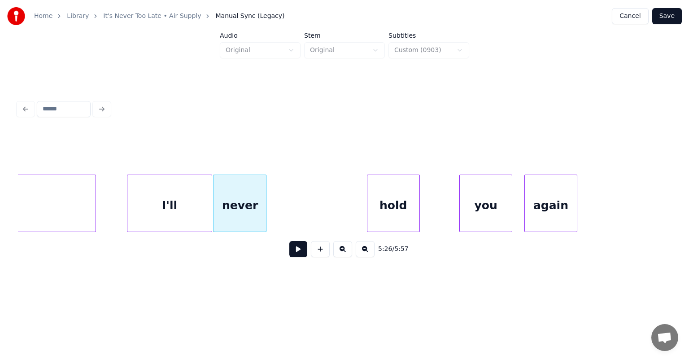
click at [210, 197] on div at bounding box center [210, 203] width 3 height 57
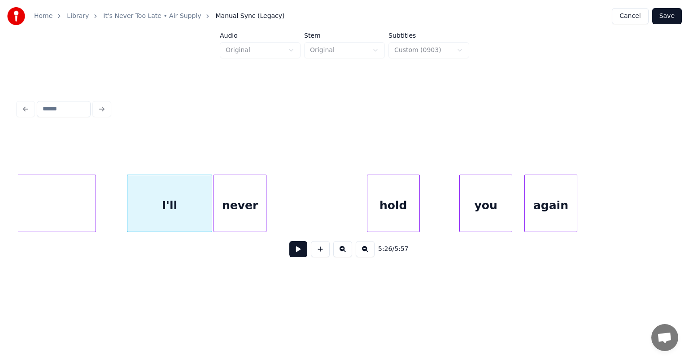
click at [301, 251] on button at bounding box center [299, 249] width 18 height 16
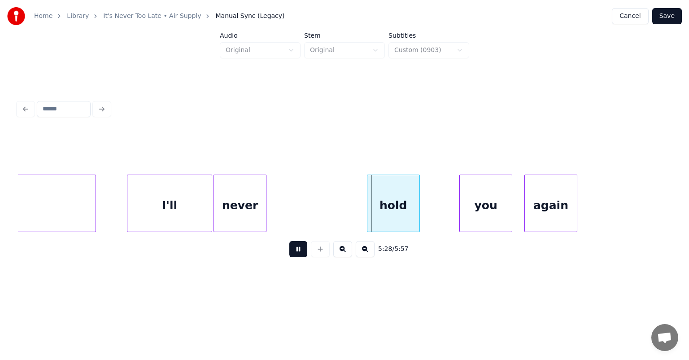
click at [301, 251] on button at bounding box center [299, 249] width 18 height 16
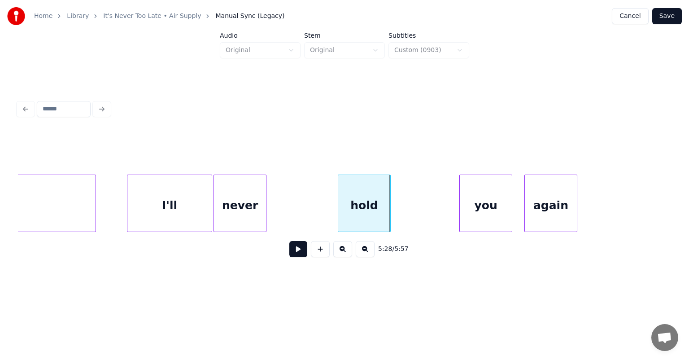
click at [354, 197] on div "hold" at bounding box center [364, 205] width 52 height 61
click at [334, 207] on div at bounding box center [334, 203] width 3 height 57
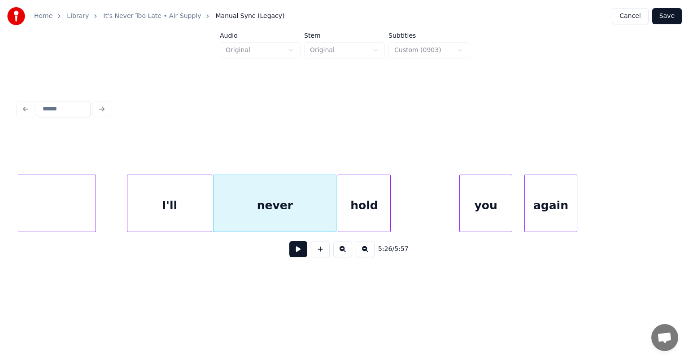
click at [162, 199] on div "I'll" at bounding box center [169, 205] width 84 height 61
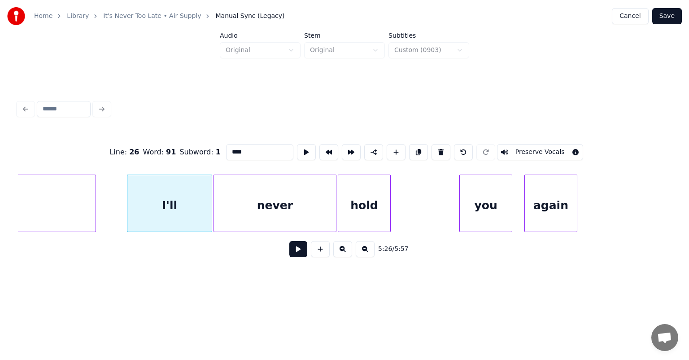
type input "****"
click at [299, 256] on button at bounding box center [299, 249] width 18 height 16
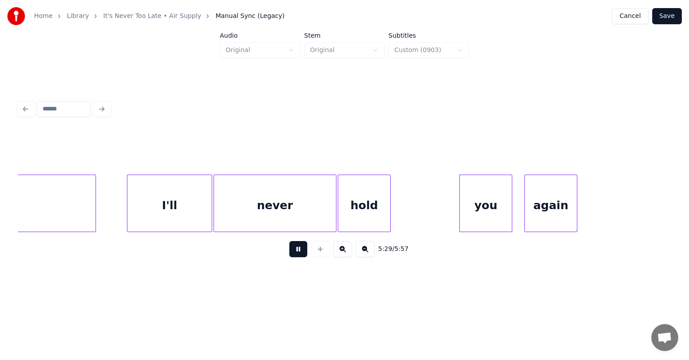
click at [299, 256] on button at bounding box center [299, 249] width 18 height 16
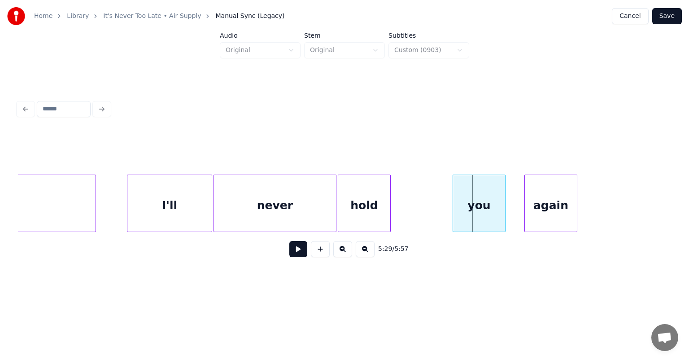
click at [493, 189] on div "you" at bounding box center [479, 205] width 52 height 61
click at [451, 197] on div at bounding box center [449, 203] width 3 height 57
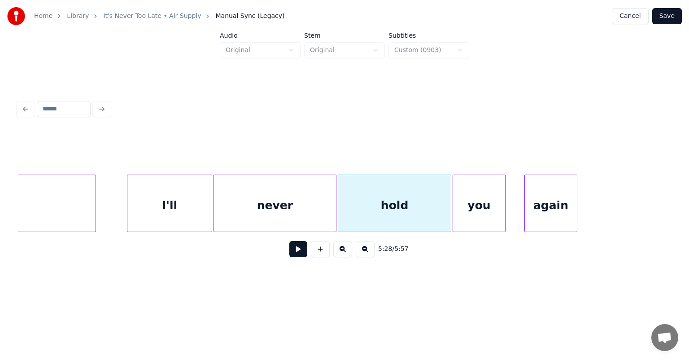
click at [162, 202] on div "I'll" at bounding box center [169, 205] width 84 height 61
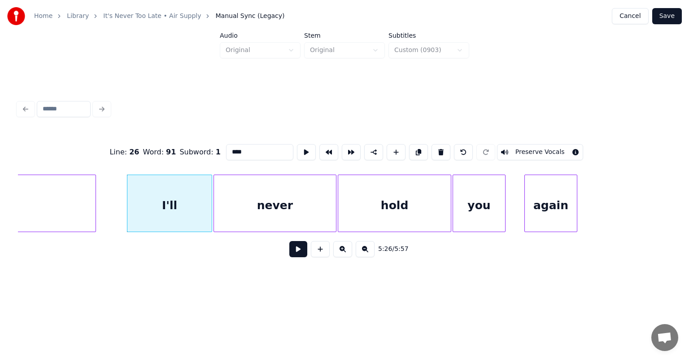
click at [301, 255] on button at bounding box center [299, 249] width 18 height 16
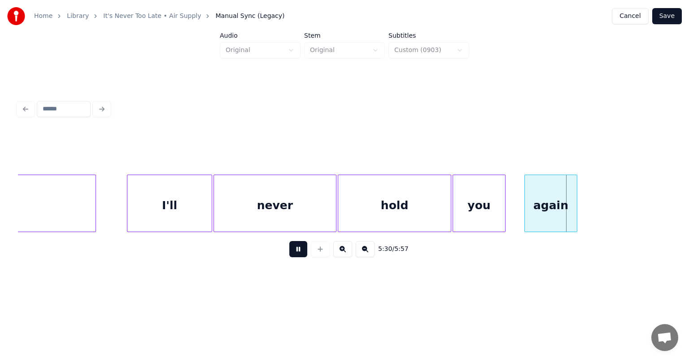
click at [301, 255] on button at bounding box center [299, 249] width 18 height 16
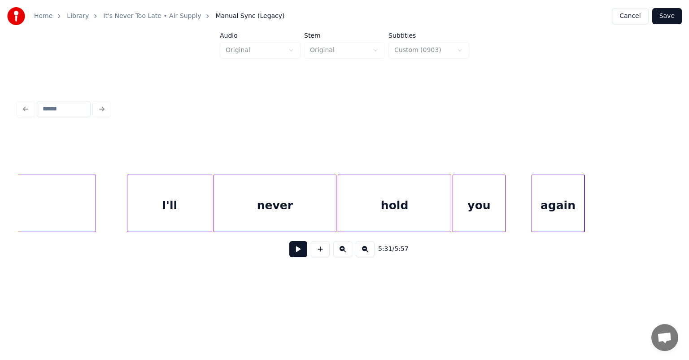
click at [553, 194] on div "again" at bounding box center [558, 205] width 52 height 61
click at [181, 203] on div "I'll" at bounding box center [169, 205] width 84 height 61
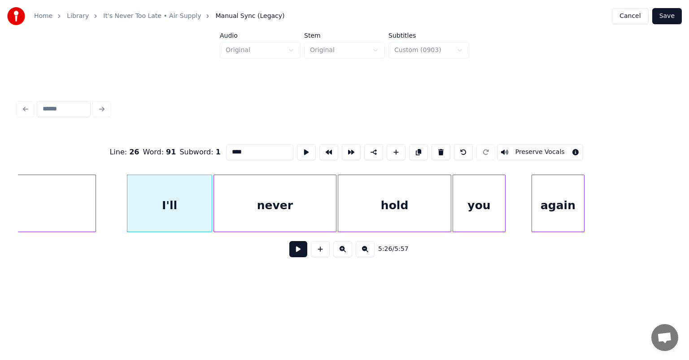
click at [294, 255] on button at bounding box center [299, 249] width 18 height 16
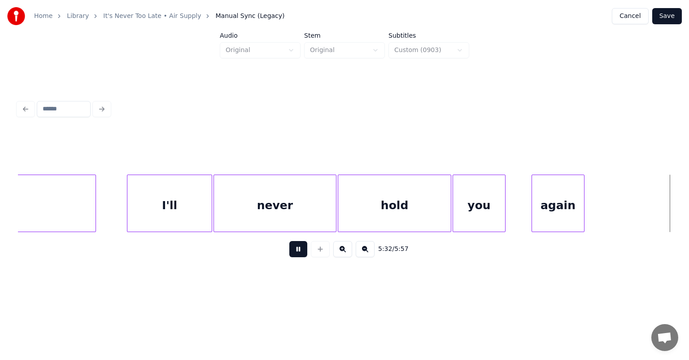
scroll to position [0, 29810]
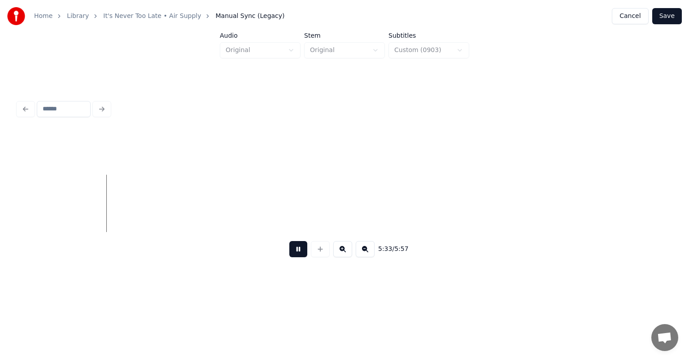
click at [612, 239] on div "5:33 / 5:57" at bounding box center [345, 249] width 654 height 34
click at [297, 255] on button at bounding box center [299, 249] width 18 height 16
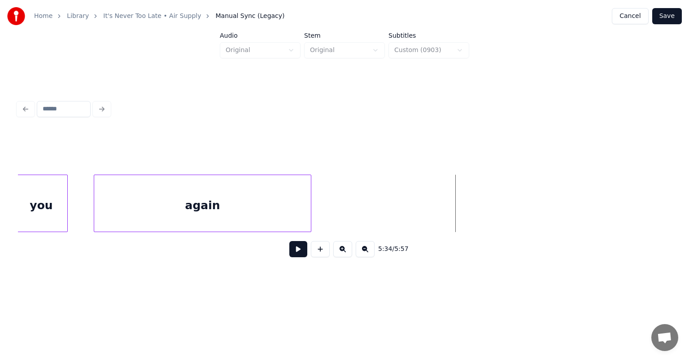
click at [311, 203] on div at bounding box center [309, 203] width 3 height 57
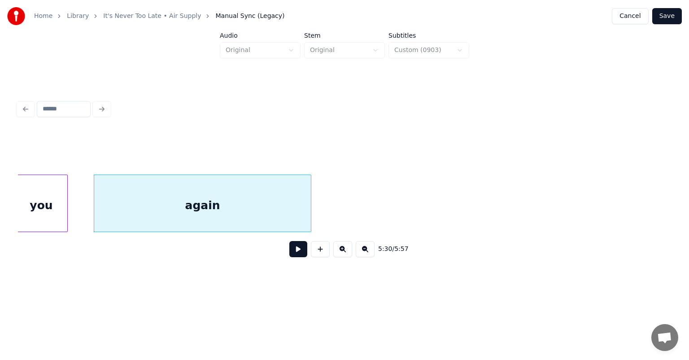
click at [298, 256] on button at bounding box center [299, 249] width 18 height 16
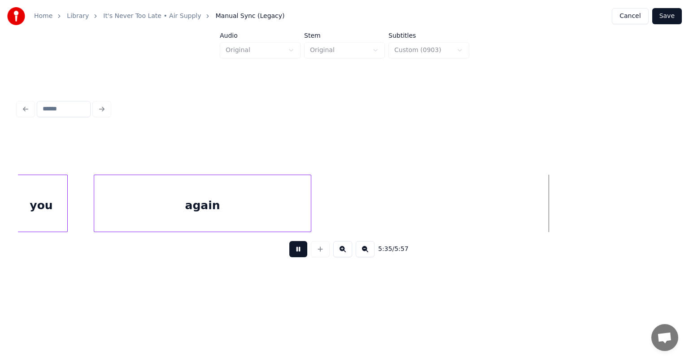
click at [298, 256] on button at bounding box center [299, 249] width 18 height 16
click at [187, 193] on div "again" at bounding box center [202, 205] width 217 height 61
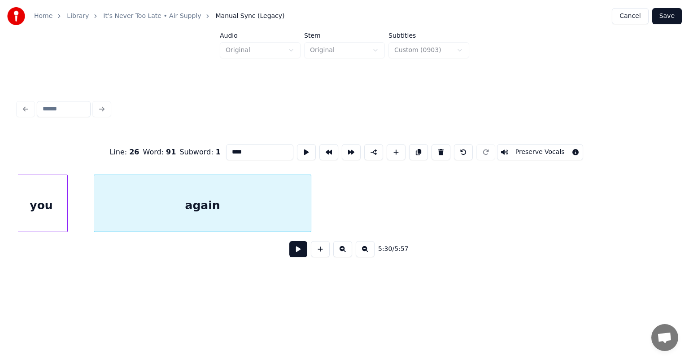
type input "*****"
click at [412, 147] on button at bounding box center [418, 152] width 19 height 16
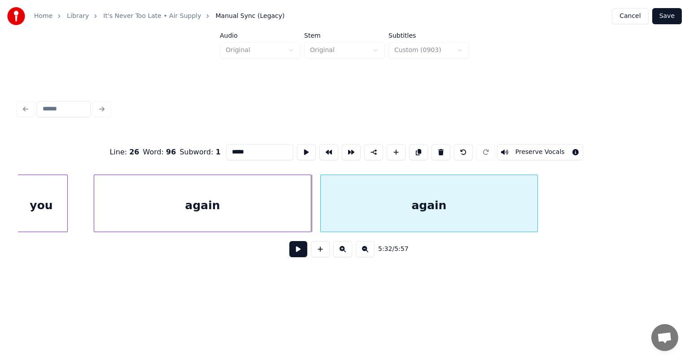
click at [377, 200] on div "again" at bounding box center [429, 205] width 217 height 61
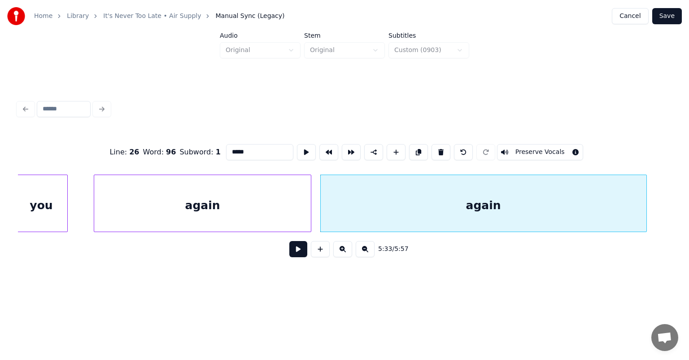
click at [645, 193] on div at bounding box center [645, 203] width 3 height 57
click at [138, 205] on div "again" at bounding box center [202, 205] width 217 height 61
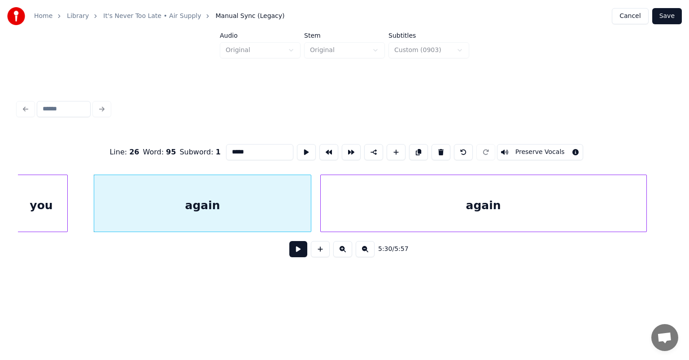
click at [300, 257] on button at bounding box center [299, 249] width 18 height 16
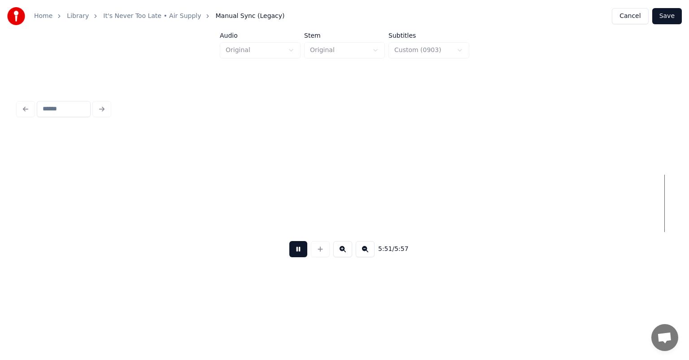
scroll to position [0, 31480]
click at [671, 15] on button "Save" at bounding box center [668, 16] width 30 height 16
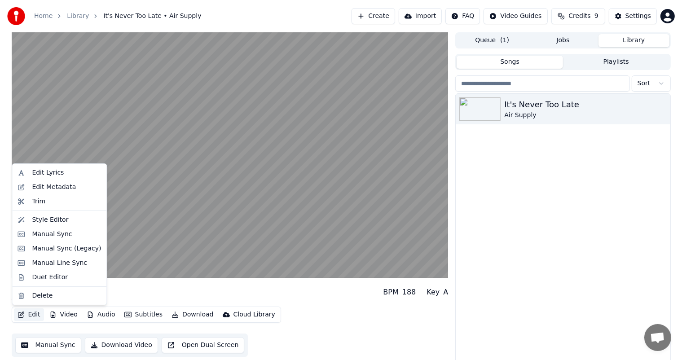
click at [35, 312] on button "Edit" at bounding box center [29, 314] width 30 height 13
click at [41, 247] on div "Manual Sync (Legacy)" at bounding box center [66, 248] width 69 height 9
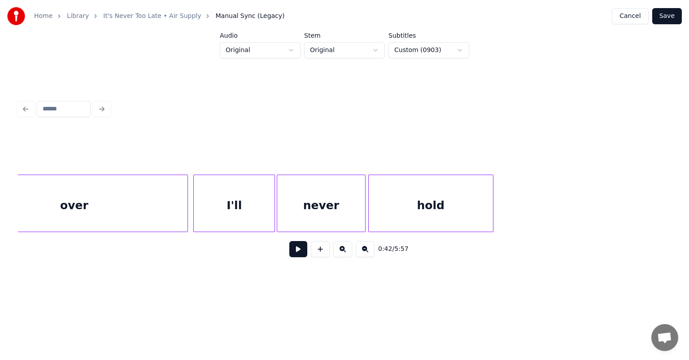
scroll to position [0, 27298]
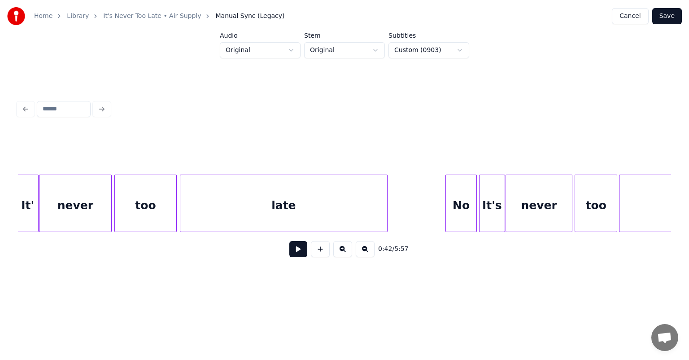
click at [554, 215] on div "never" at bounding box center [539, 205] width 66 height 61
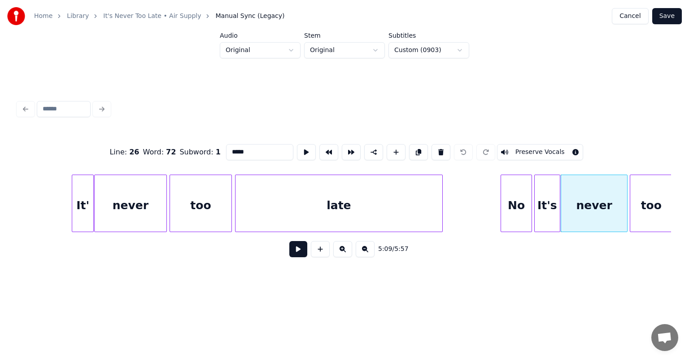
scroll to position [0, 27236]
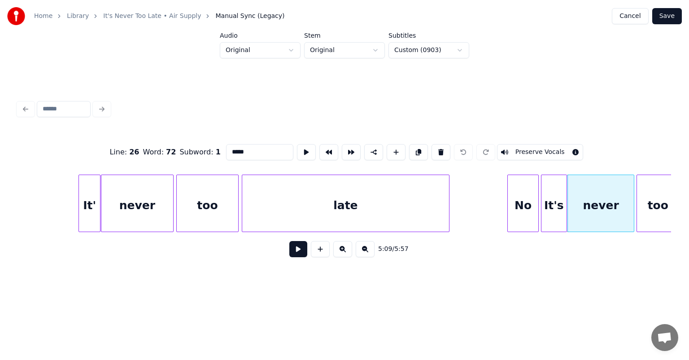
click at [88, 194] on div "It'" at bounding box center [89, 205] width 21 height 61
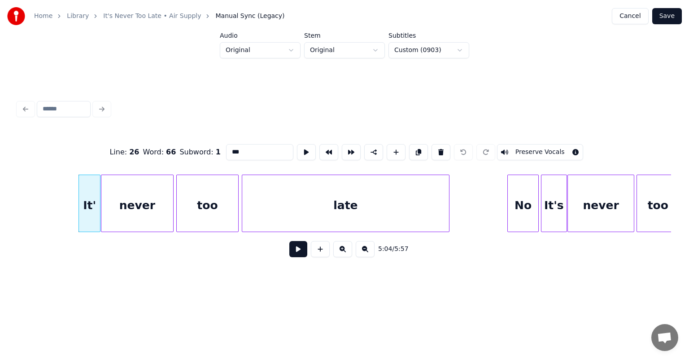
click at [242, 150] on input "***" at bounding box center [259, 152] width 67 height 16
type input "****"
click at [670, 14] on button "Save" at bounding box center [668, 16] width 30 height 16
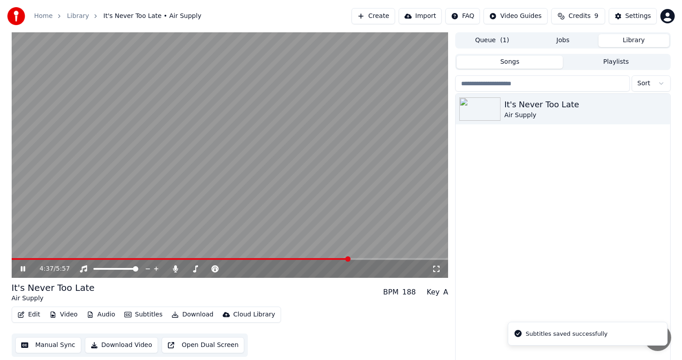
click at [349, 259] on span at bounding box center [230, 259] width 437 height 2
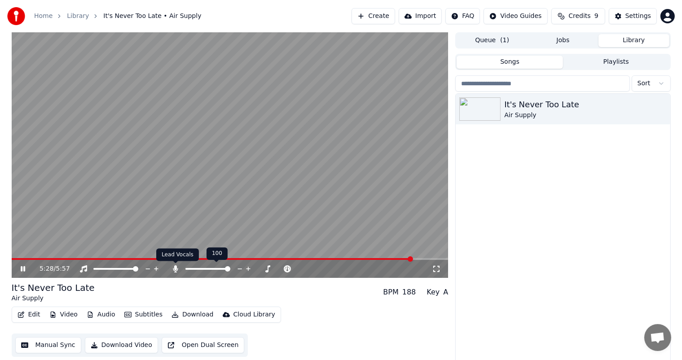
click at [177, 269] on icon at bounding box center [175, 268] width 9 height 7
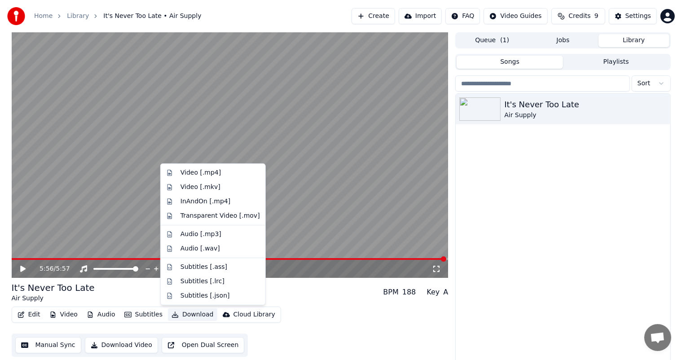
click at [184, 315] on button "Download" at bounding box center [192, 314] width 49 height 13
click at [207, 171] on div "Video [.mp4]" at bounding box center [200, 172] width 40 height 9
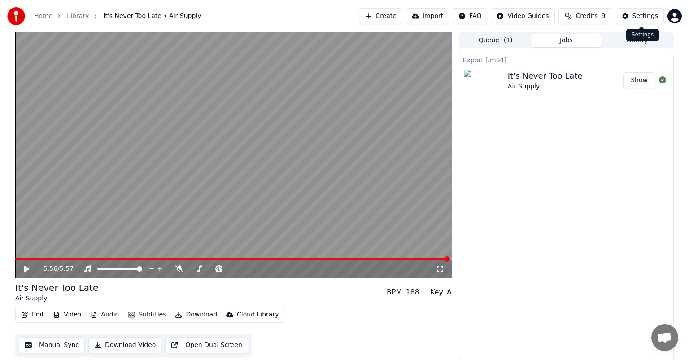
click at [633, 11] on button "Settings" at bounding box center [640, 16] width 48 height 16
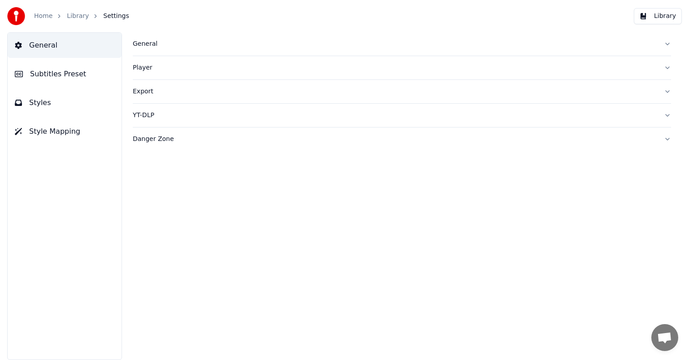
click at [72, 15] on link "Library" at bounding box center [78, 16] width 22 height 9
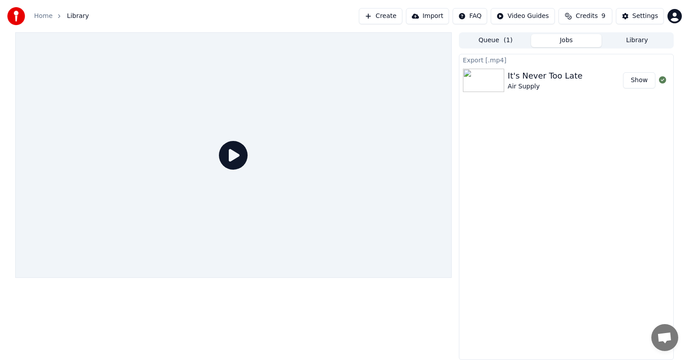
click at [531, 18] on html "Home Library Create Import FAQ Video Guides Credits 9 Settings Queue ( 1 ) Jobs…" at bounding box center [344, 180] width 689 height 360
click at [539, 53] on div "Lyrics Sync Guide" at bounding box center [531, 50] width 63 height 14
